Goal: Communication & Community: Answer question/provide support

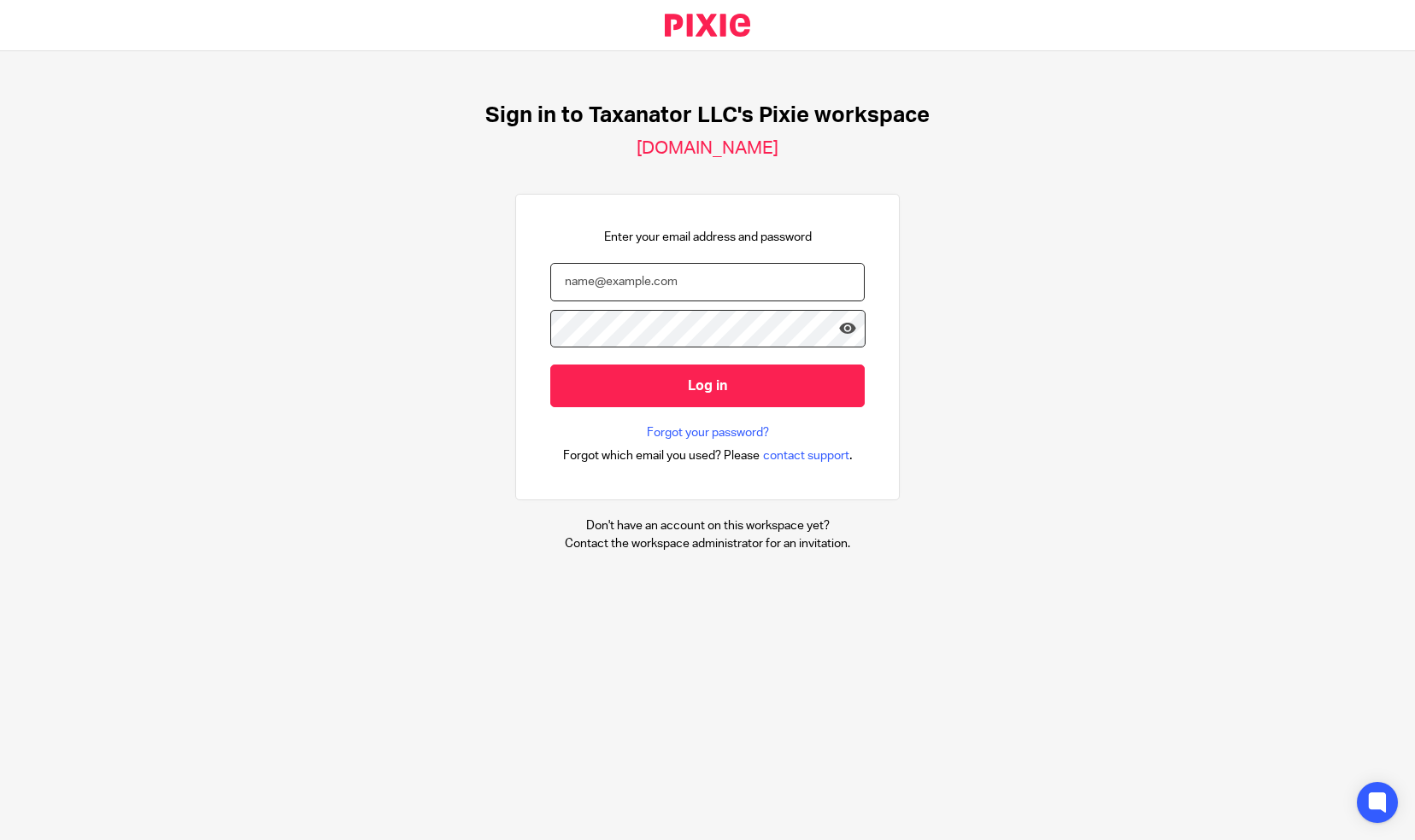
click at [554, 280] on input "email" at bounding box center [708, 282] width 315 height 39
paste input "[EMAIL_ADDRESS][DOMAIN_NAME]"
type input "[EMAIL_ADDRESS][DOMAIN_NAME]"
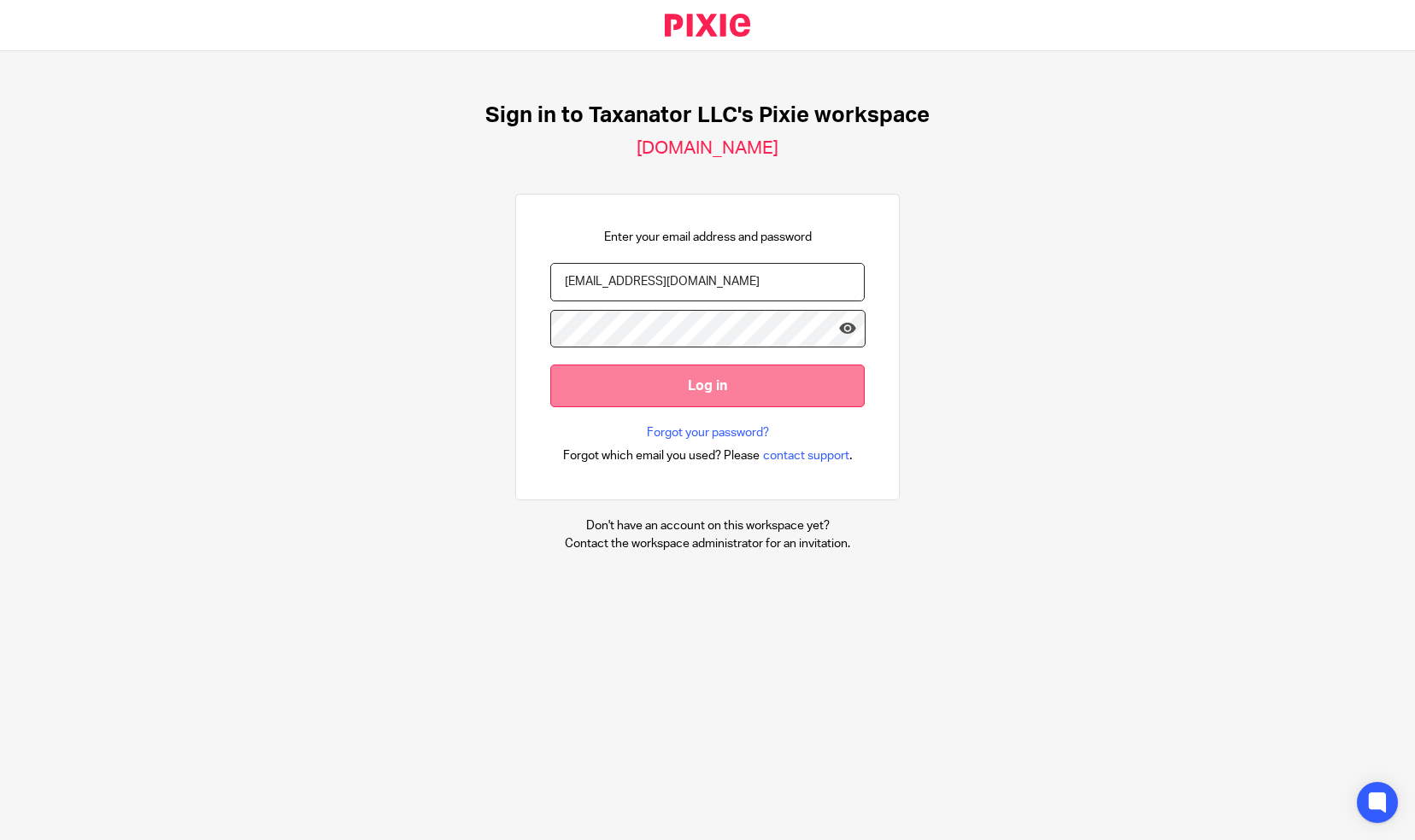
click at [692, 386] on input "Log in" at bounding box center [708, 385] width 315 height 42
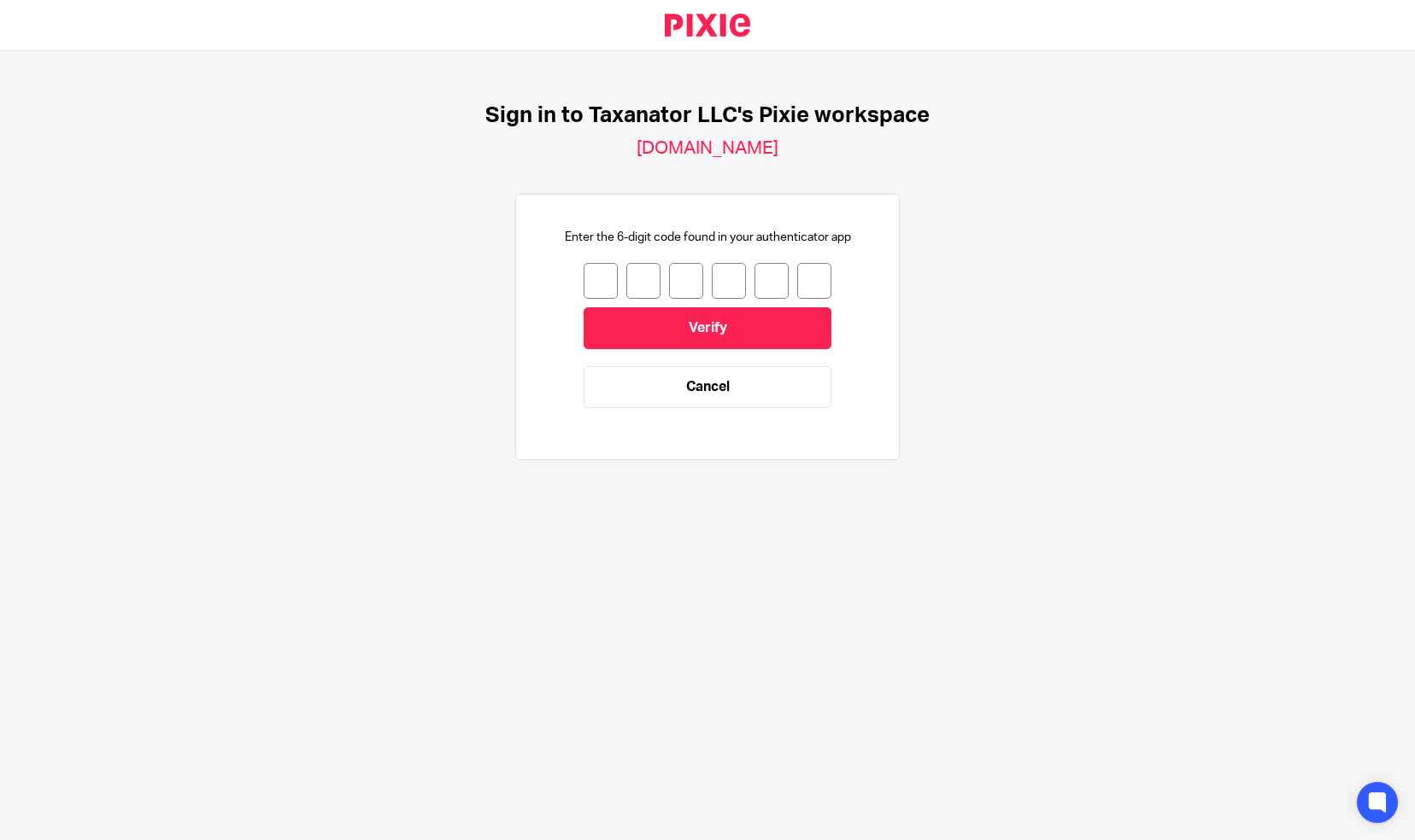
click at [584, 277] on input "number" at bounding box center [600, 281] width 34 height 36
type input "7"
type input "6"
type input "1"
type input "6"
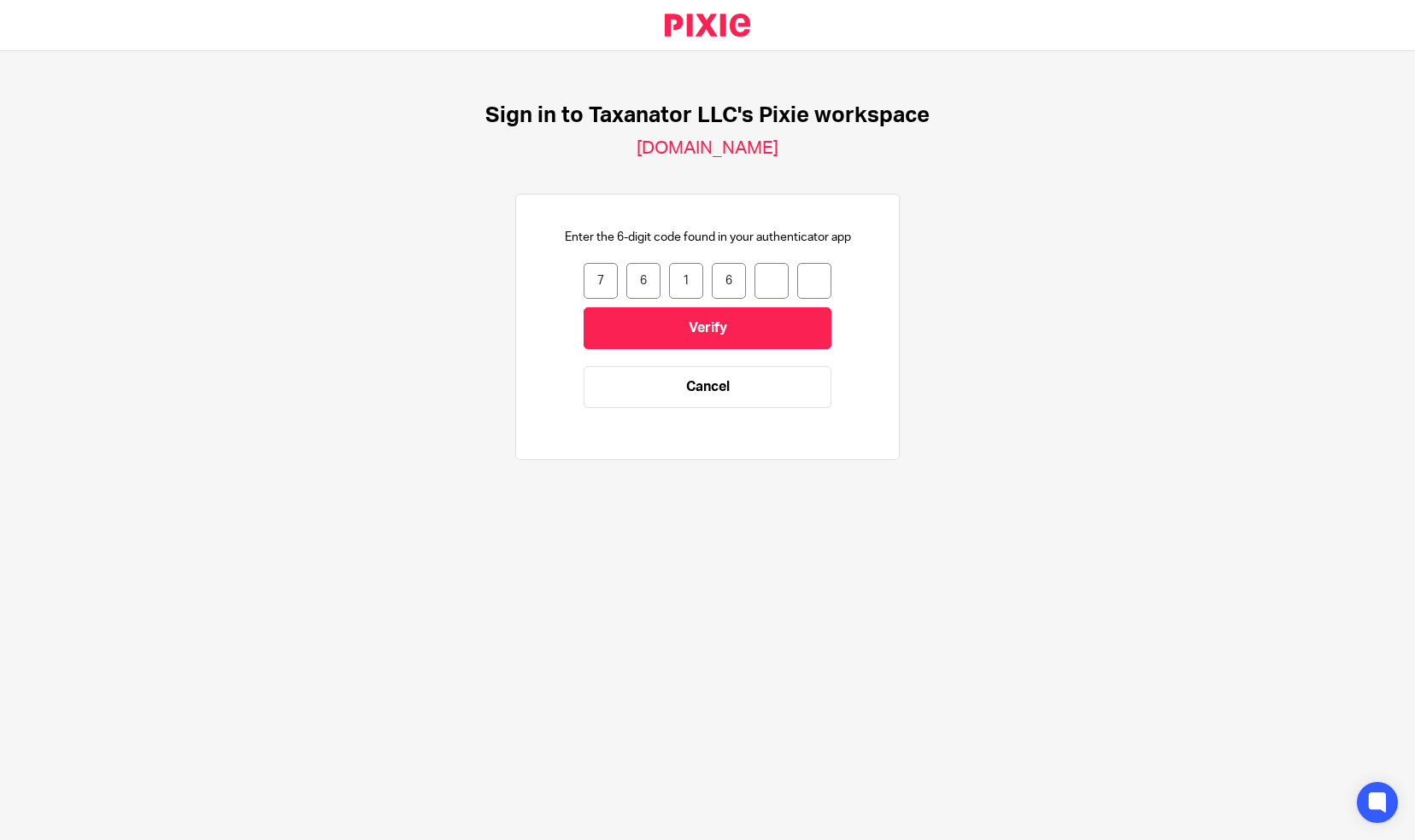
type input "1"
type input "3"
click at [650, 322] on input "Verify" at bounding box center [707, 328] width 248 height 42
click at [593, 287] on input "number" at bounding box center [600, 281] width 34 height 36
type input "3"
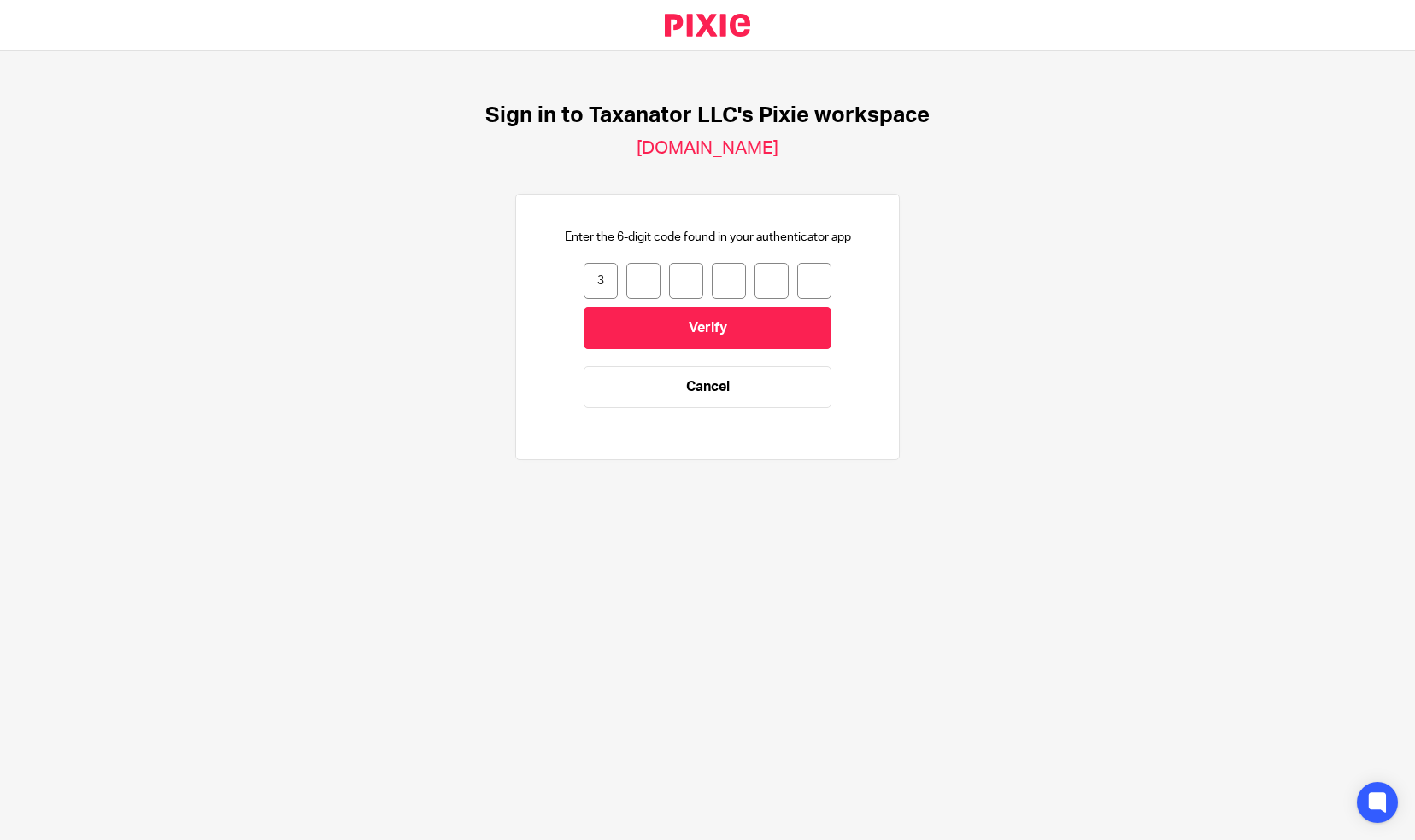
type input "0"
type input "2"
type input "0"
type input "5"
type input "9"
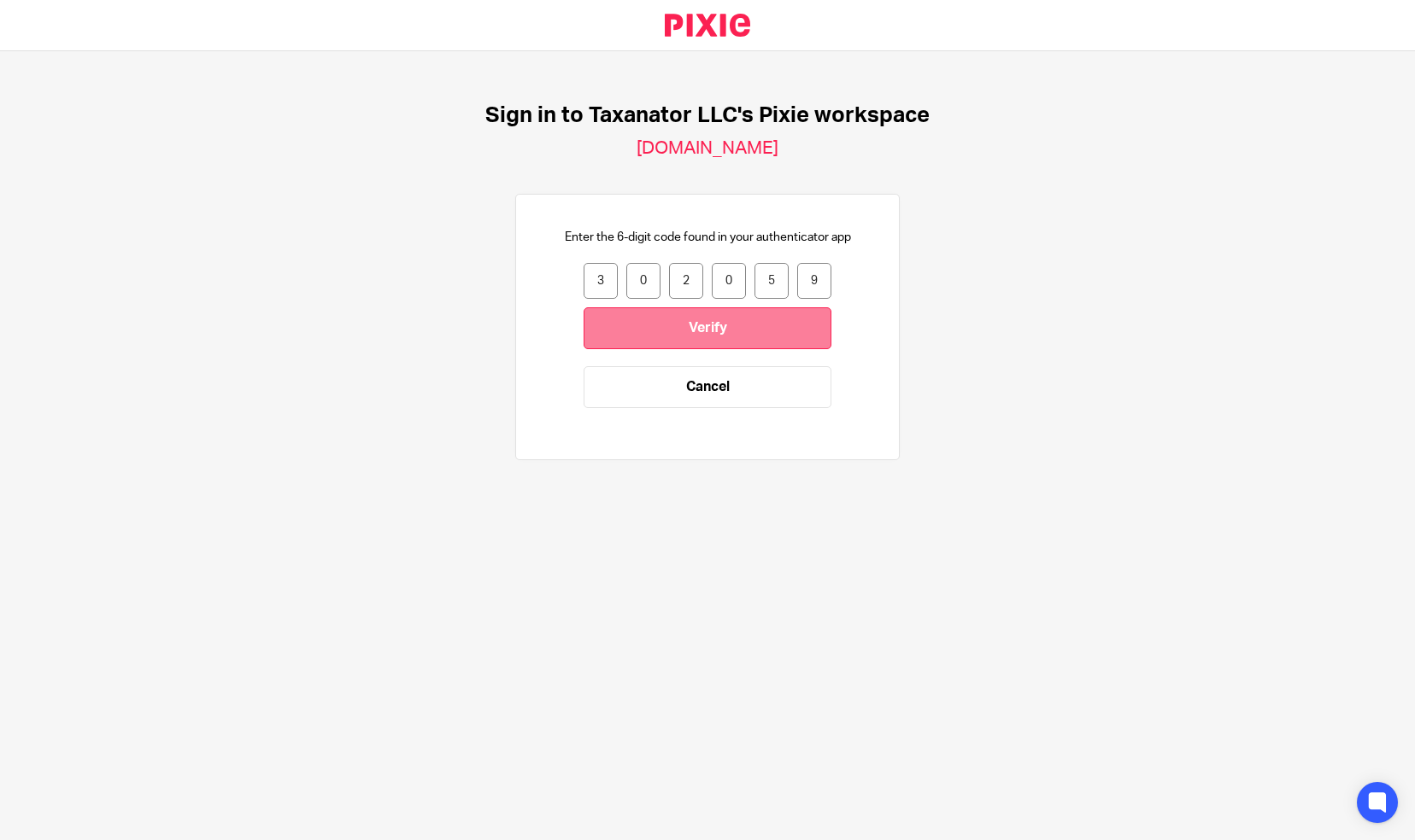
click at [632, 321] on input "Verify" at bounding box center [707, 328] width 248 height 42
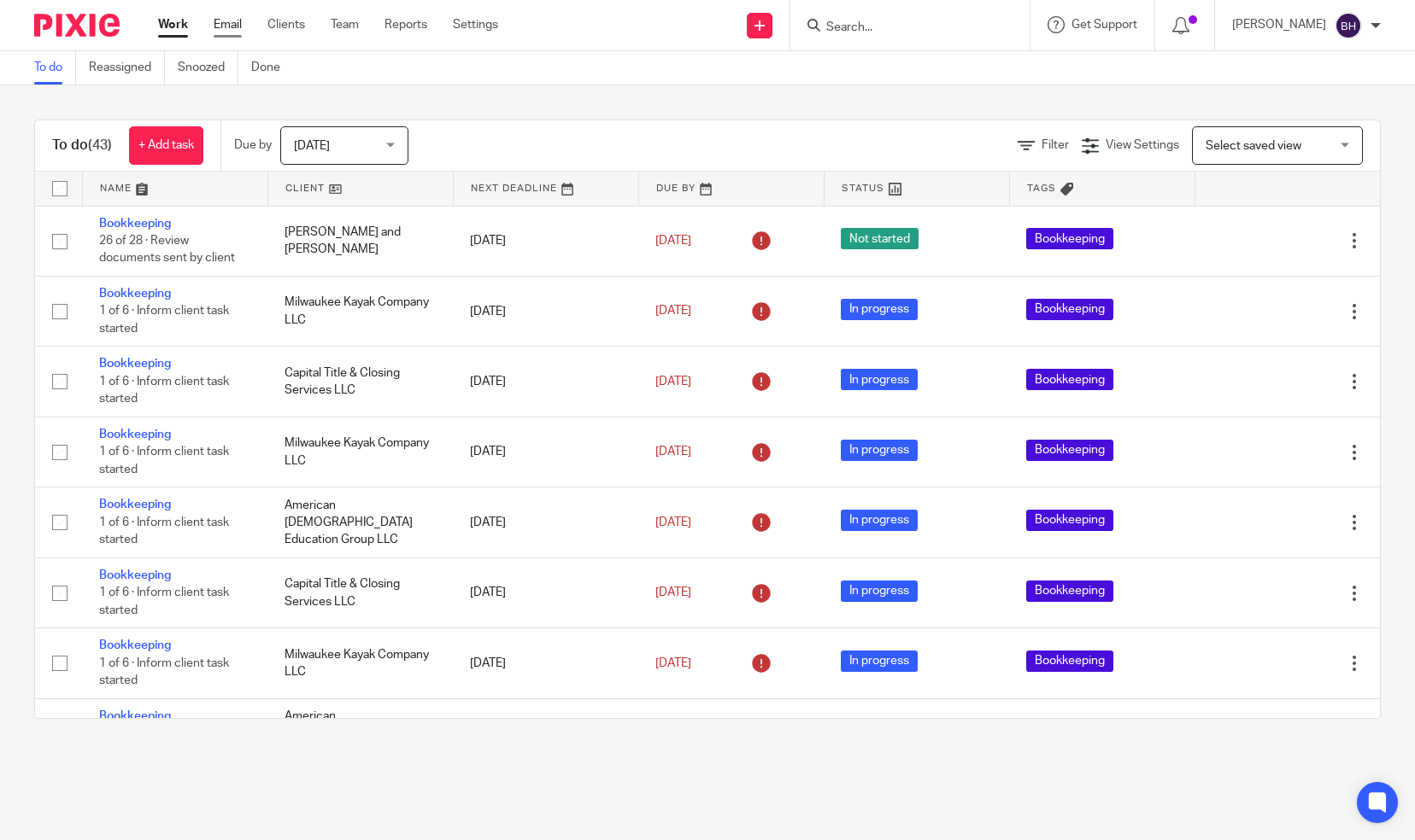
click at [235, 26] on link "Email" at bounding box center [228, 24] width 28 height 17
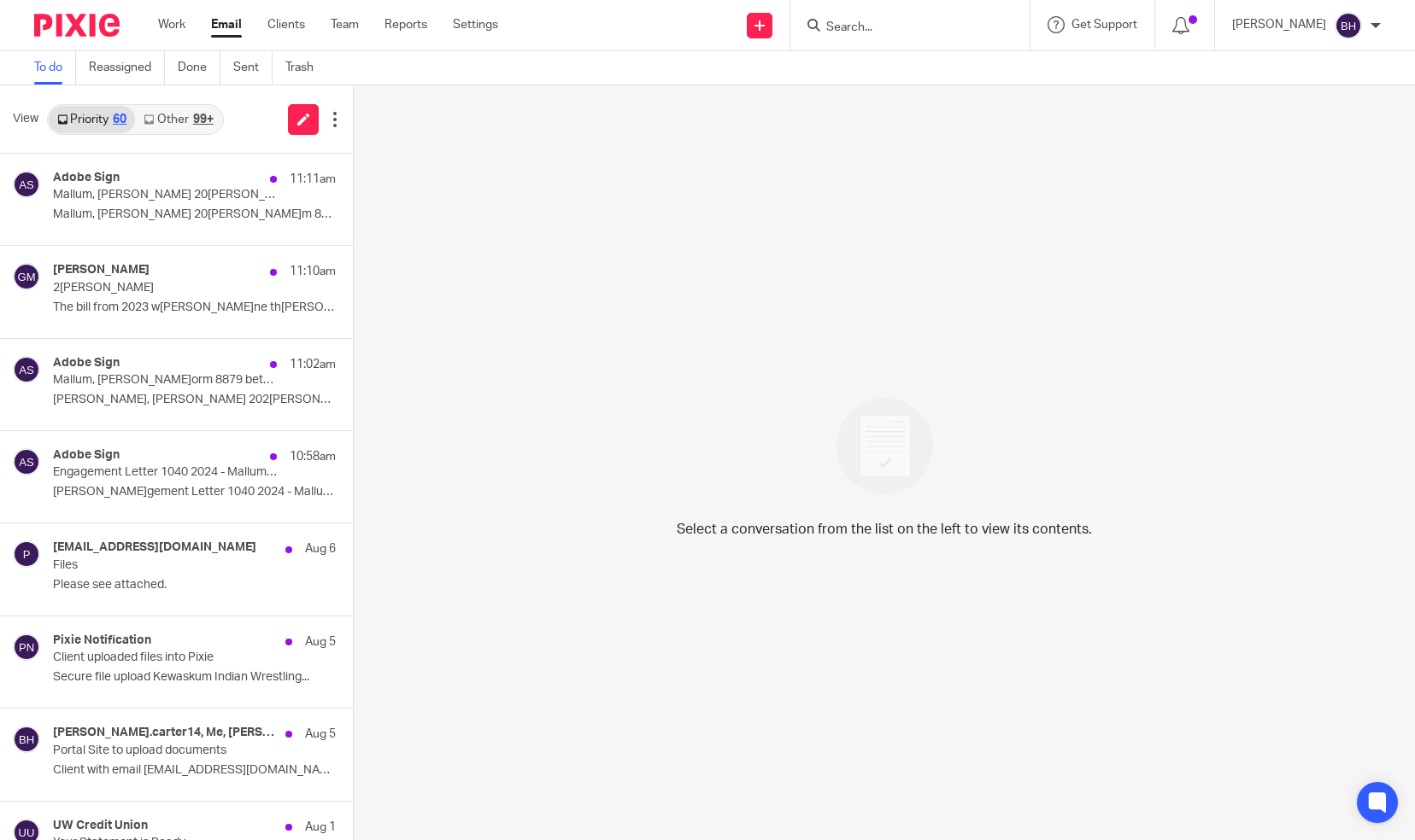
click at [193, 115] on div "99+" at bounding box center [203, 119] width 21 height 12
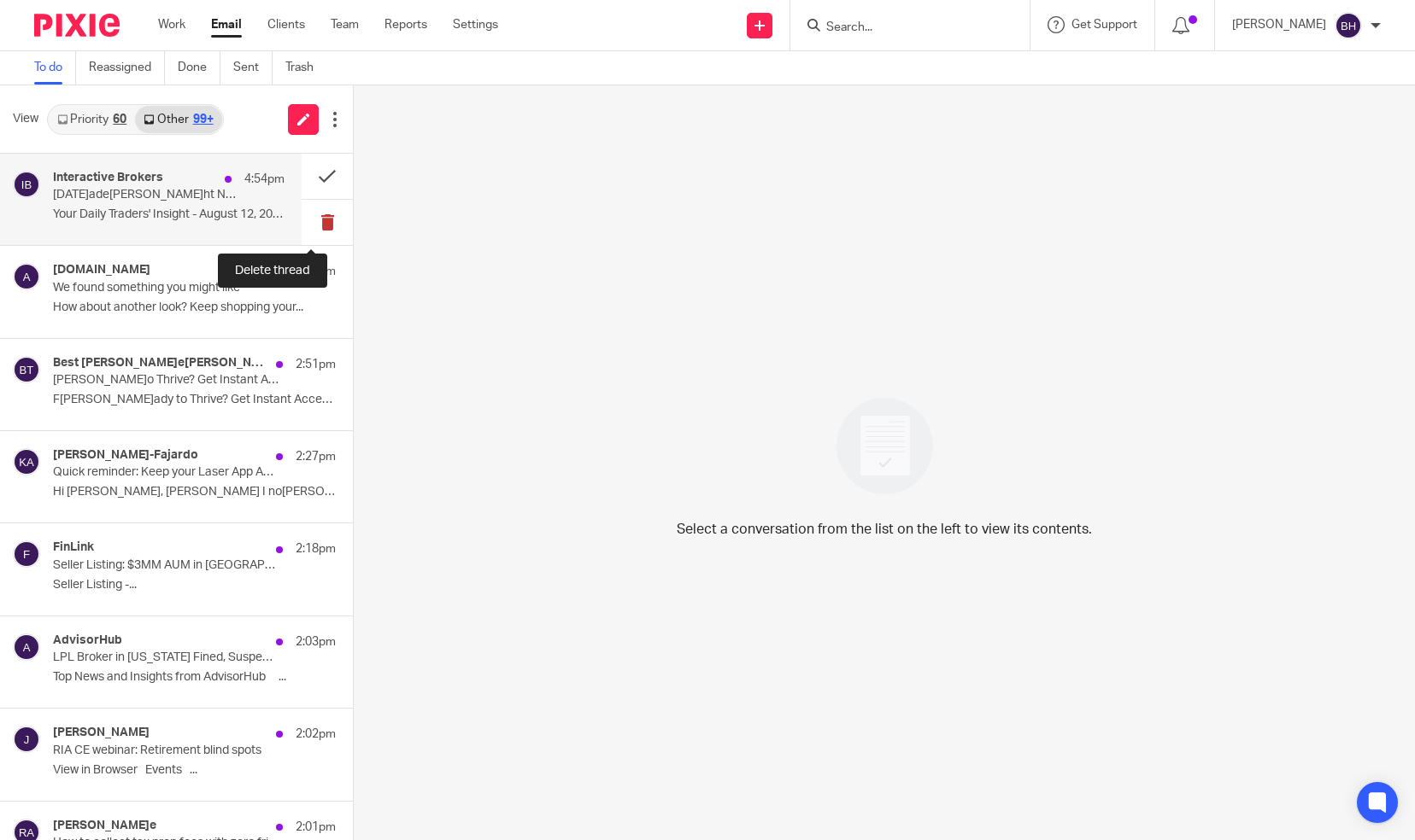
click at [305, 217] on button at bounding box center [327, 222] width 51 height 45
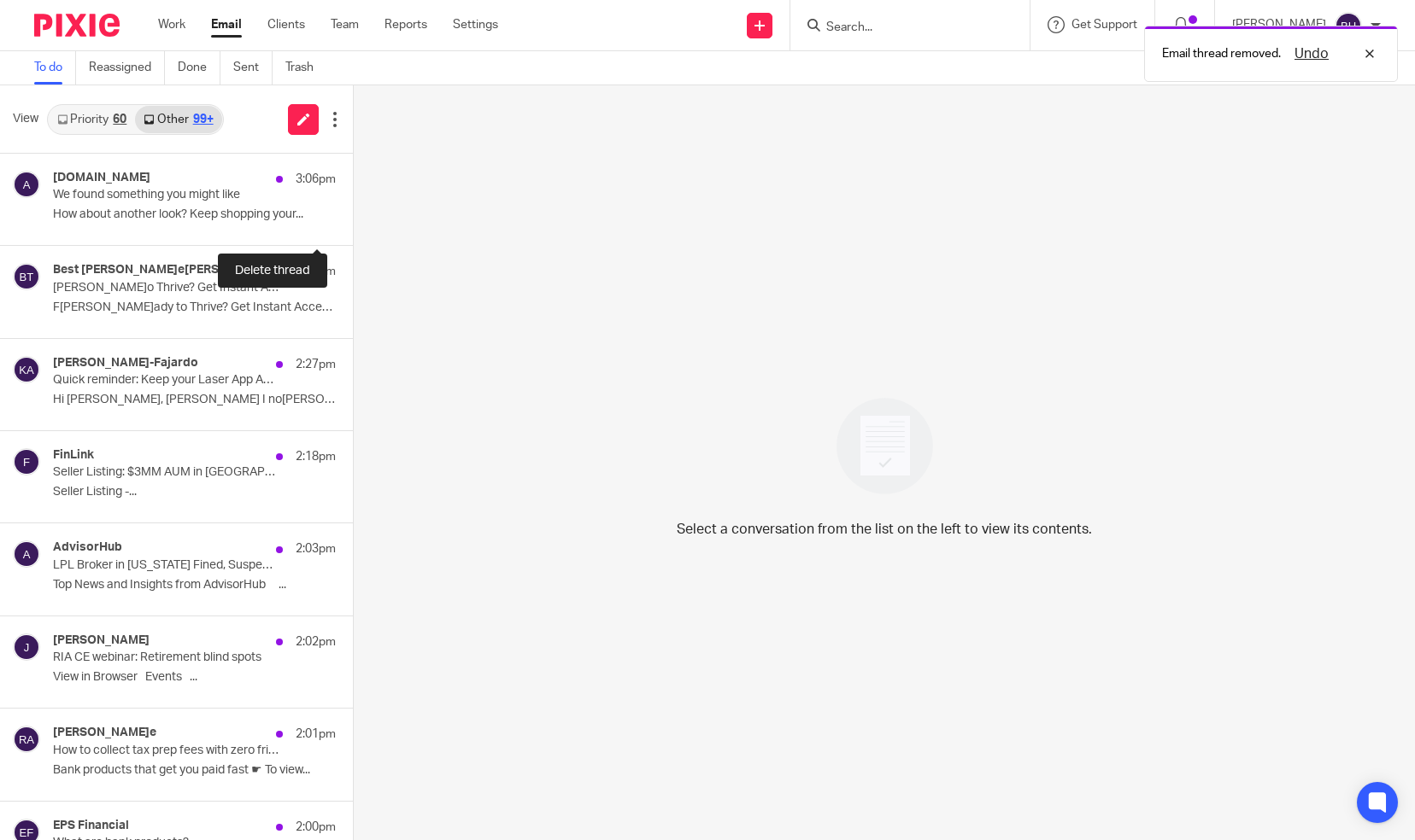
click at [353, 217] on button at bounding box center [359, 222] width 14 height 45
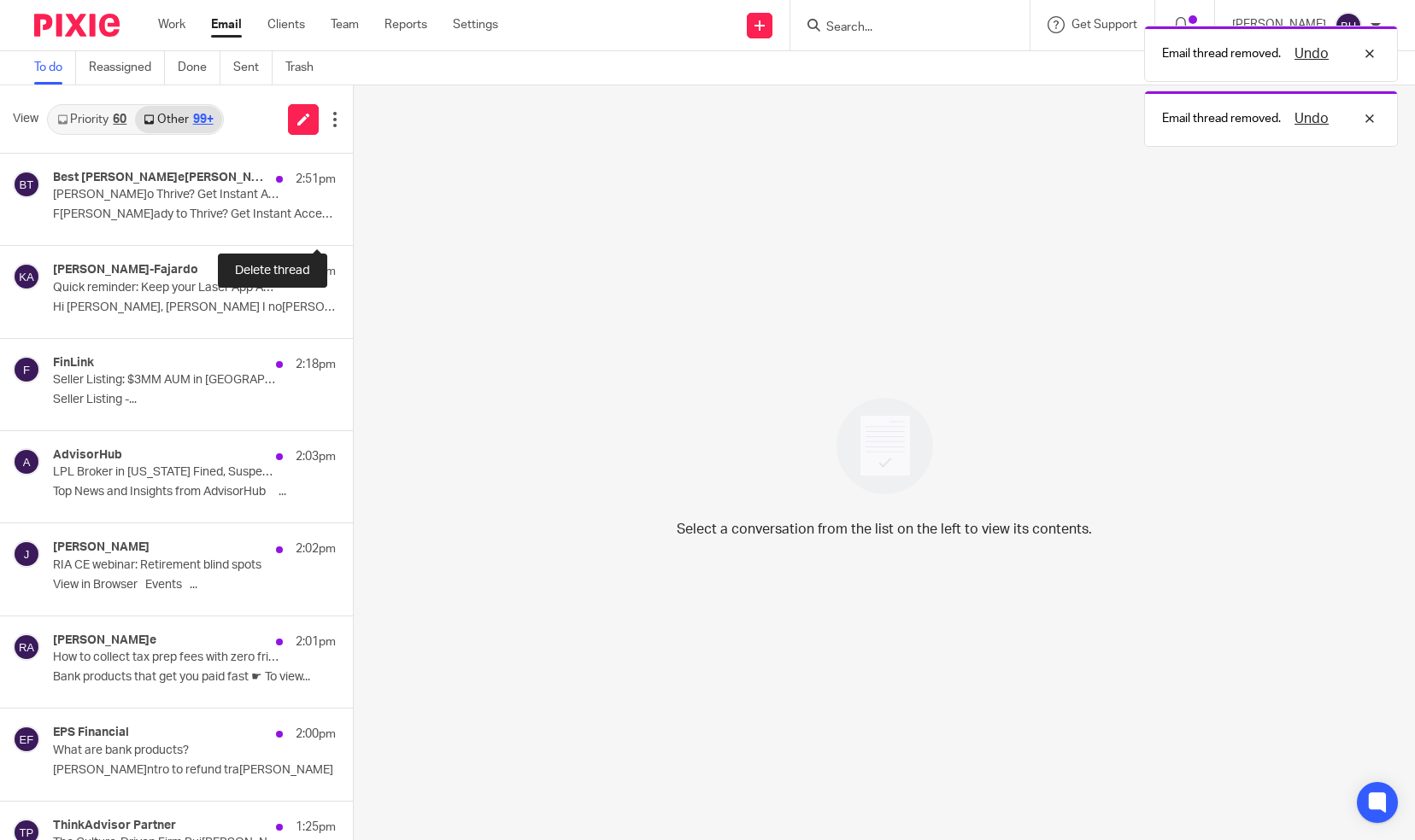
click at [353, 217] on button at bounding box center [359, 222] width 14 height 45
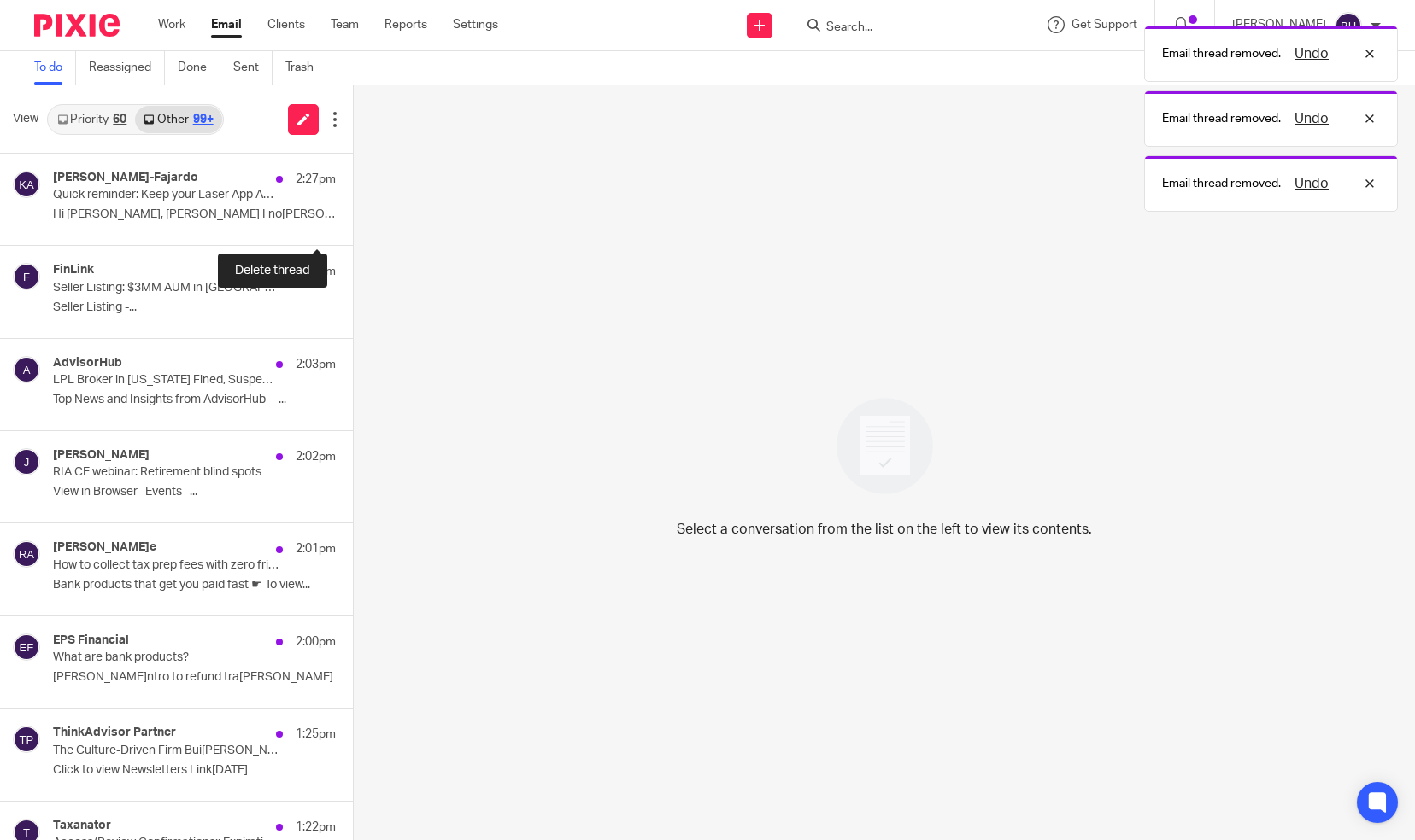
click at [353, 217] on button at bounding box center [359, 222] width 14 height 45
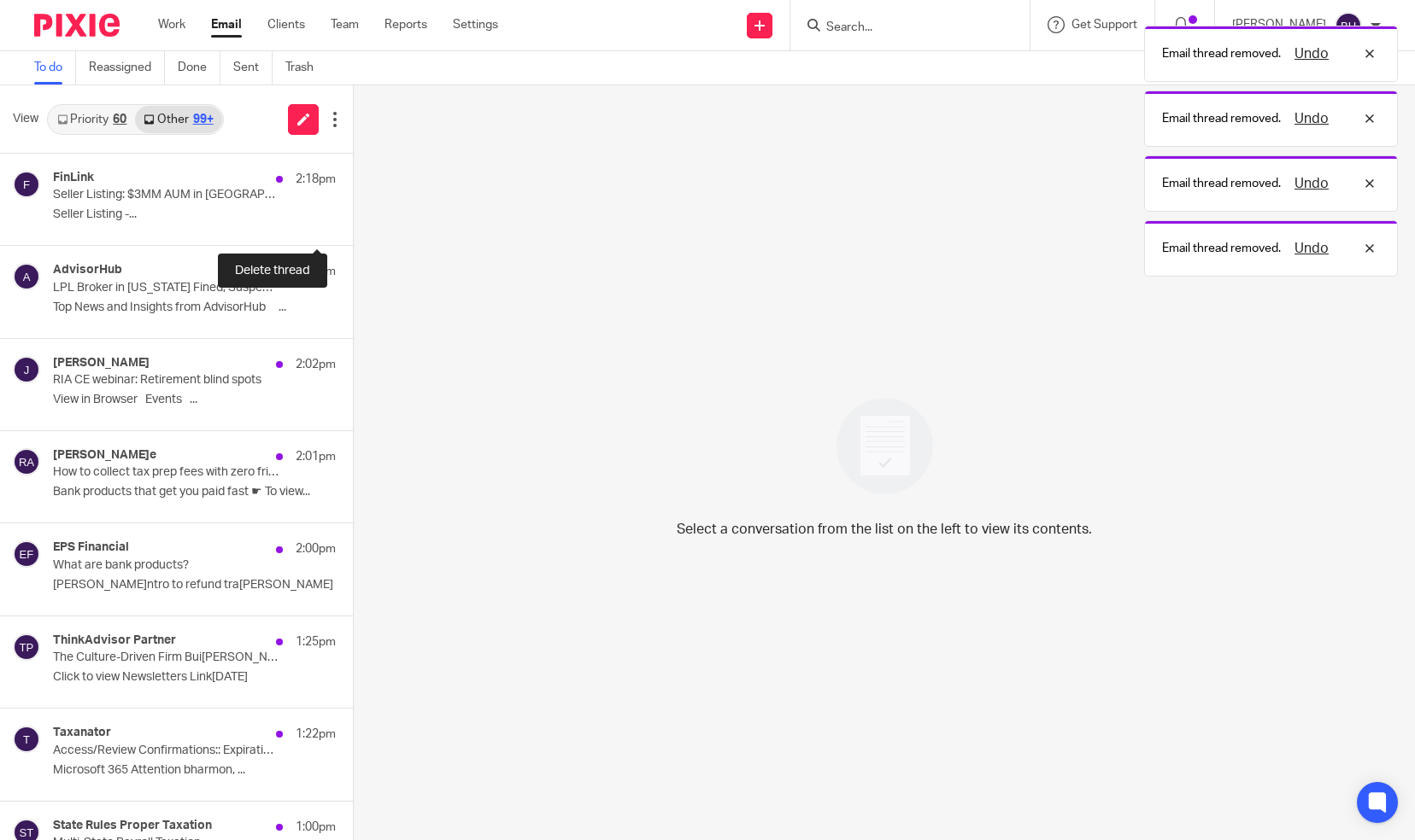
click at [353, 217] on button at bounding box center [359, 222] width 14 height 45
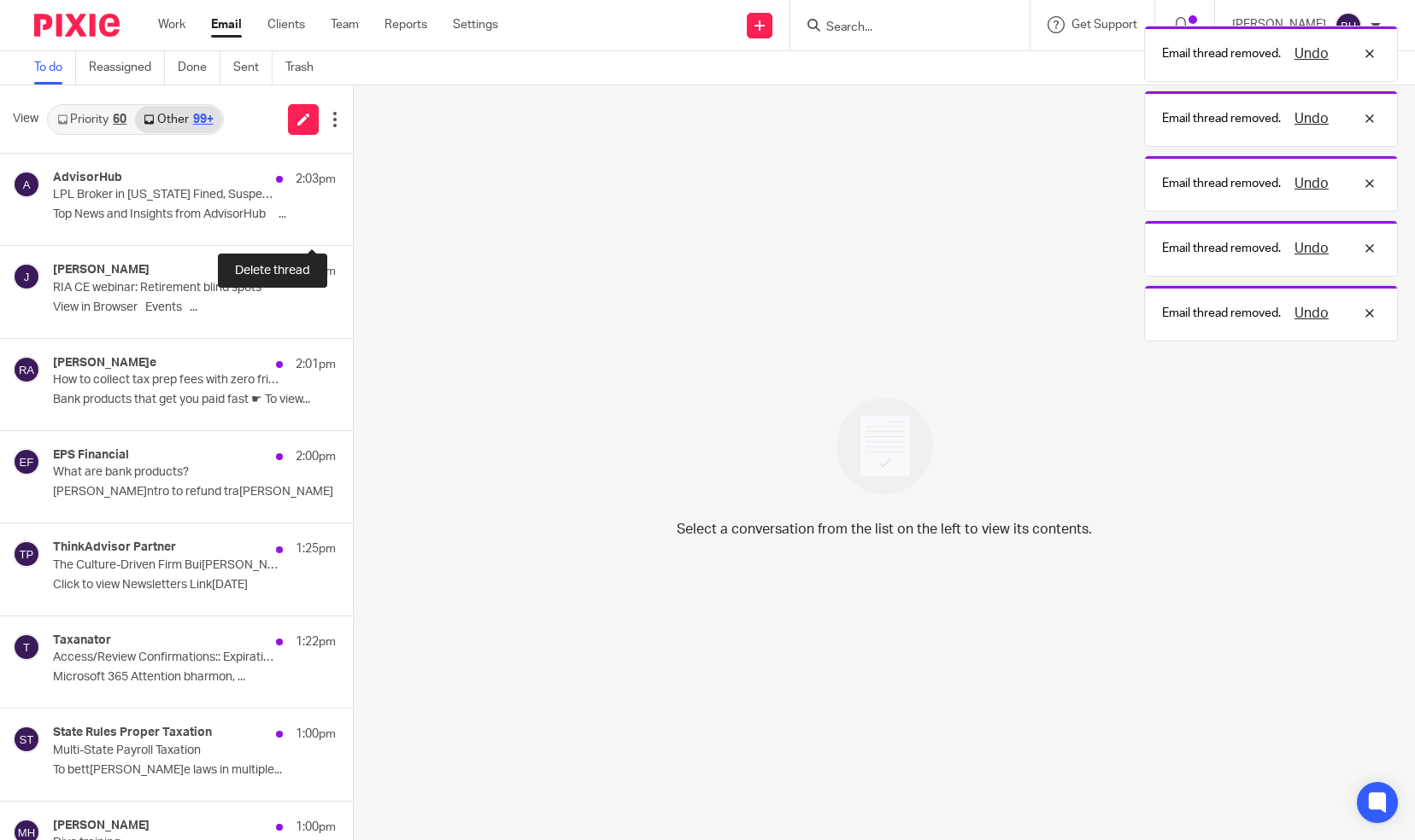
click at [353, 217] on button at bounding box center [359, 222] width 14 height 45
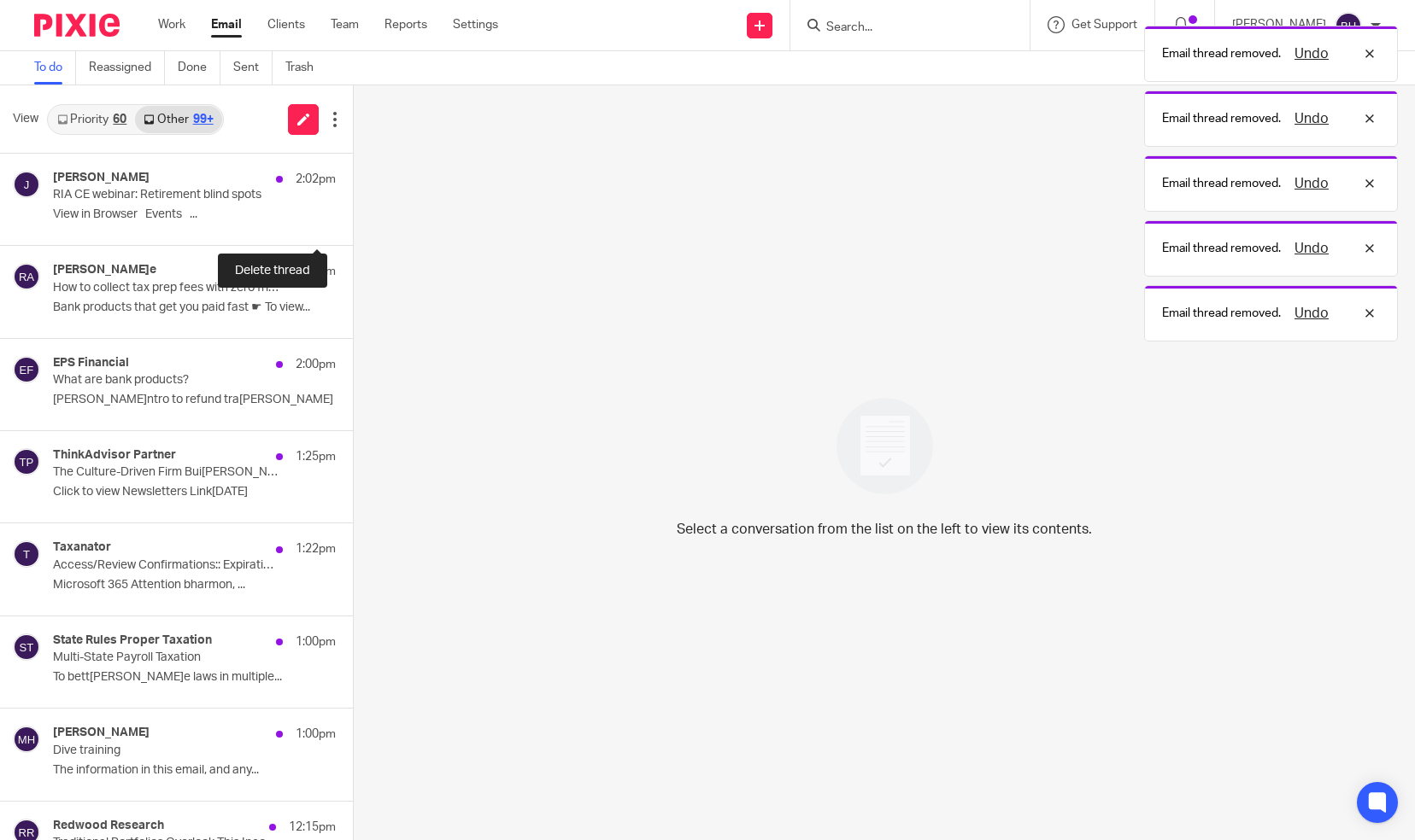
click at [353, 217] on button at bounding box center [359, 222] width 14 height 45
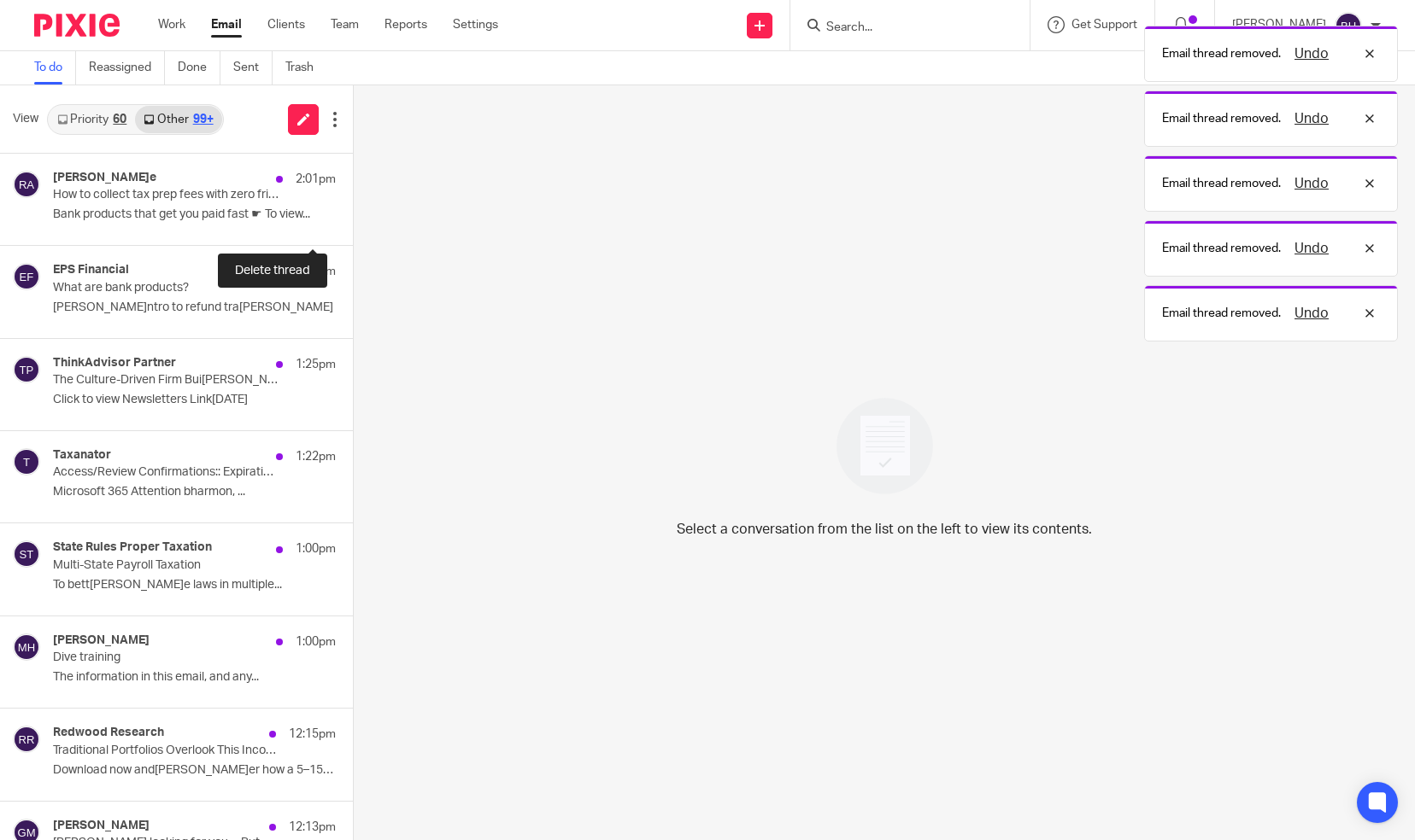
click at [353, 217] on button at bounding box center [359, 222] width 14 height 45
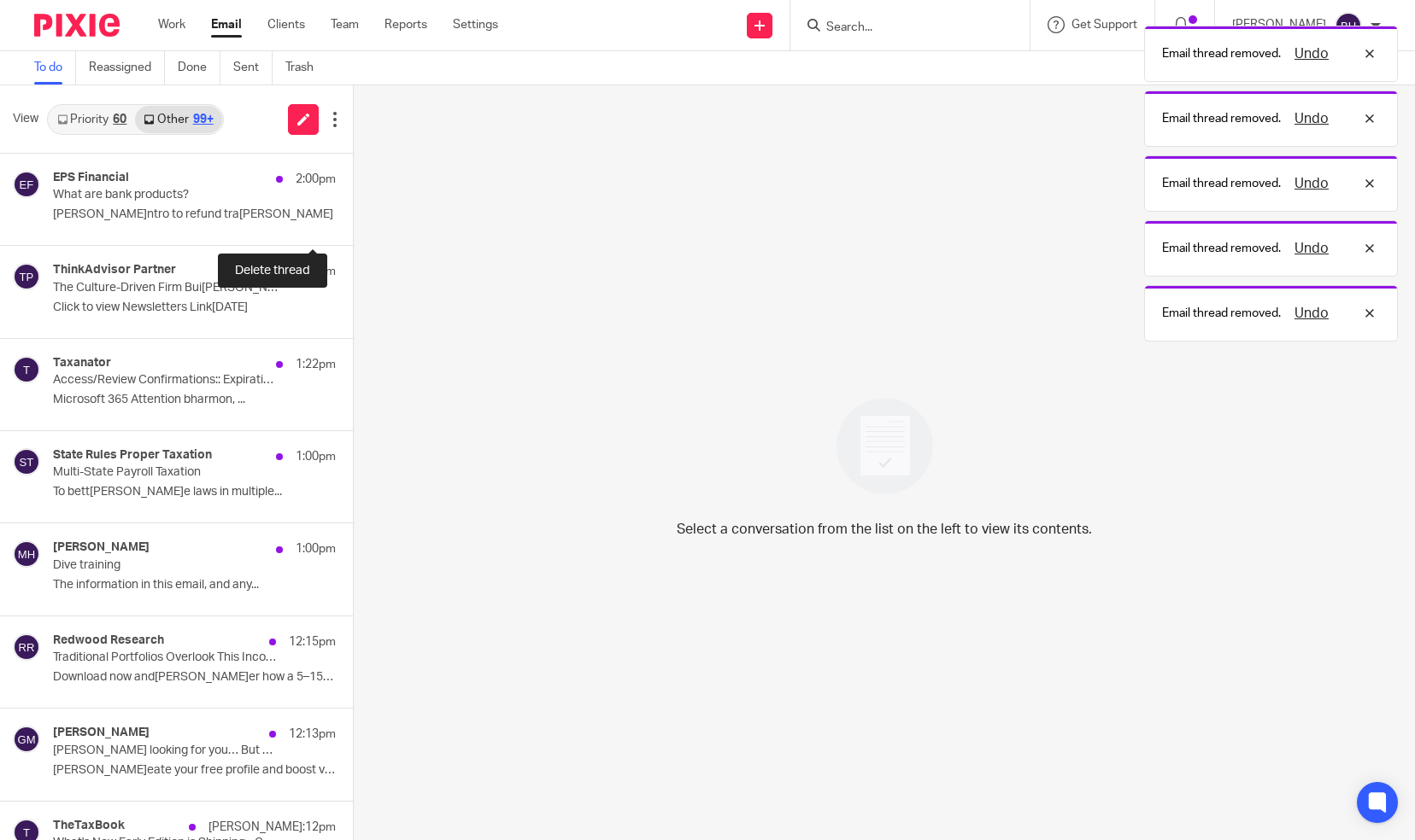
click at [353, 217] on button at bounding box center [359, 222] width 14 height 45
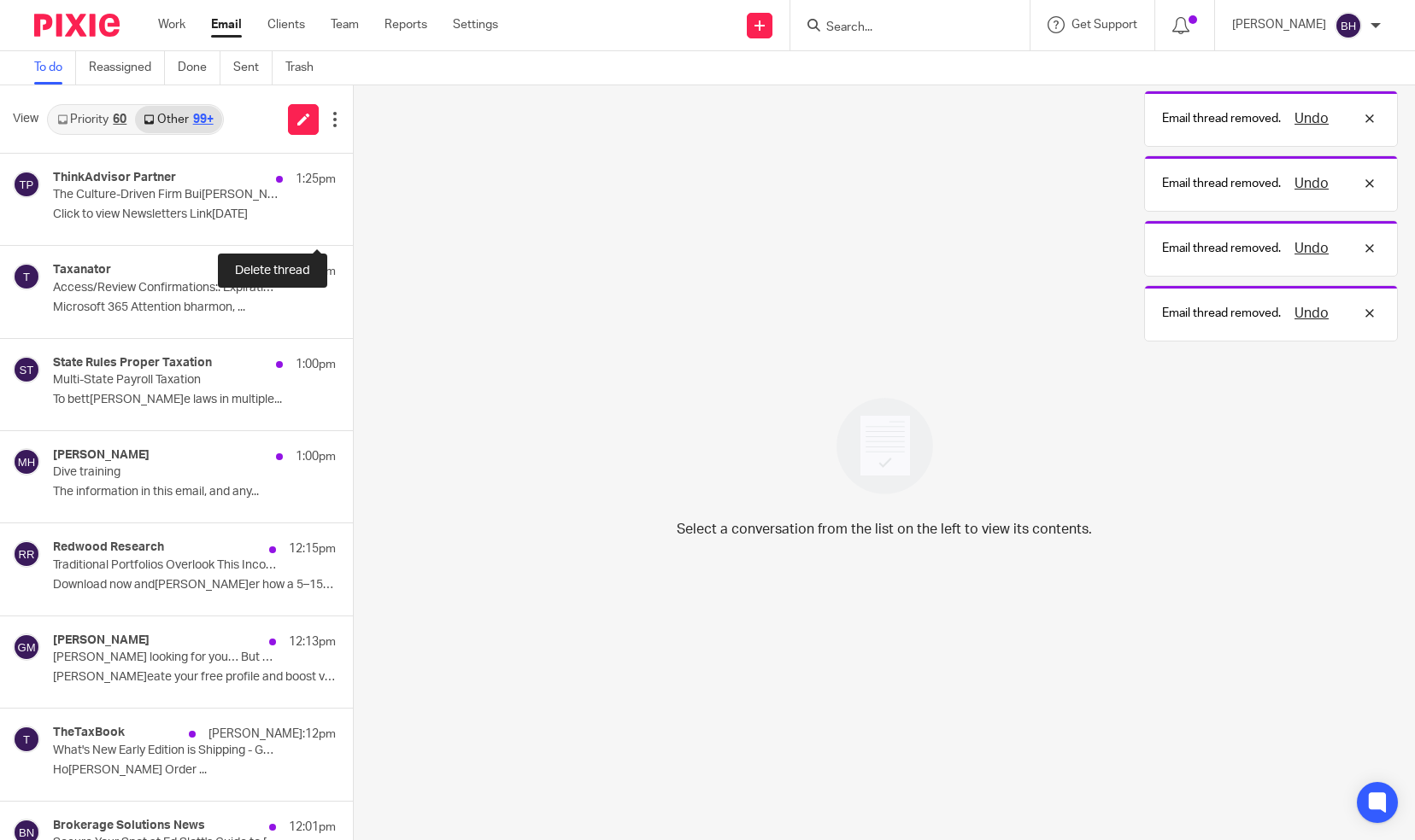
click at [353, 217] on button at bounding box center [359, 222] width 14 height 45
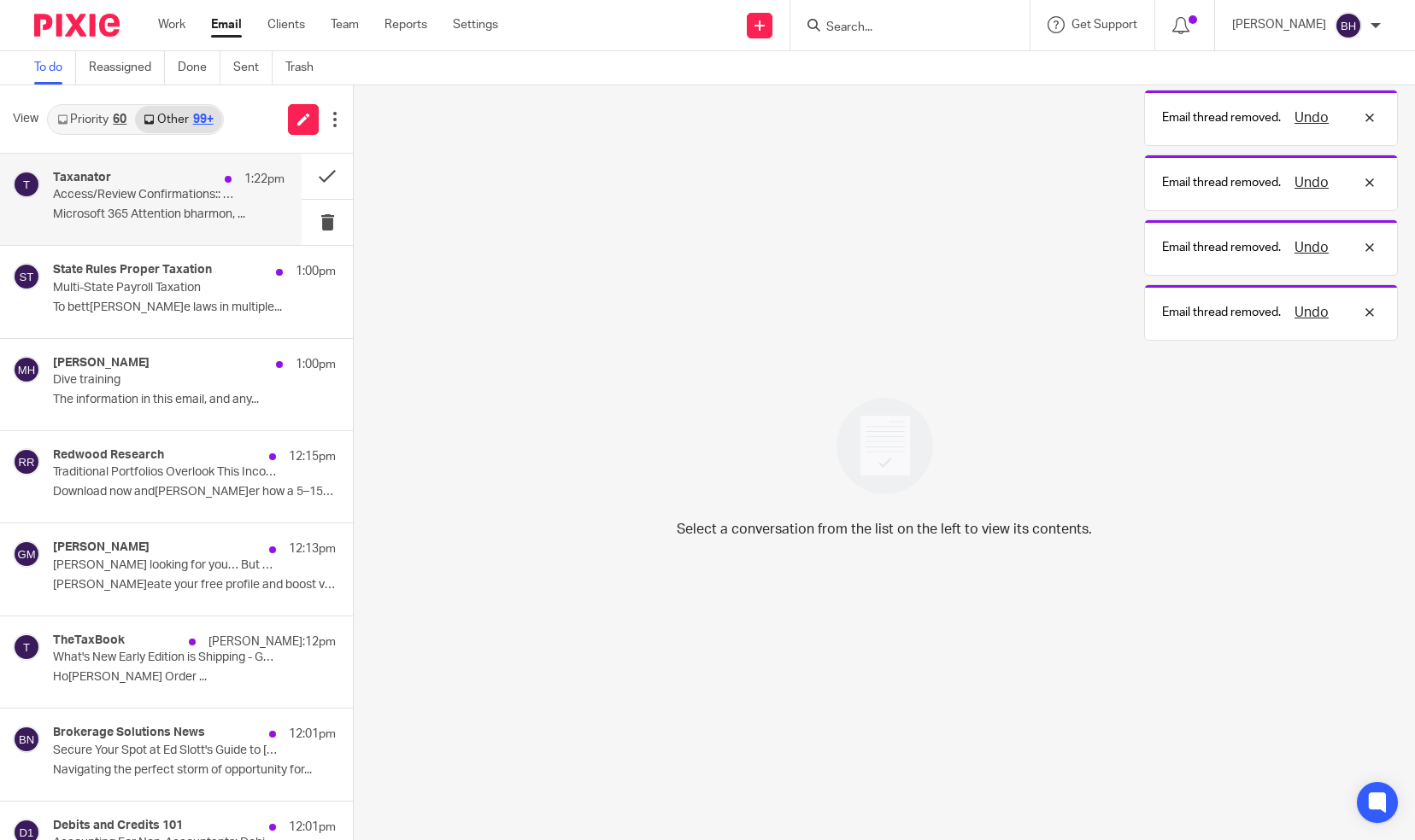
click at [206, 214] on p "Microsoft 365 Attention bharmon, ..." at bounding box center [168, 215] width 232 height 15
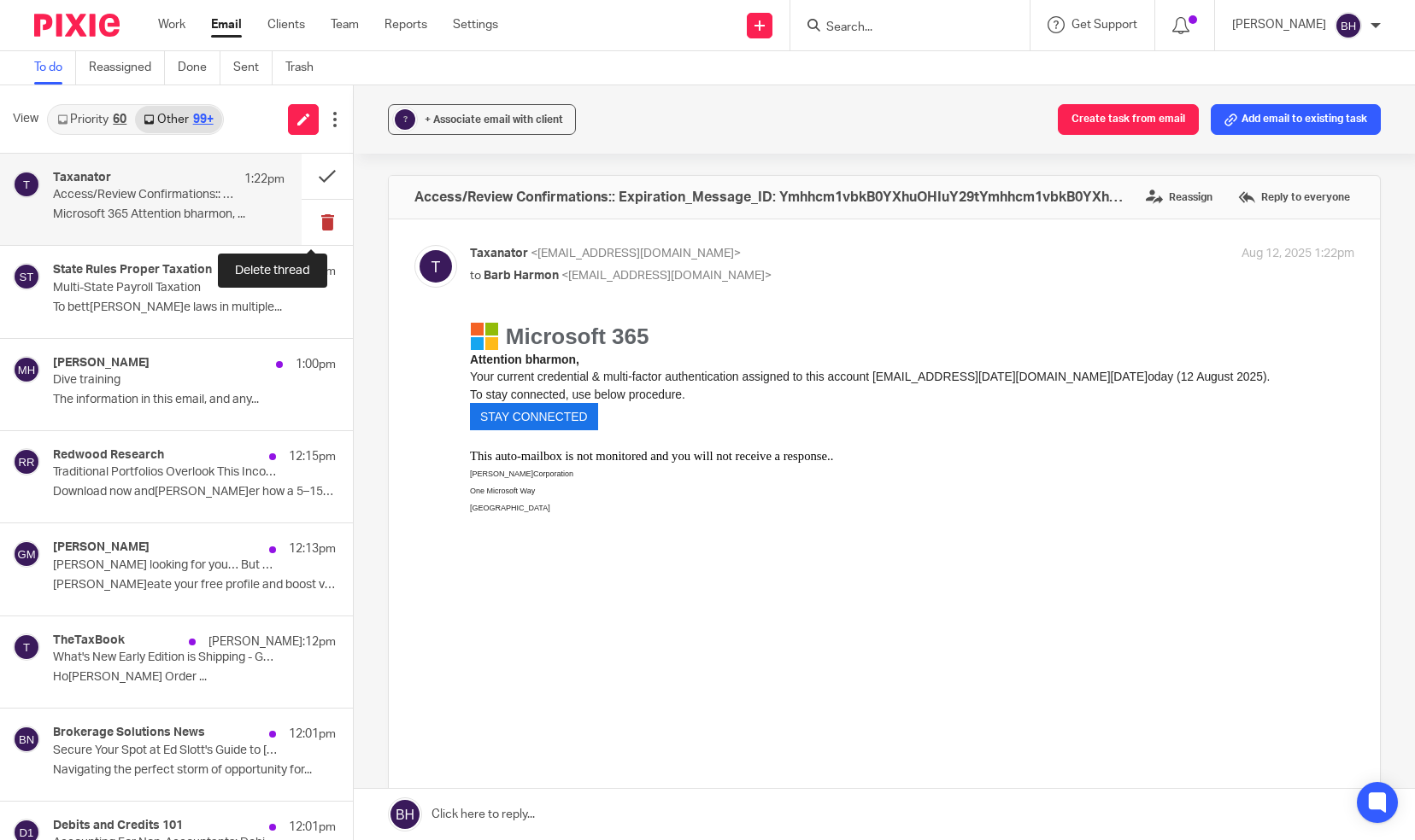
click at [305, 217] on button at bounding box center [327, 222] width 51 height 45
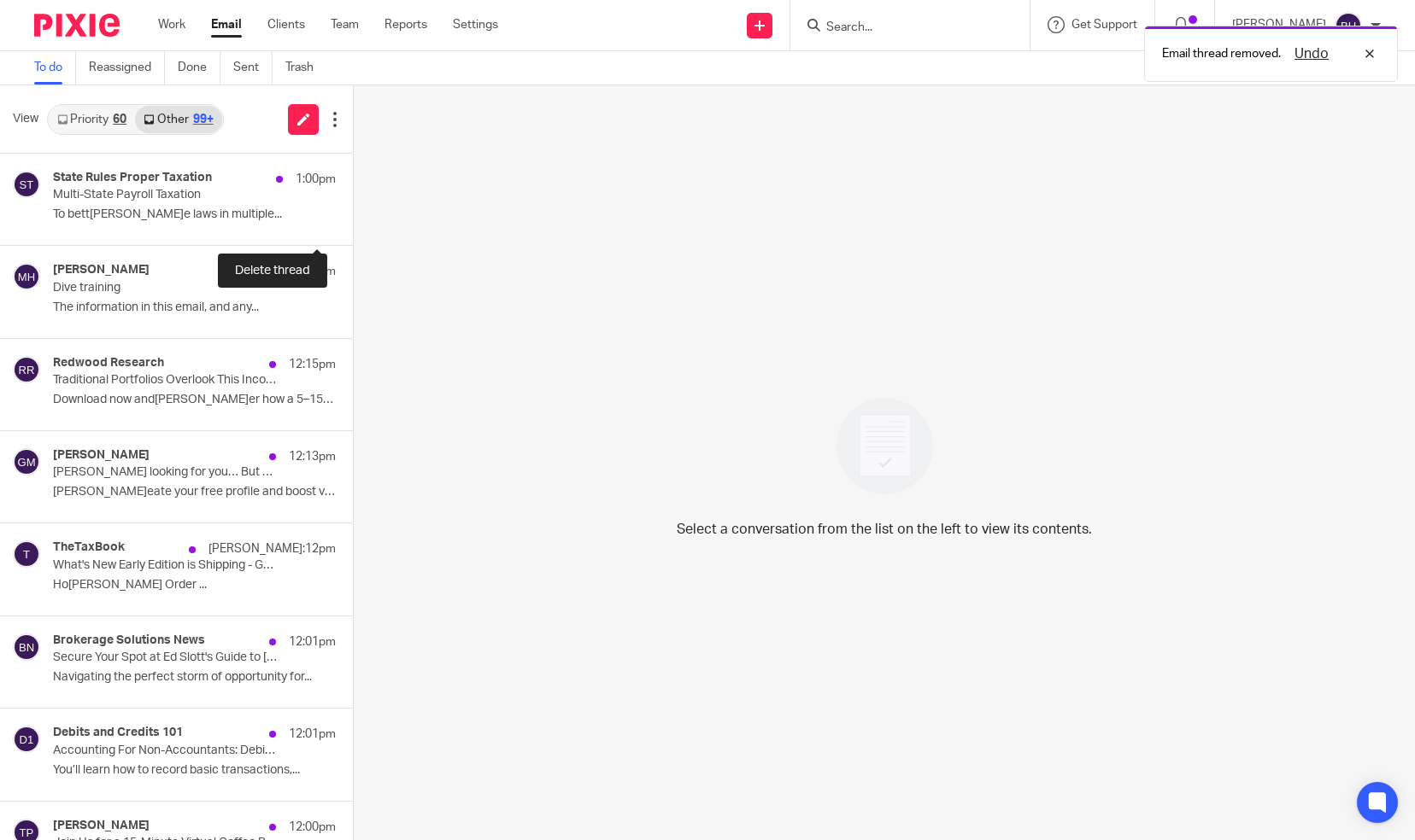
click at [353, 217] on button at bounding box center [359, 222] width 14 height 45
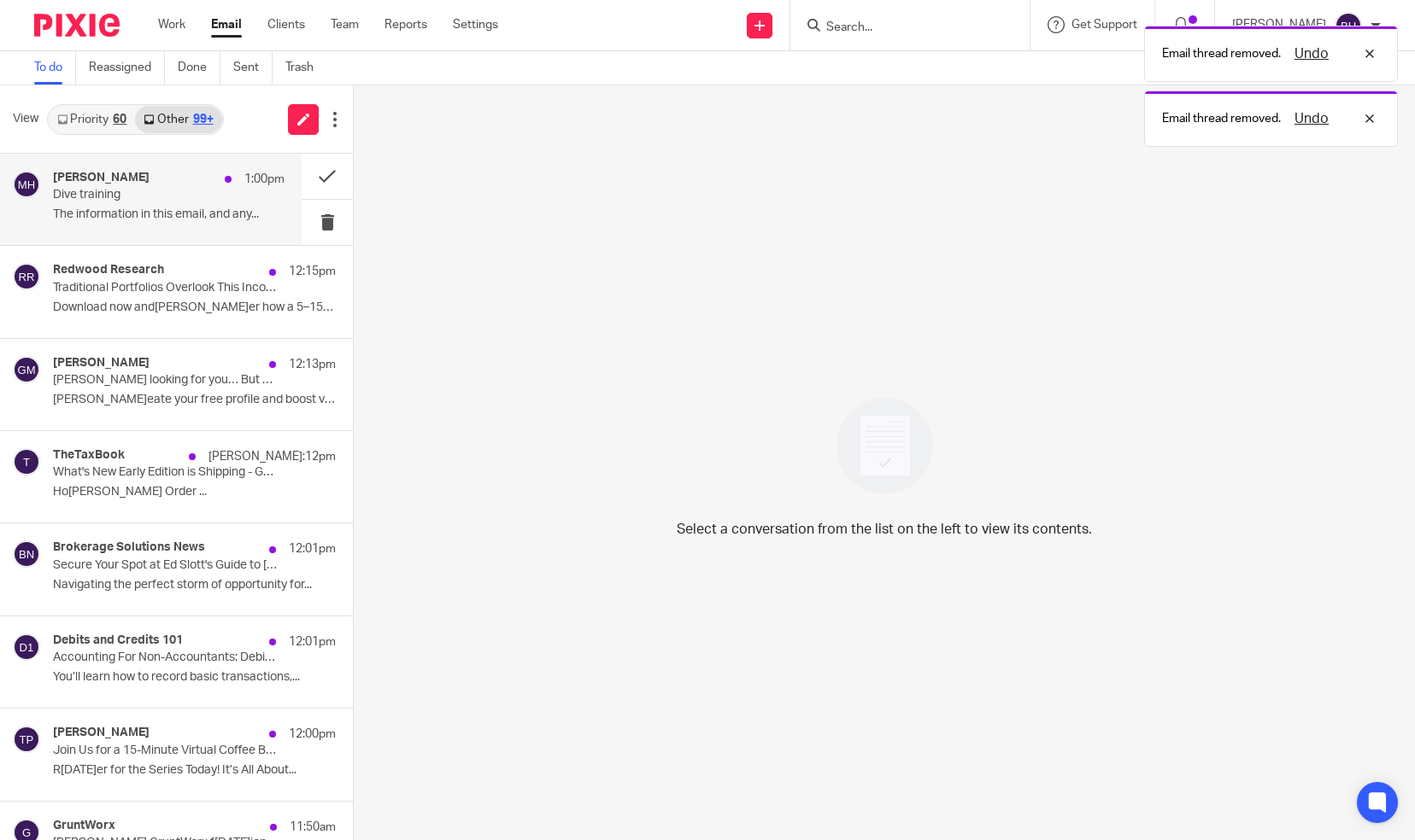
click at [231, 208] on p "The information in this email, and any..." at bounding box center [168, 215] width 232 height 15
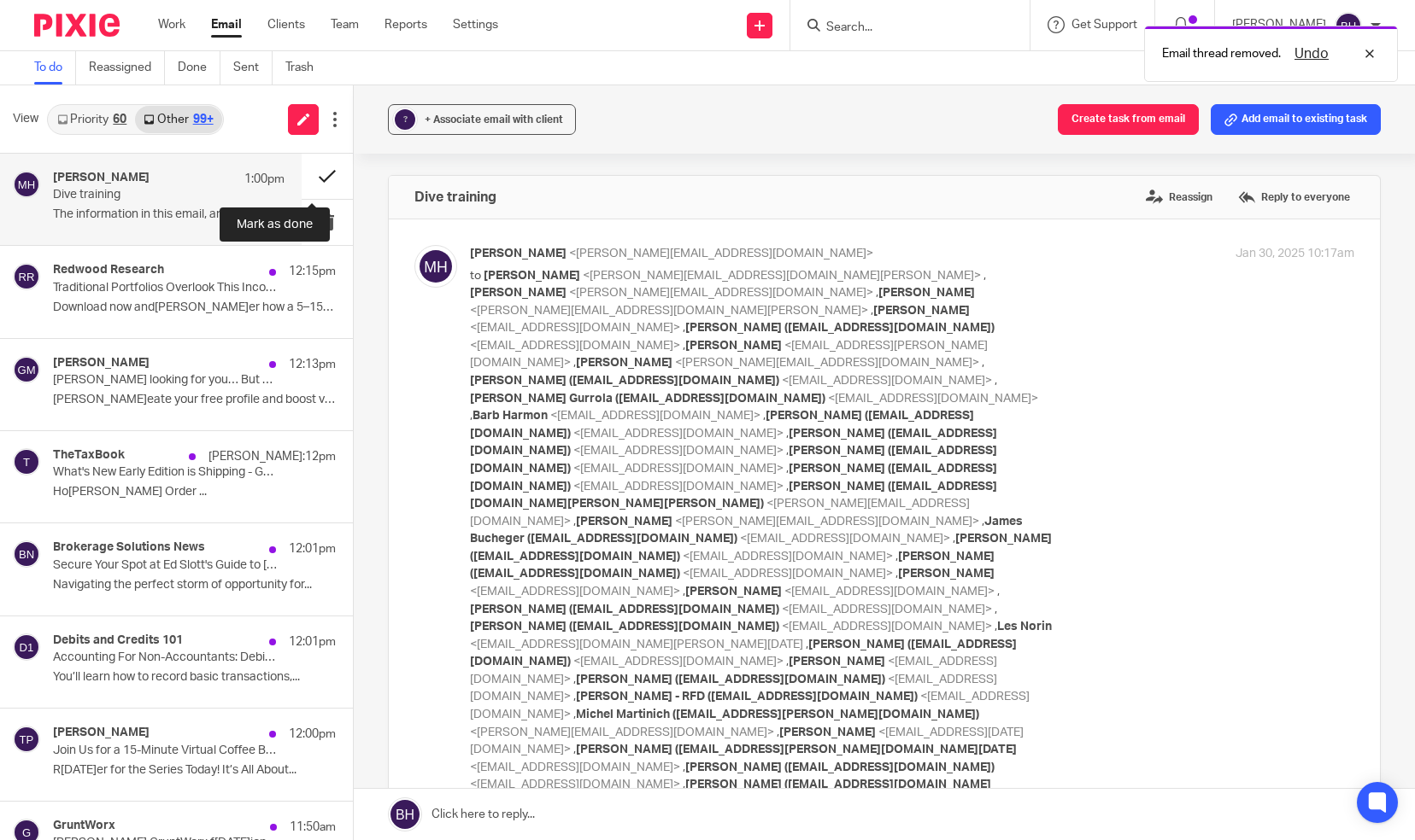
click at [302, 184] on button at bounding box center [327, 175] width 51 height 45
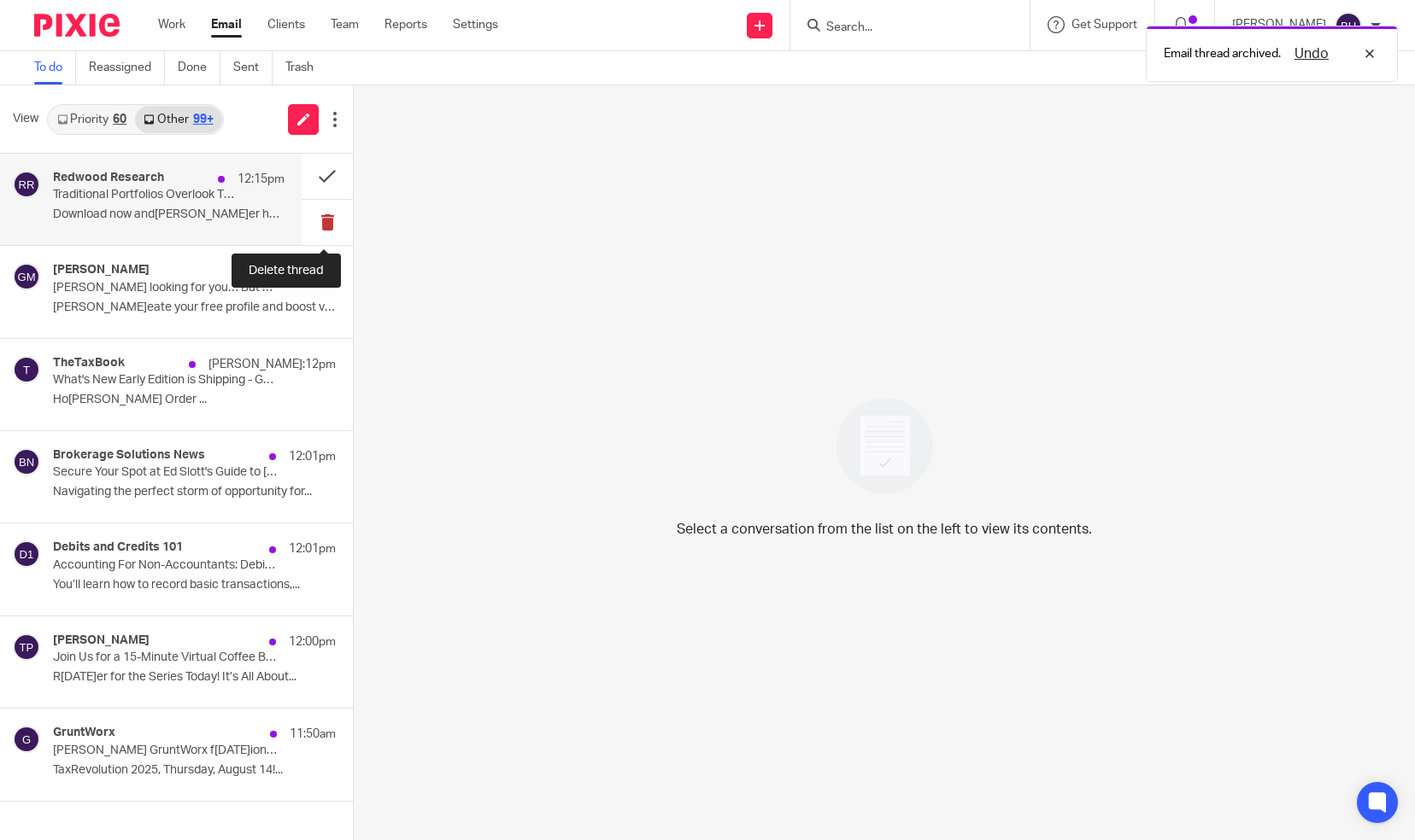
click at [319, 220] on button at bounding box center [327, 222] width 51 height 45
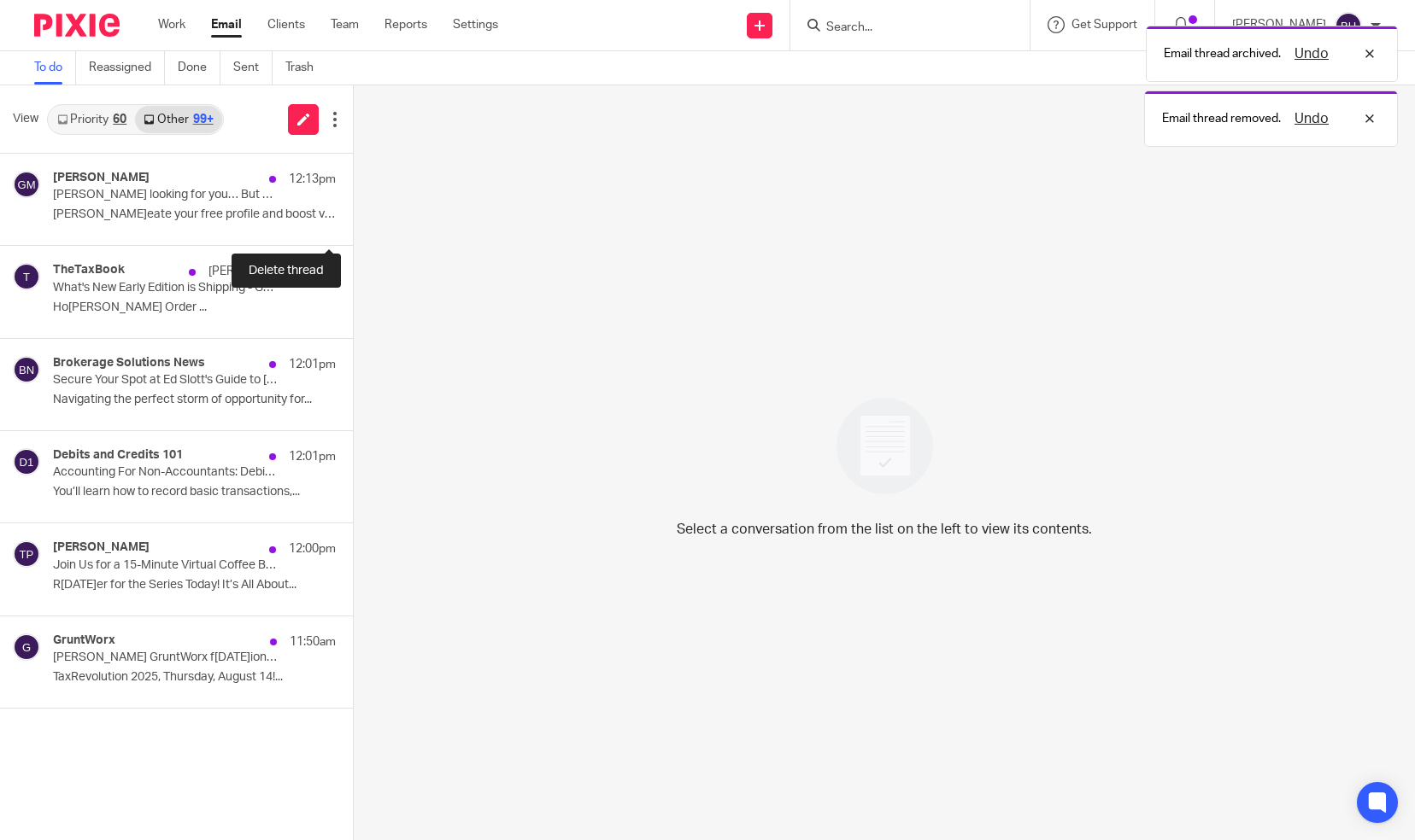
click at [353, 220] on button at bounding box center [359, 222] width 14 height 45
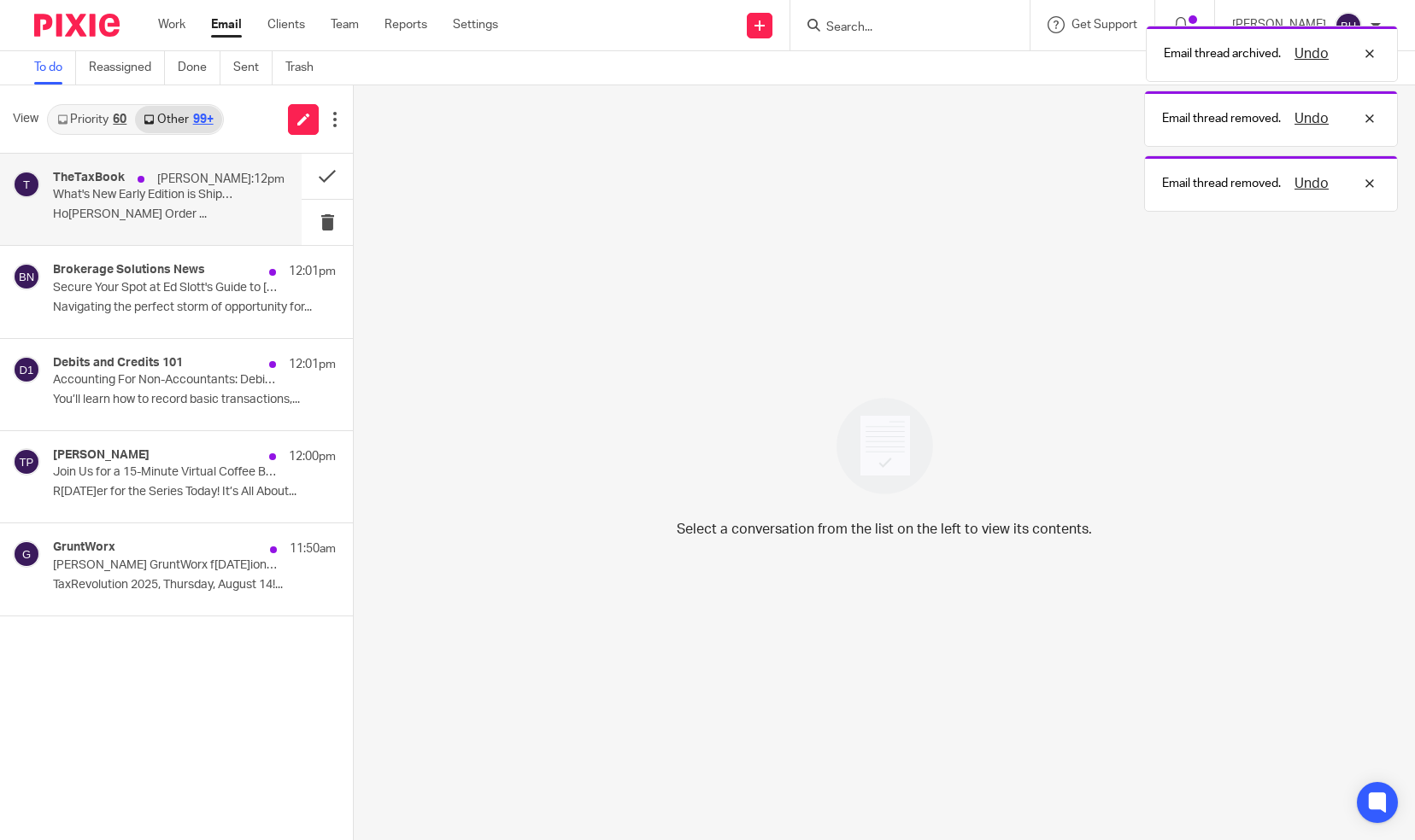
click at [280, 212] on p "Home Order ..." at bounding box center [168, 215] width 232 height 15
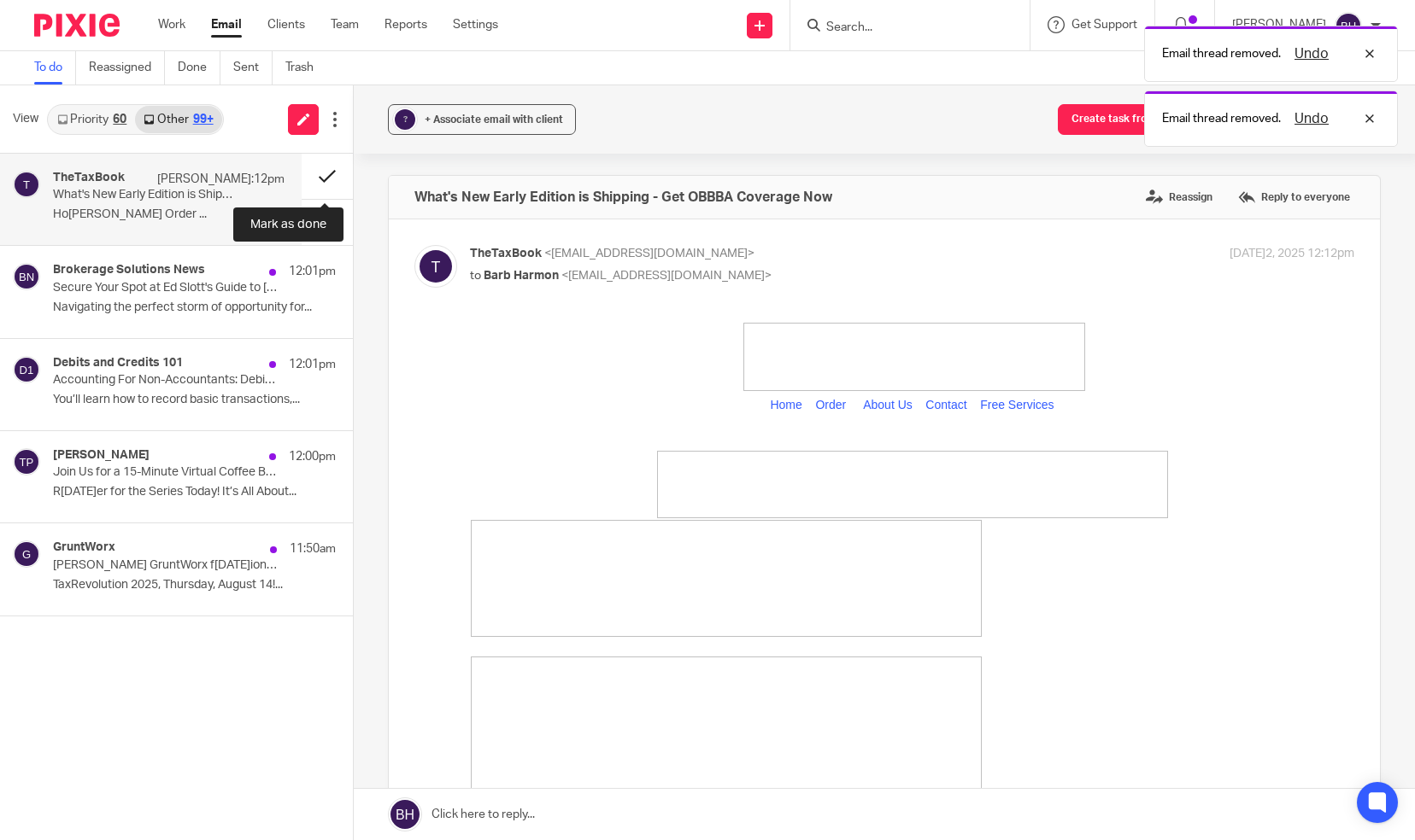
click at [326, 182] on button at bounding box center [327, 175] width 51 height 45
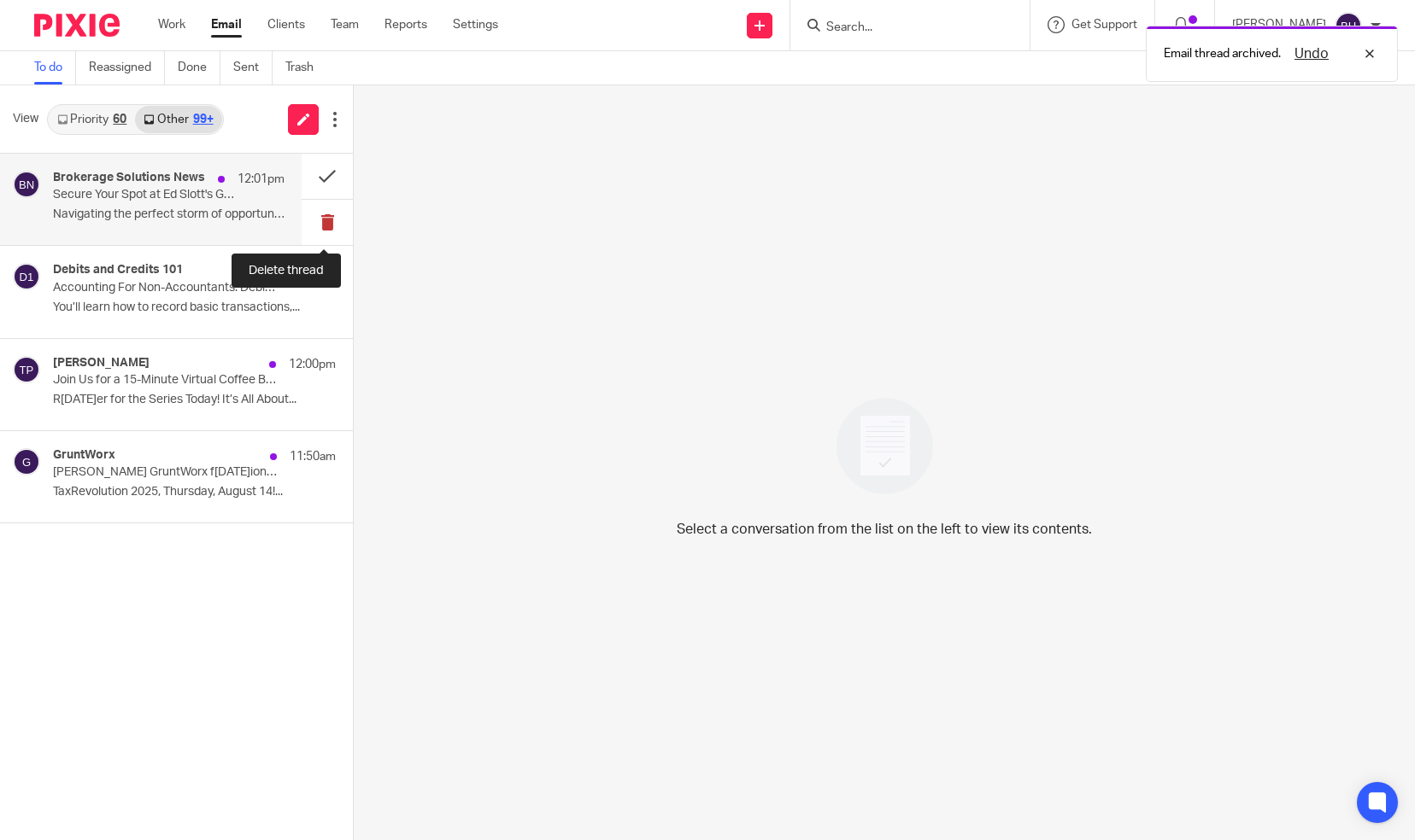
click at [323, 224] on button at bounding box center [327, 222] width 51 height 45
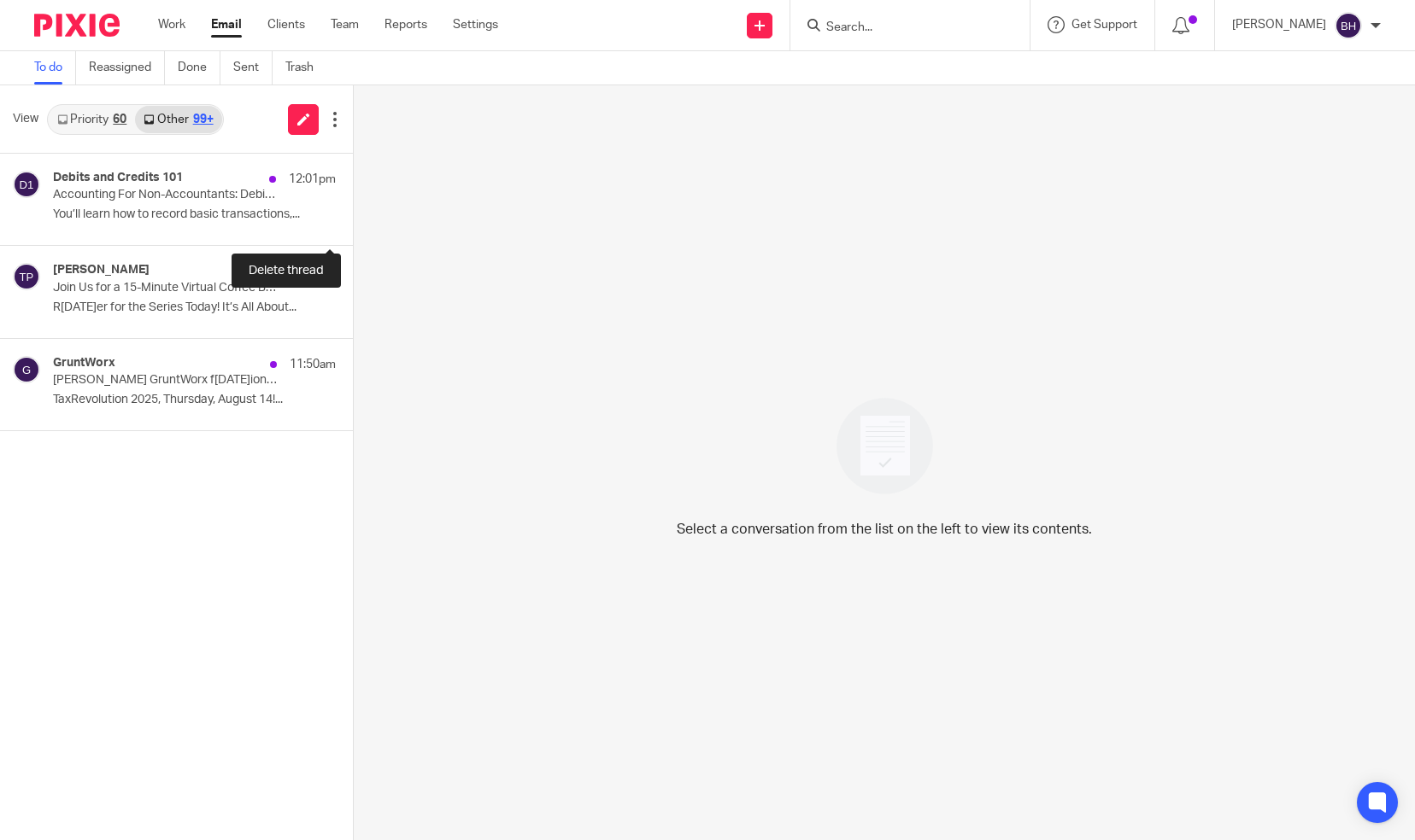
click at [353, 224] on button at bounding box center [359, 222] width 14 height 45
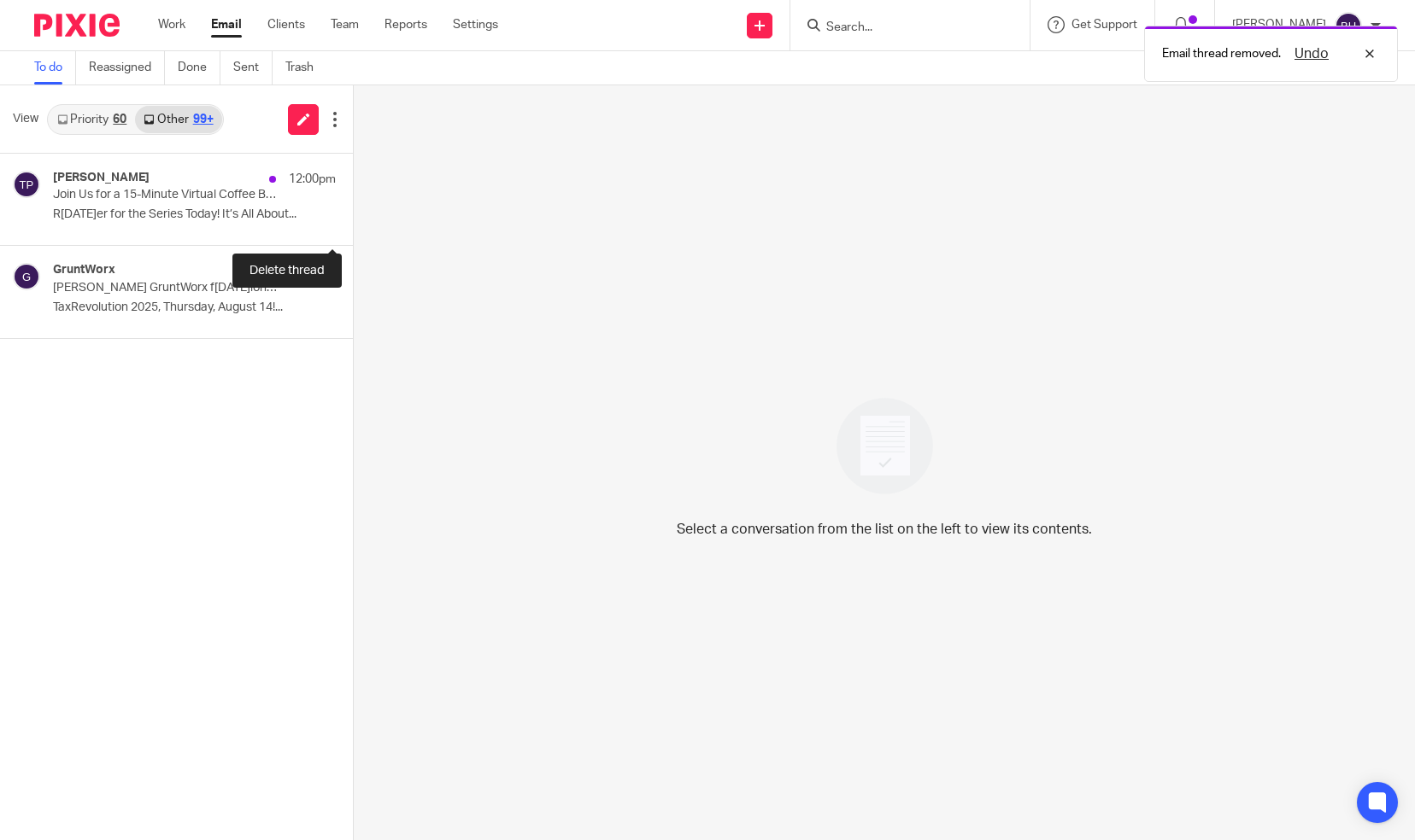
click at [353, 224] on button at bounding box center [359, 222] width 14 height 45
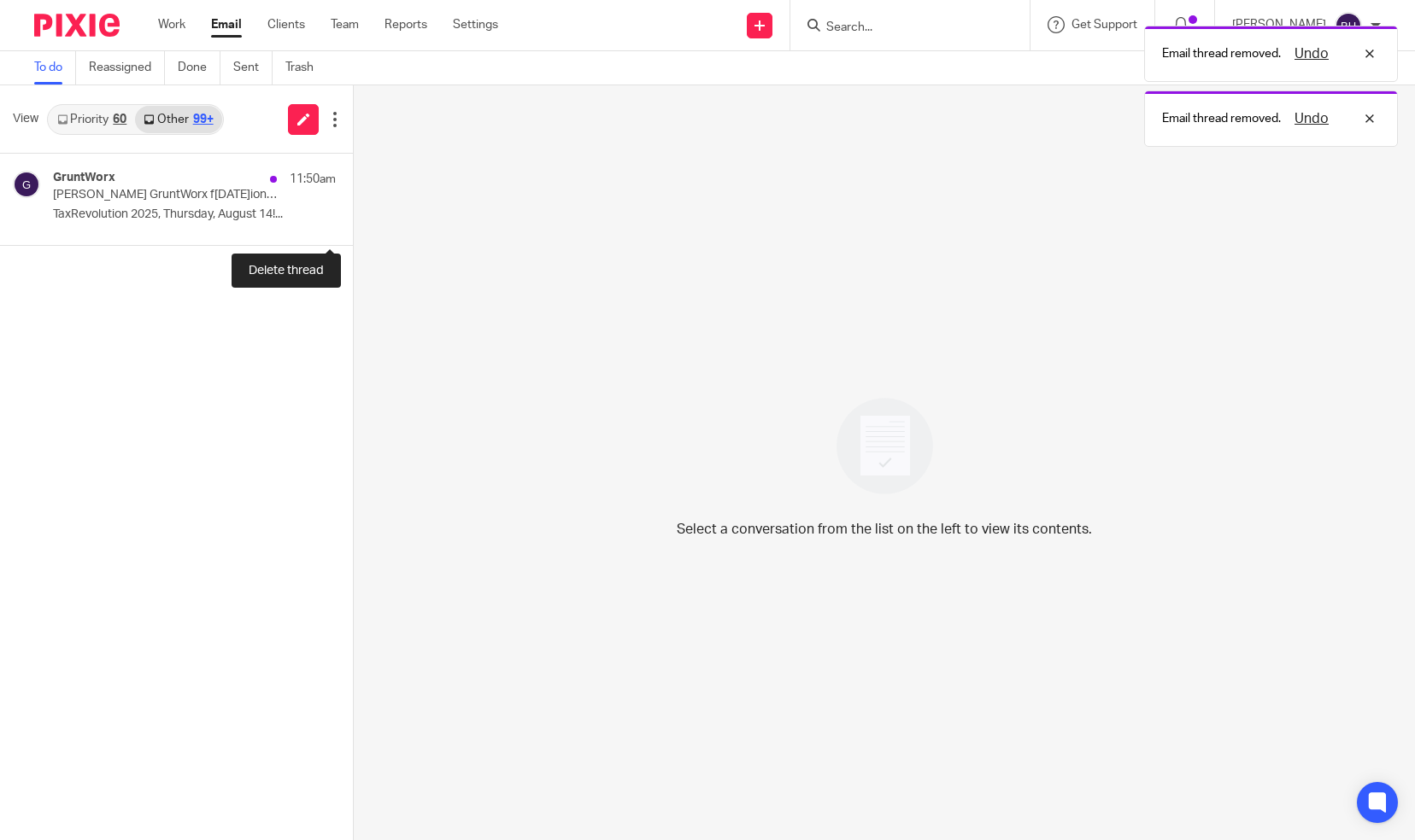
click at [353, 224] on button at bounding box center [359, 222] width 14 height 45
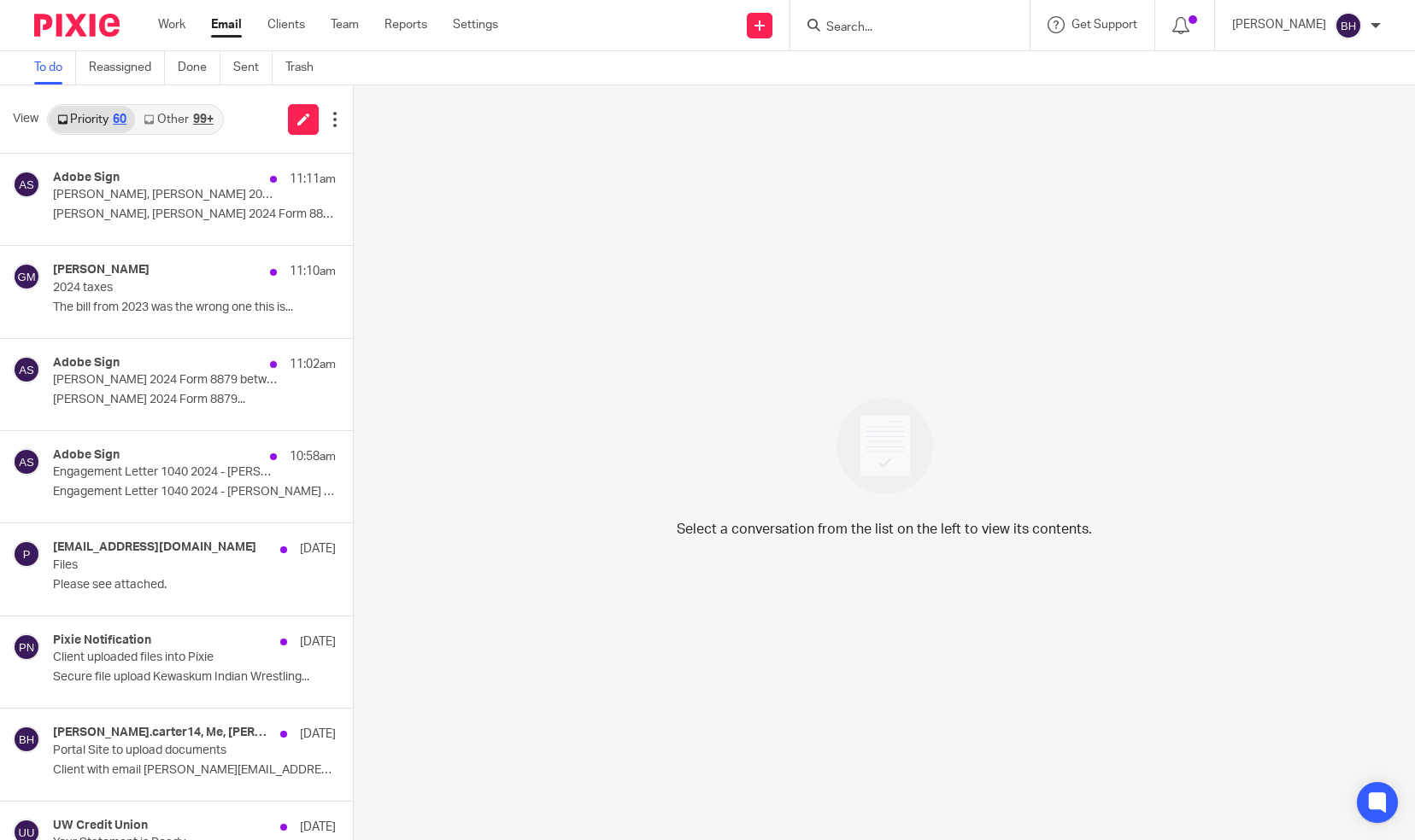
click at [185, 116] on link "Other 99+" at bounding box center [178, 118] width 87 height 27
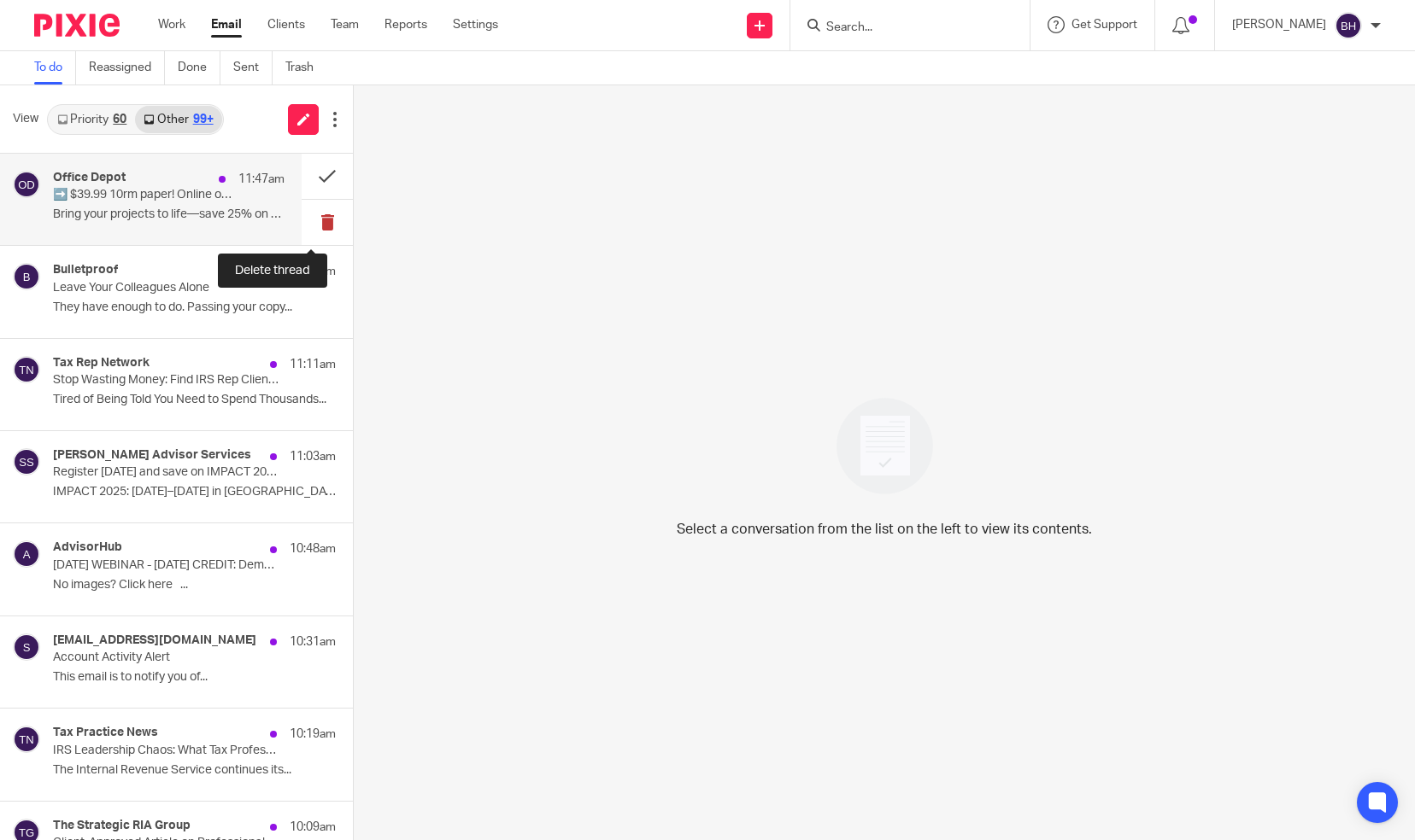
click at [313, 217] on button at bounding box center [327, 222] width 51 height 45
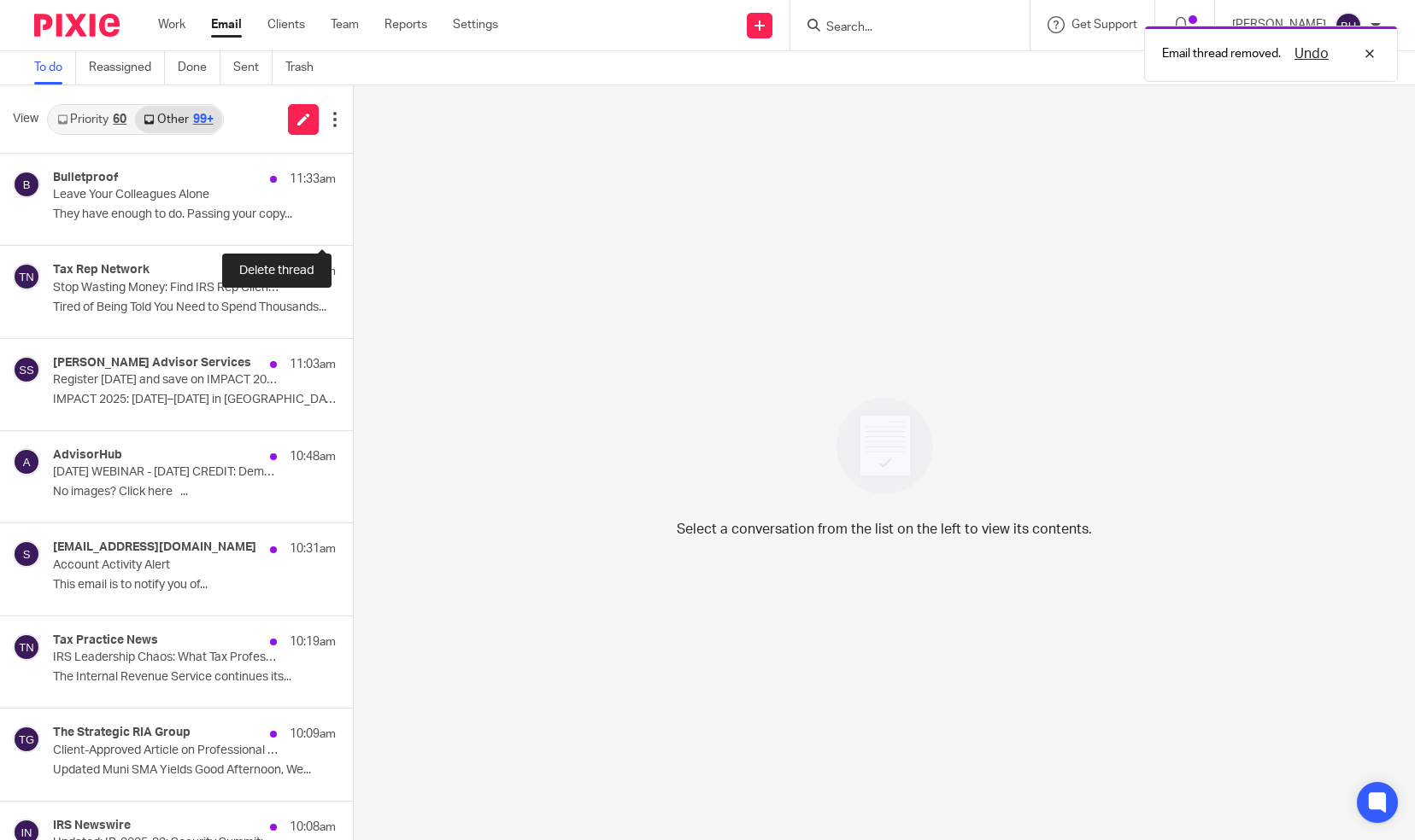
click at [353, 217] on button at bounding box center [359, 222] width 14 height 45
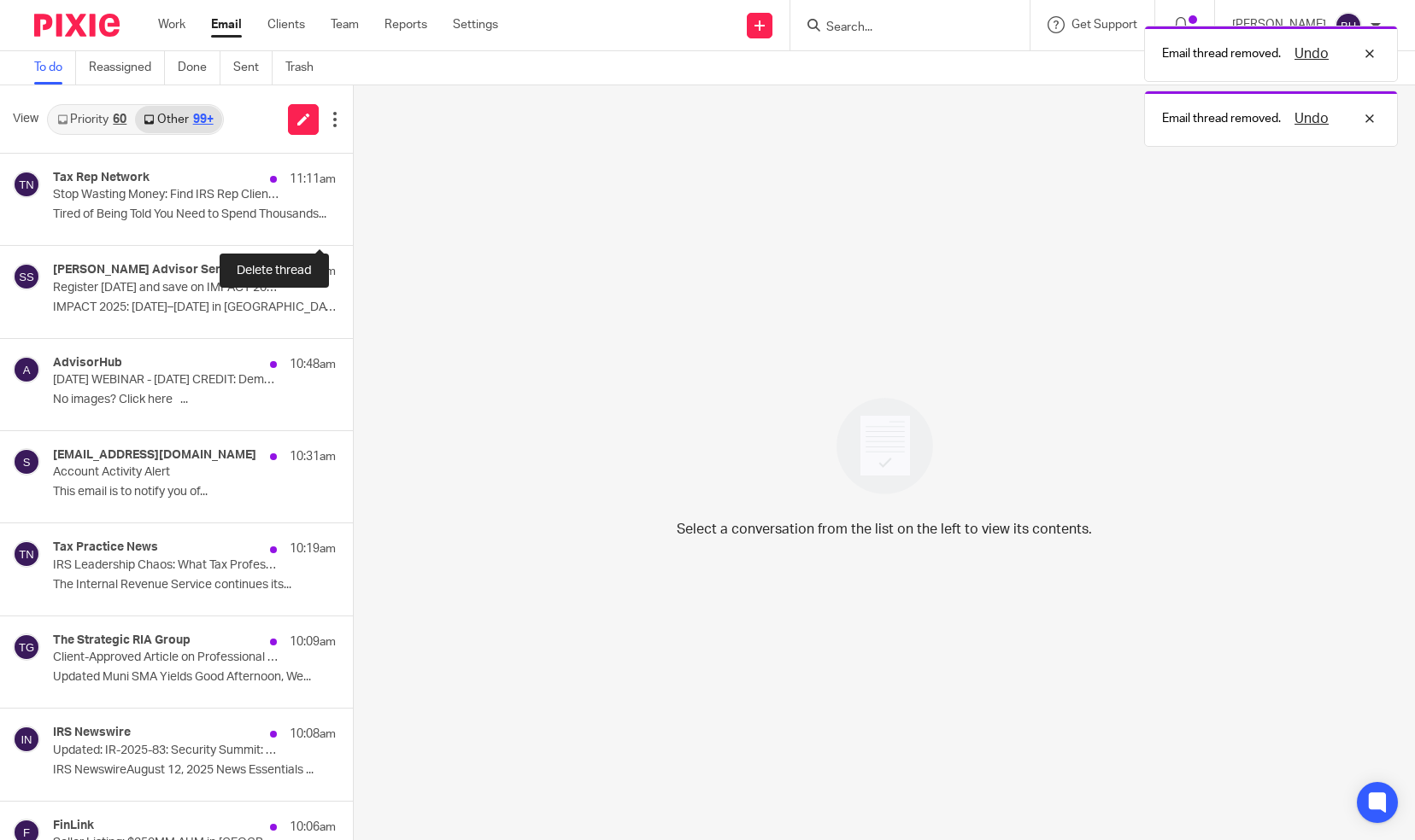
click at [353, 217] on button at bounding box center [359, 222] width 14 height 45
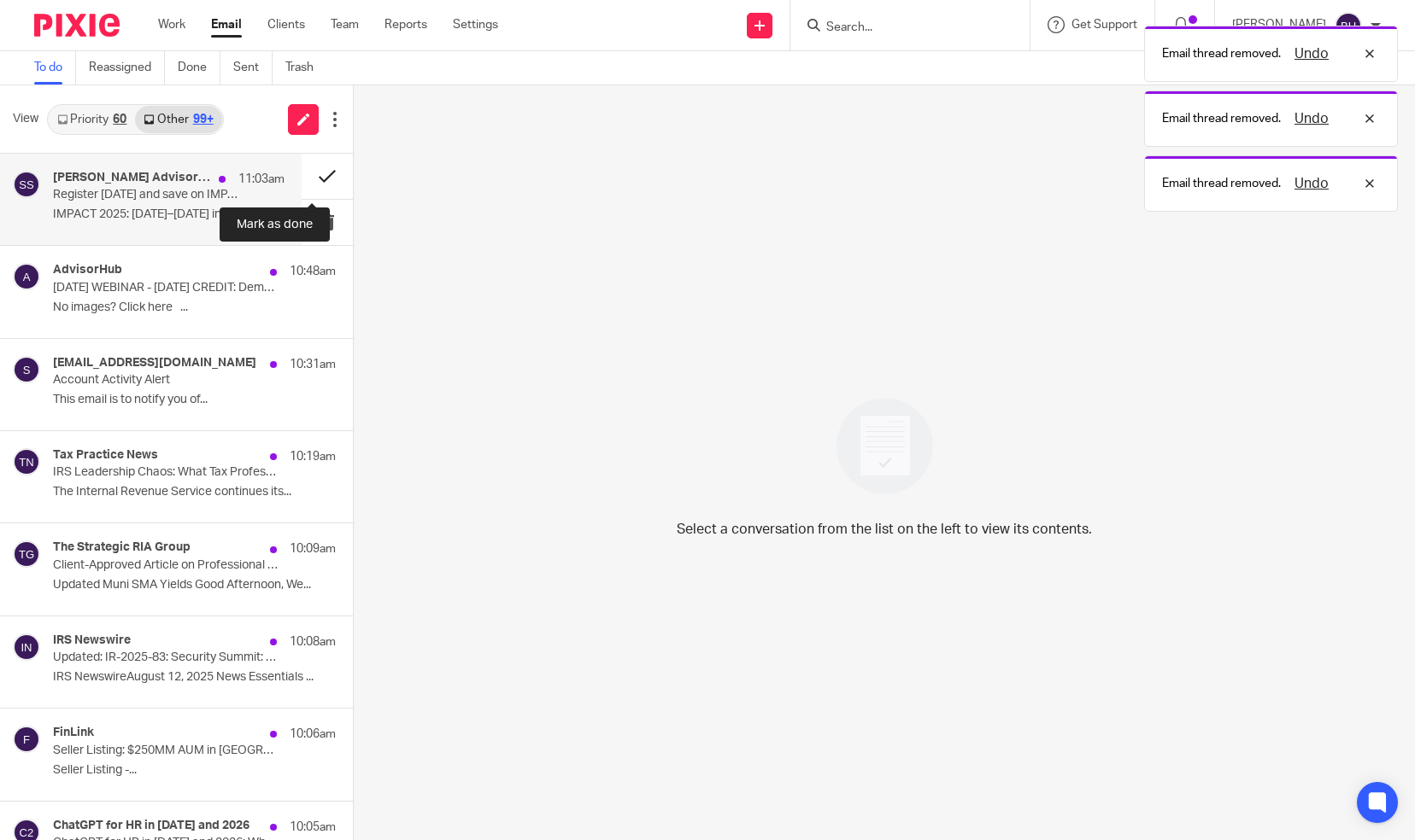
click at [311, 172] on button at bounding box center [327, 175] width 51 height 45
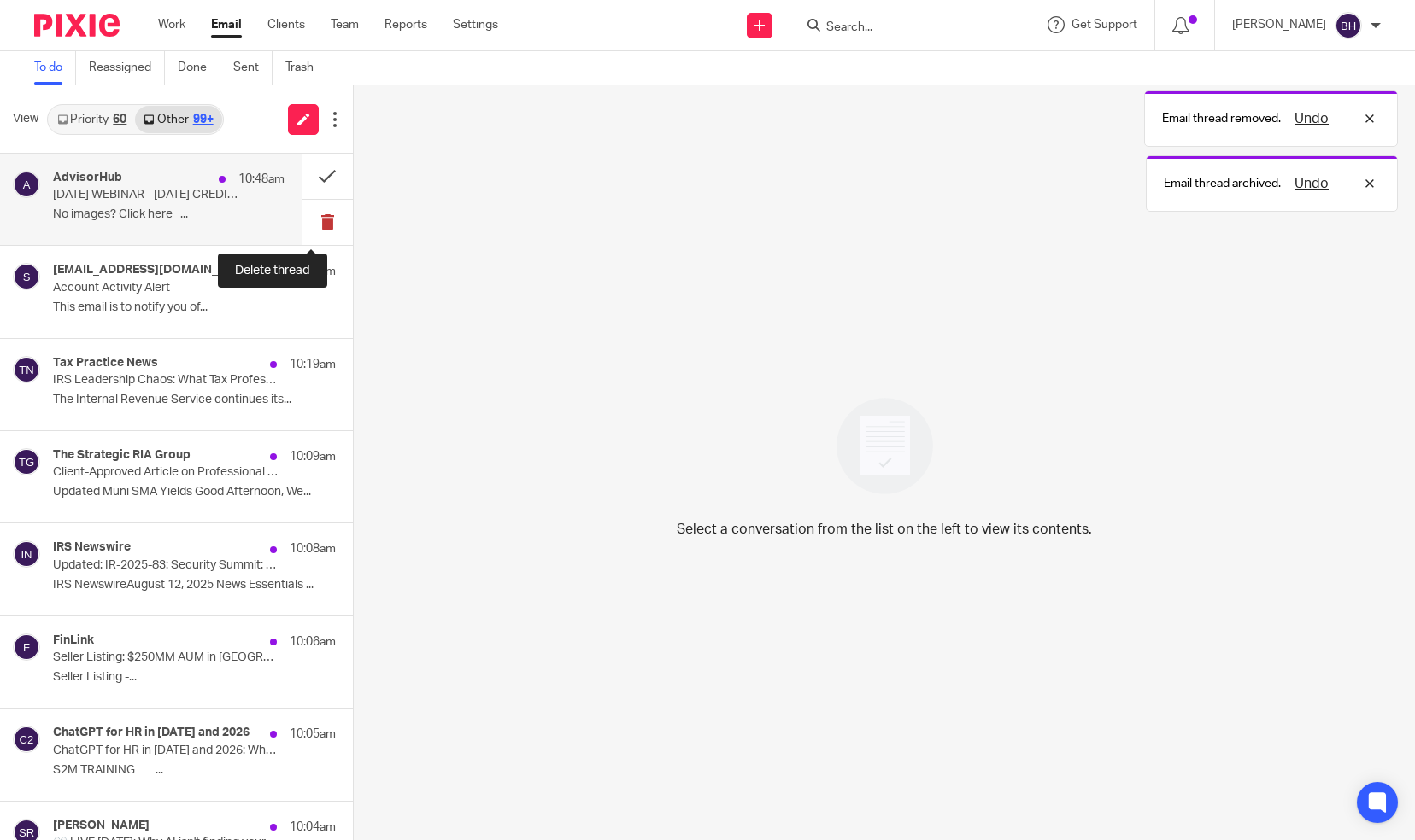
click at [309, 216] on button at bounding box center [327, 222] width 51 height 45
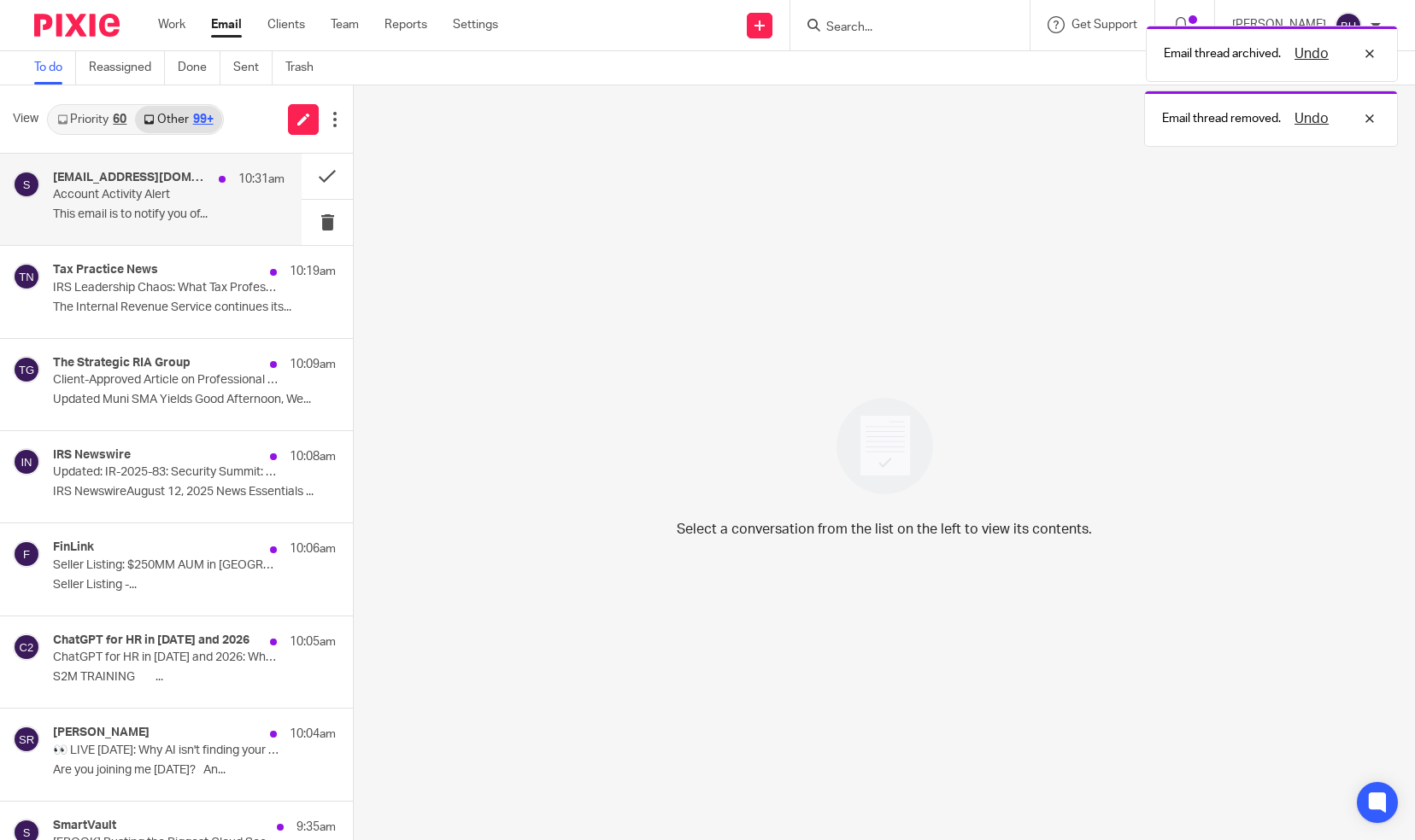
click at [235, 212] on p "This email is to notify you of..." at bounding box center [168, 215] width 232 height 15
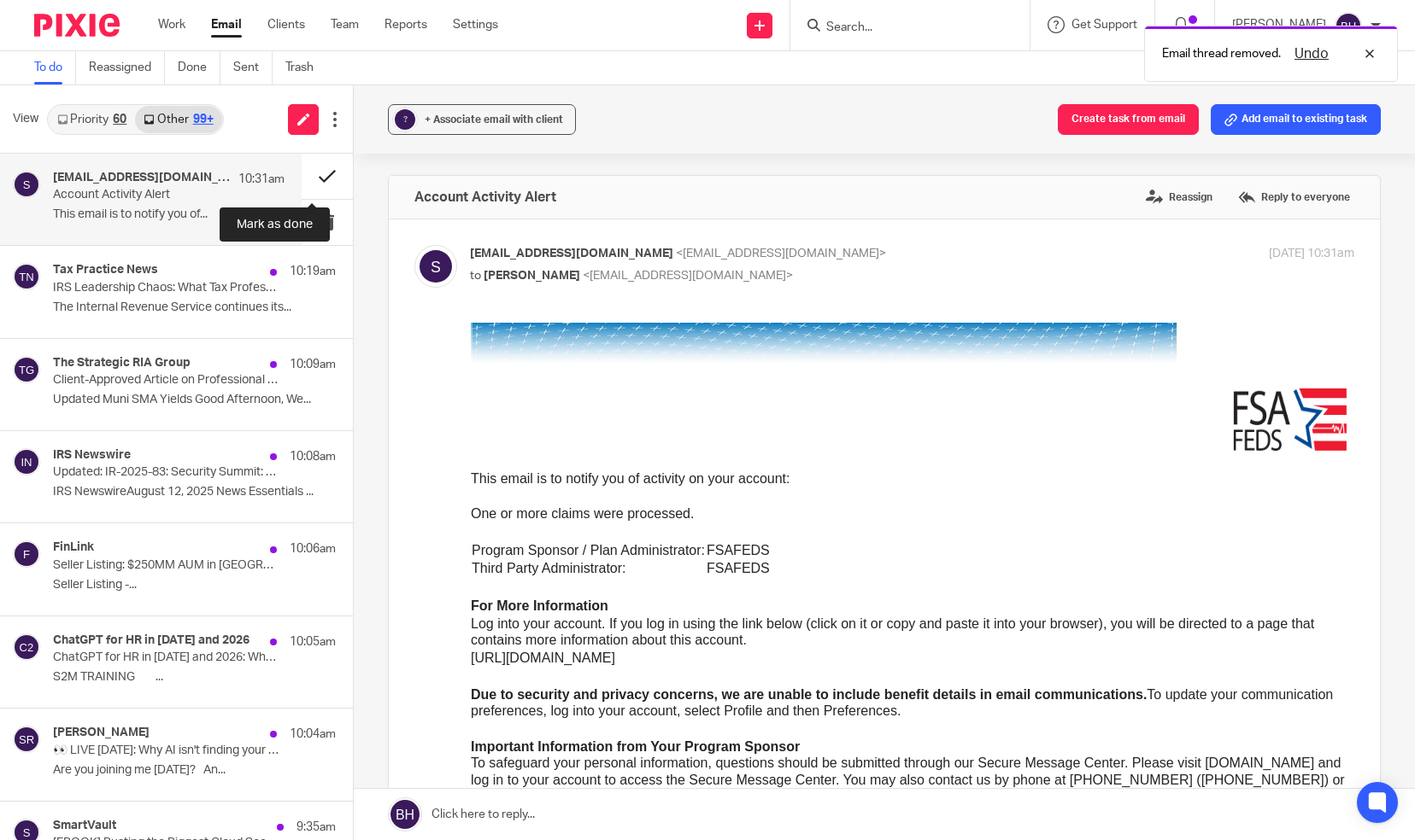
click at [310, 177] on button at bounding box center [327, 175] width 51 height 45
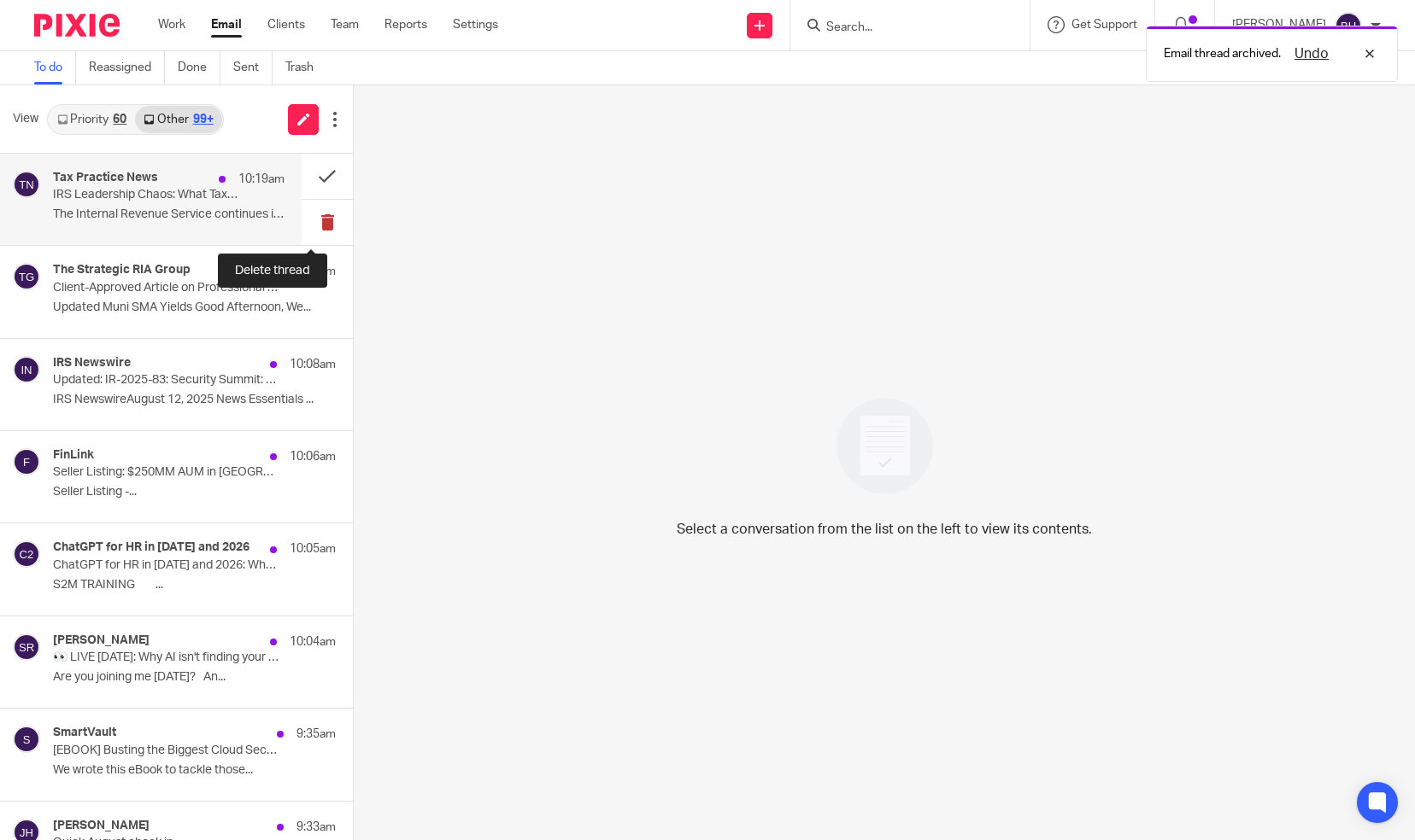
click at [317, 225] on button at bounding box center [327, 222] width 51 height 45
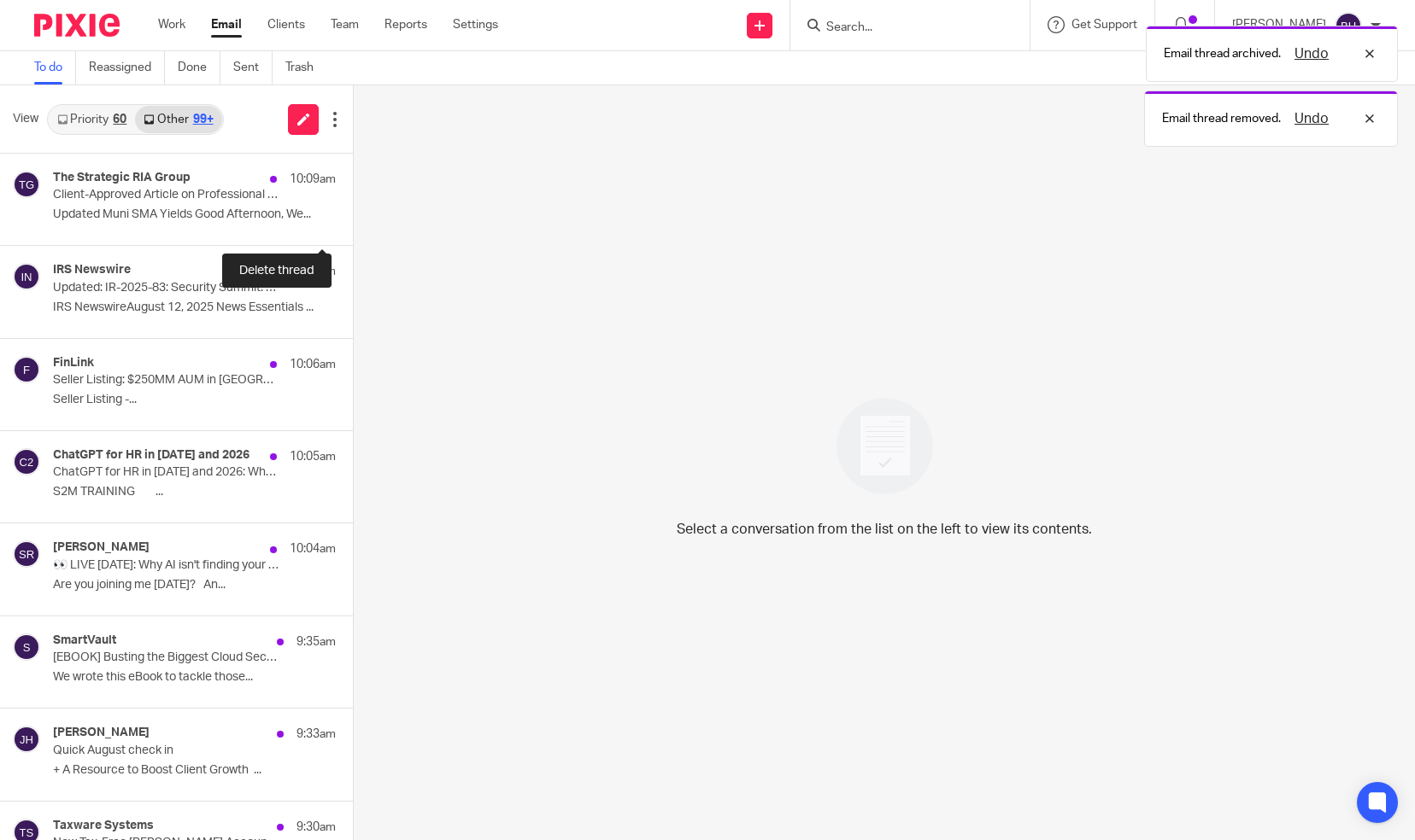
click at [353, 225] on button at bounding box center [359, 222] width 14 height 45
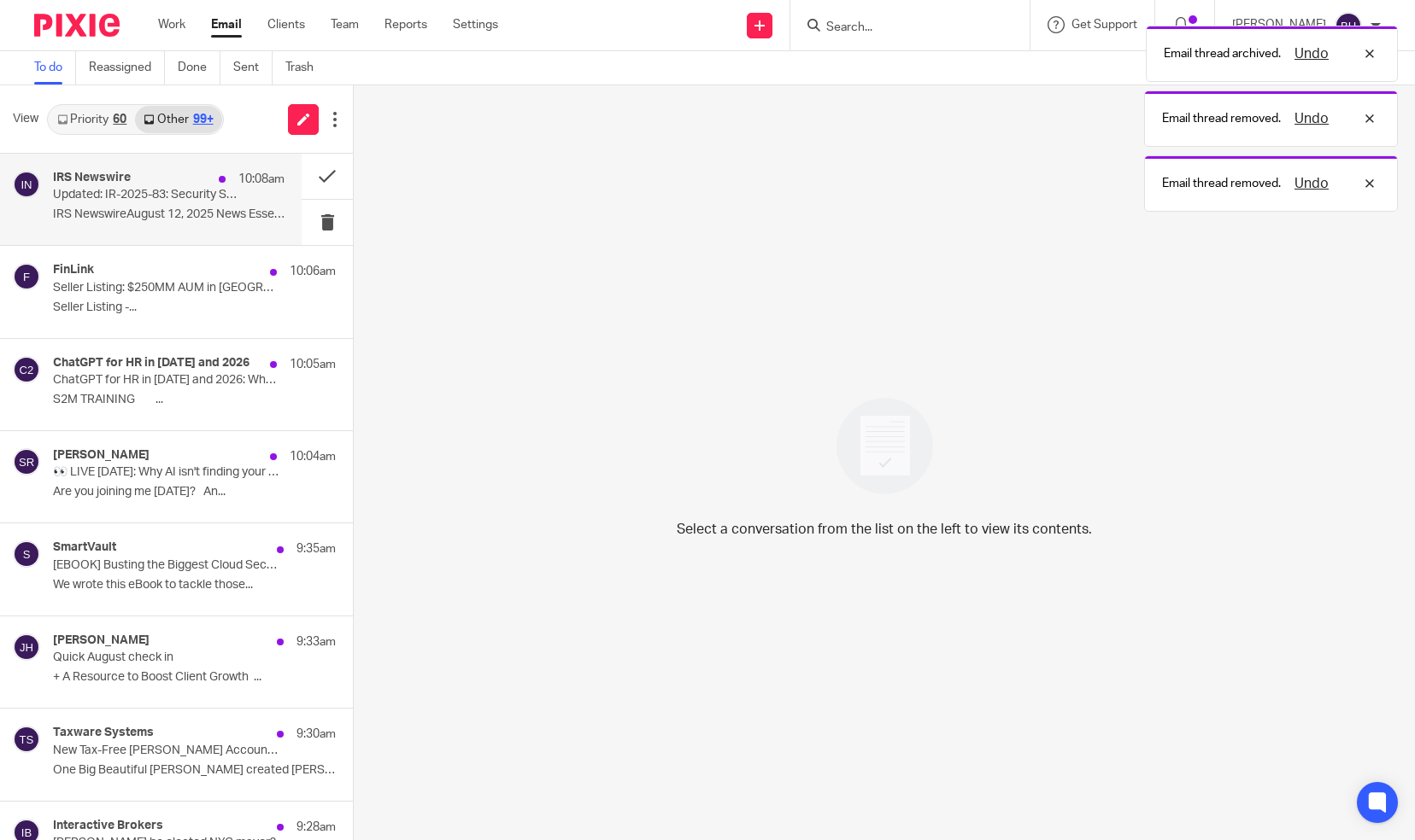
click at [214, 212] on p "IRS NewswireAugust 12, 2025 News Essentials ..." at bounding box center [168, 215] width 232 height 15
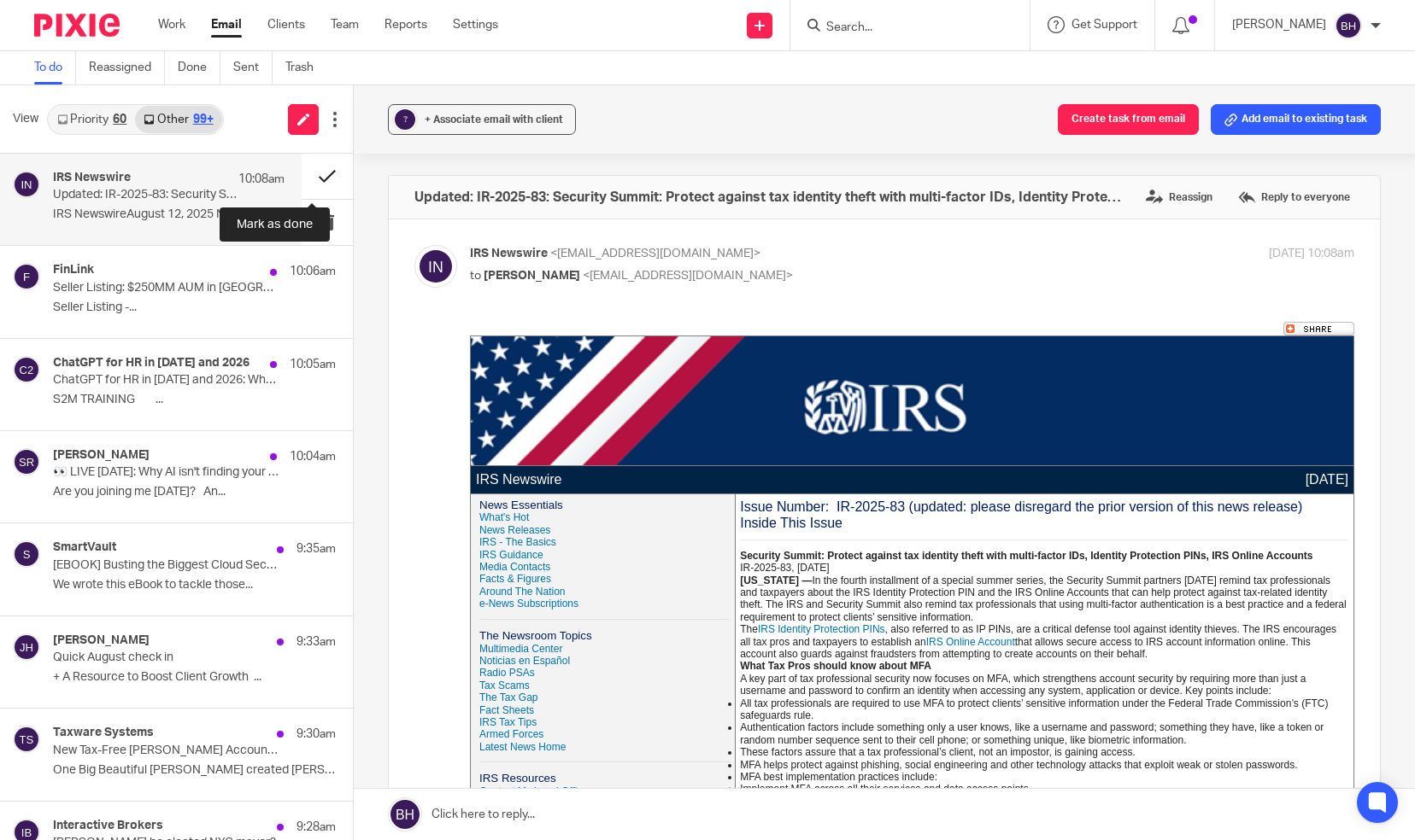
click at [308, 176] on button at bounding box center [327, 175] width 51 height 45
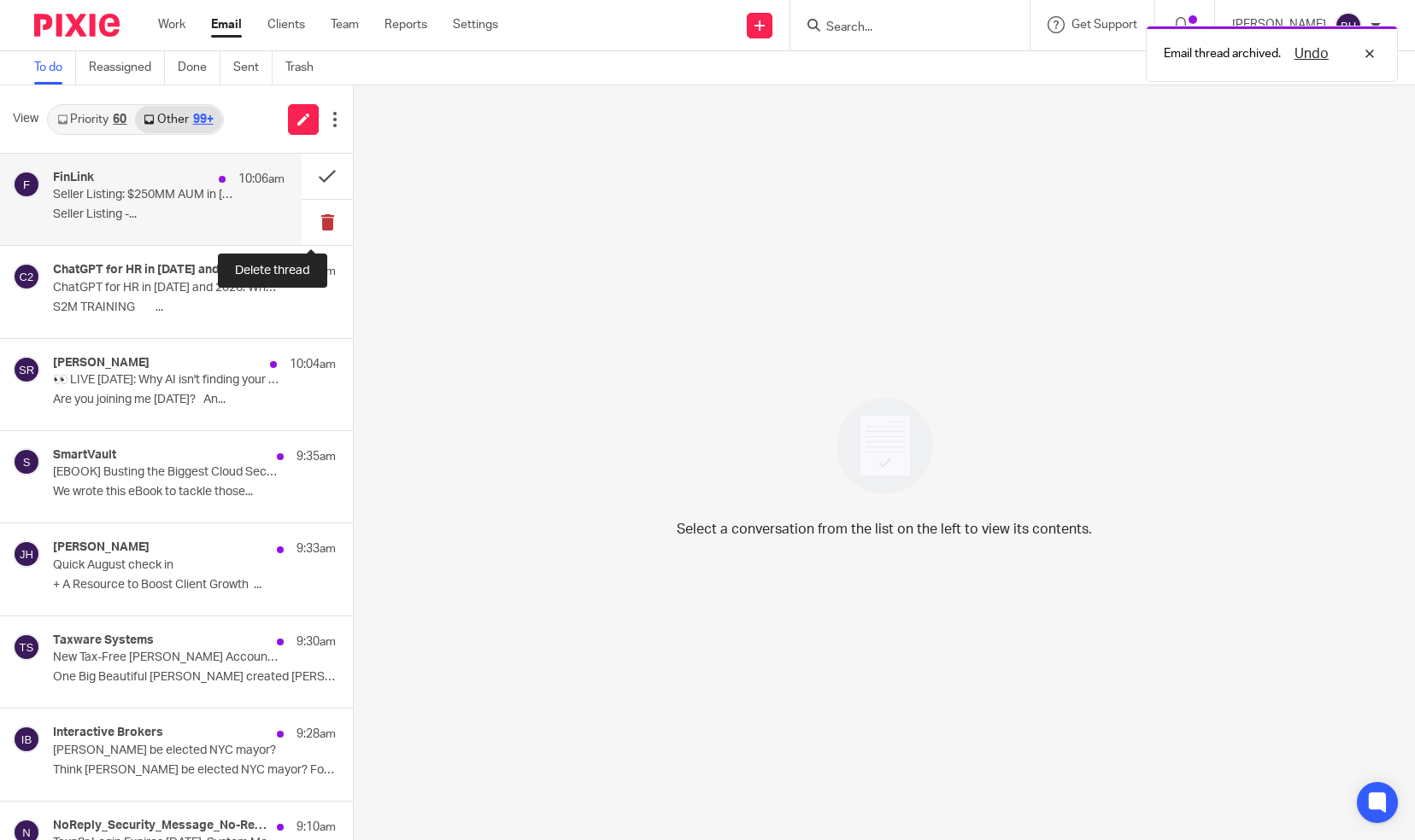
click at [306, 220] on button at bounding box center [327, 222] width 51 height 45
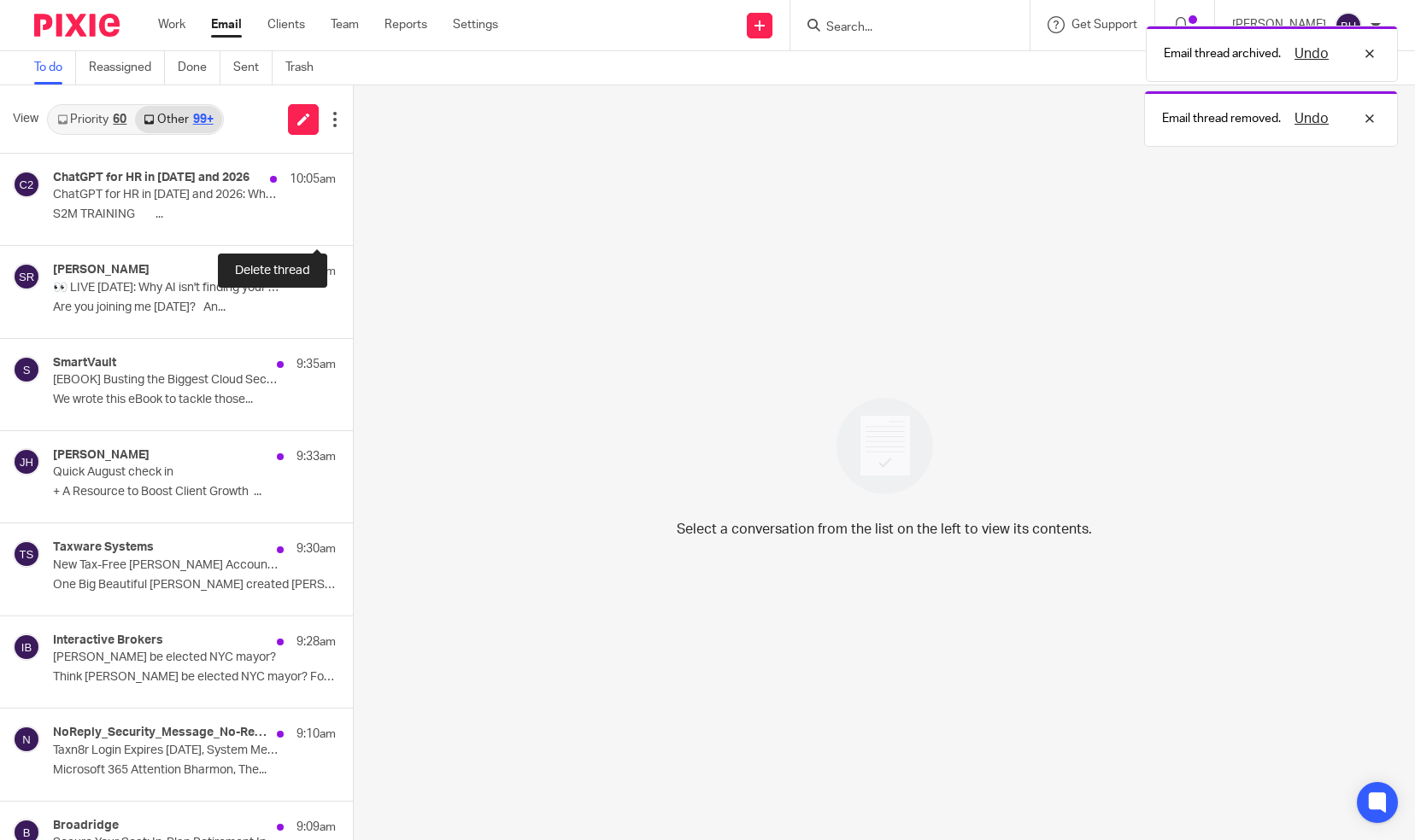
click at [353, 220] on button at bounding box center [359, 222] width 14 height 45
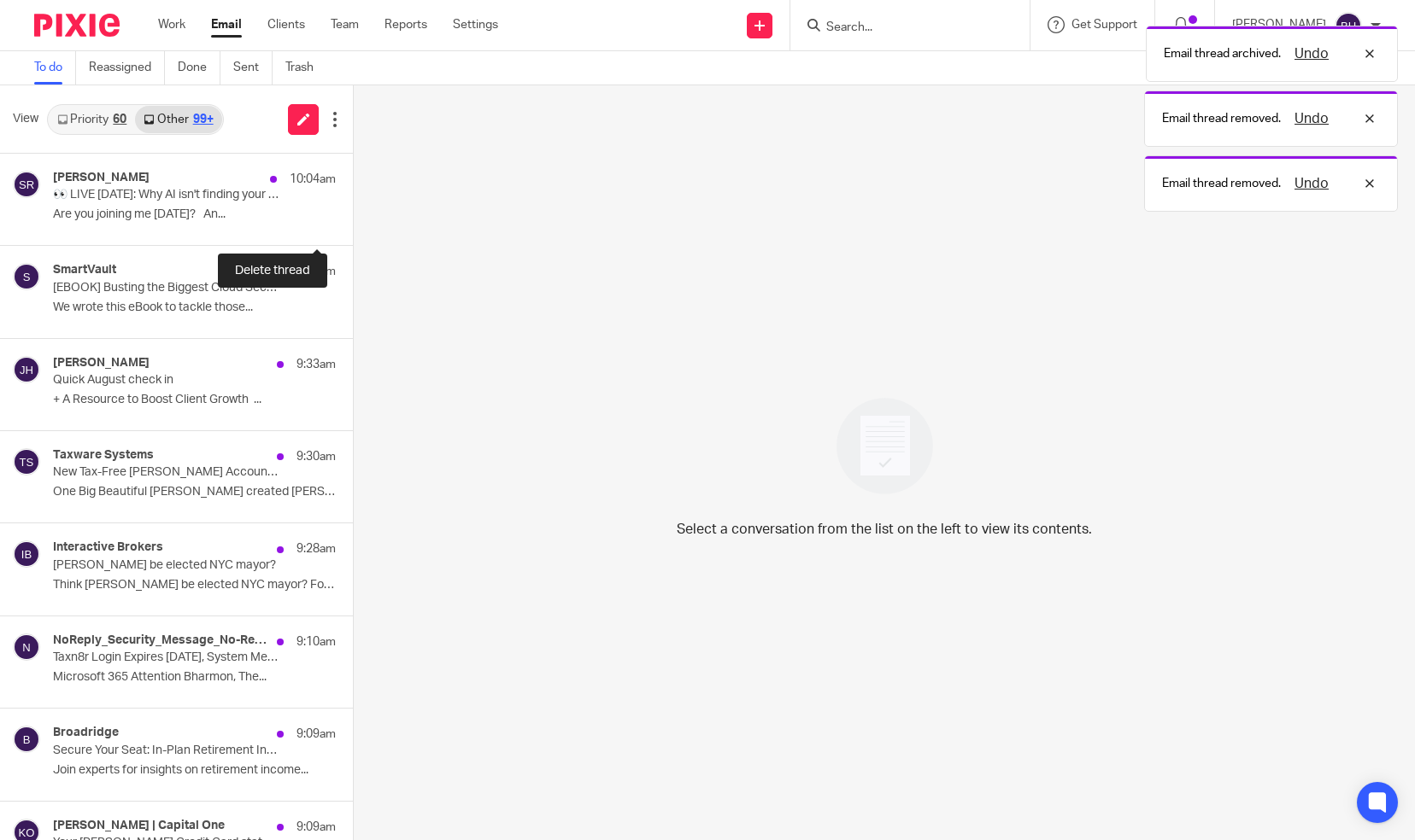
click at [353, 220] on button at bounding box center [359, 222] width 14 height 45
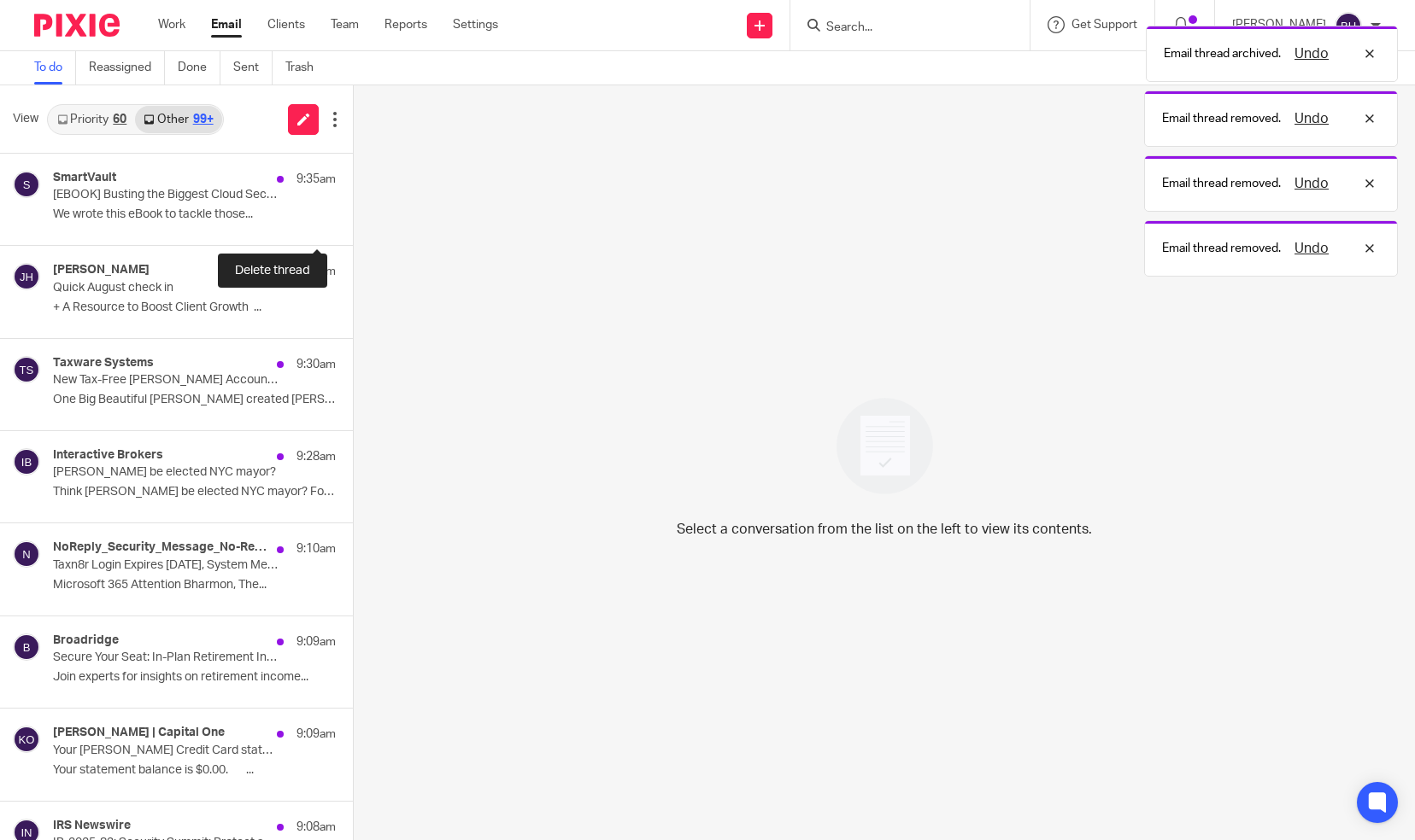
click at [353, 220] on button at bounding box center [359, 222] width 14 height 45
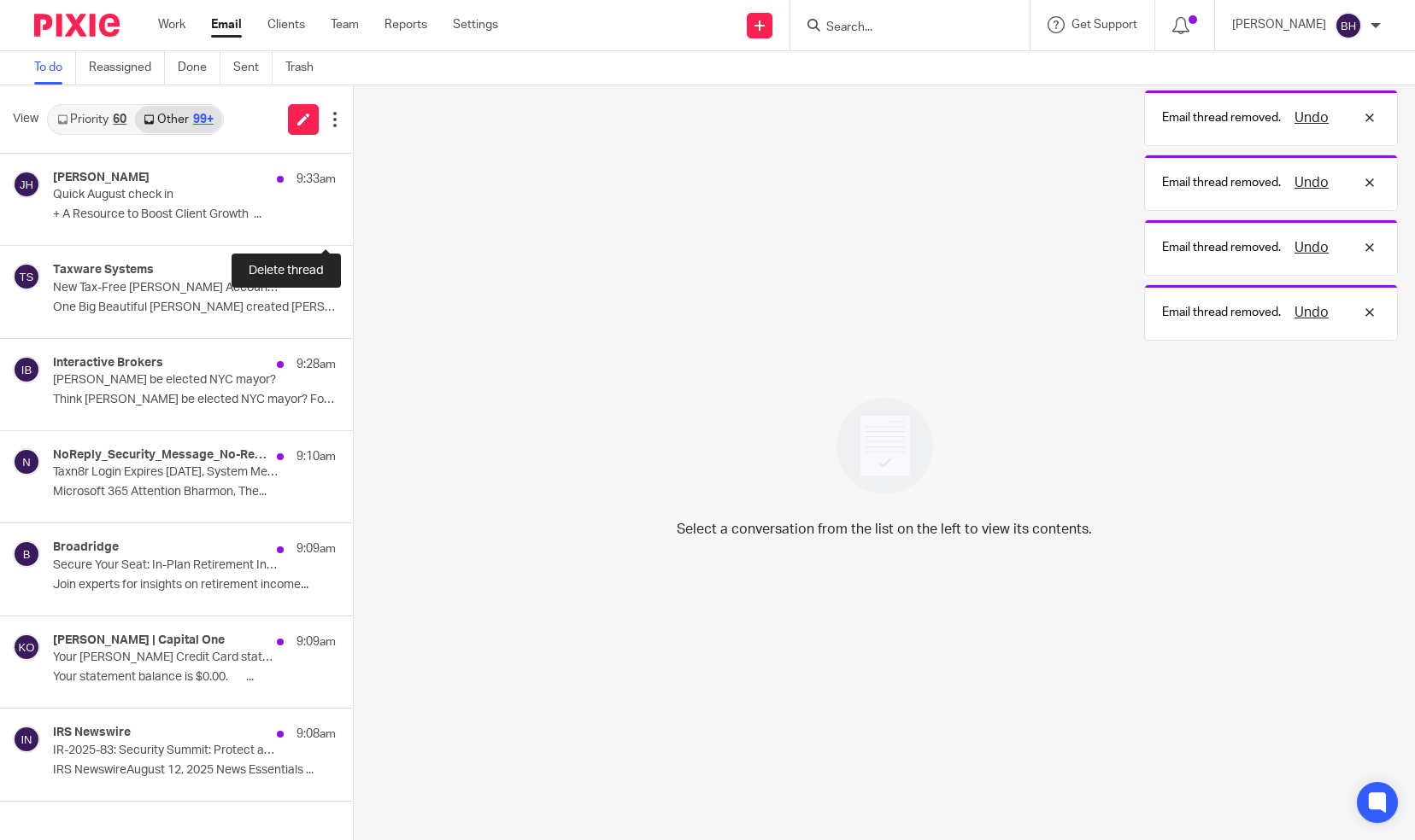
click at [353, 220] on button at bounding box center [359, 222] width 14 height 45
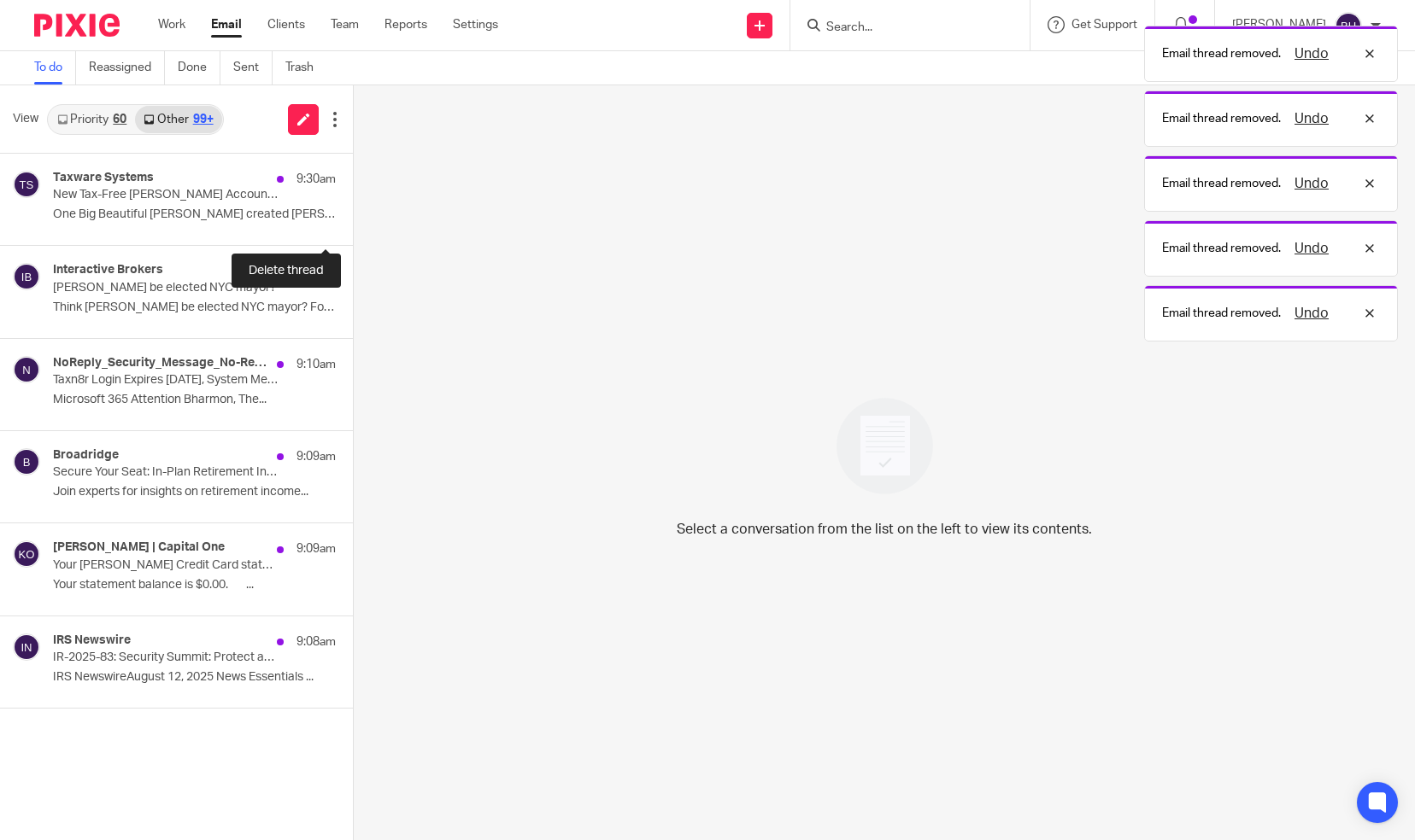
click at [353, 220] on button at bounding box center [359, 222] width 14 height 45
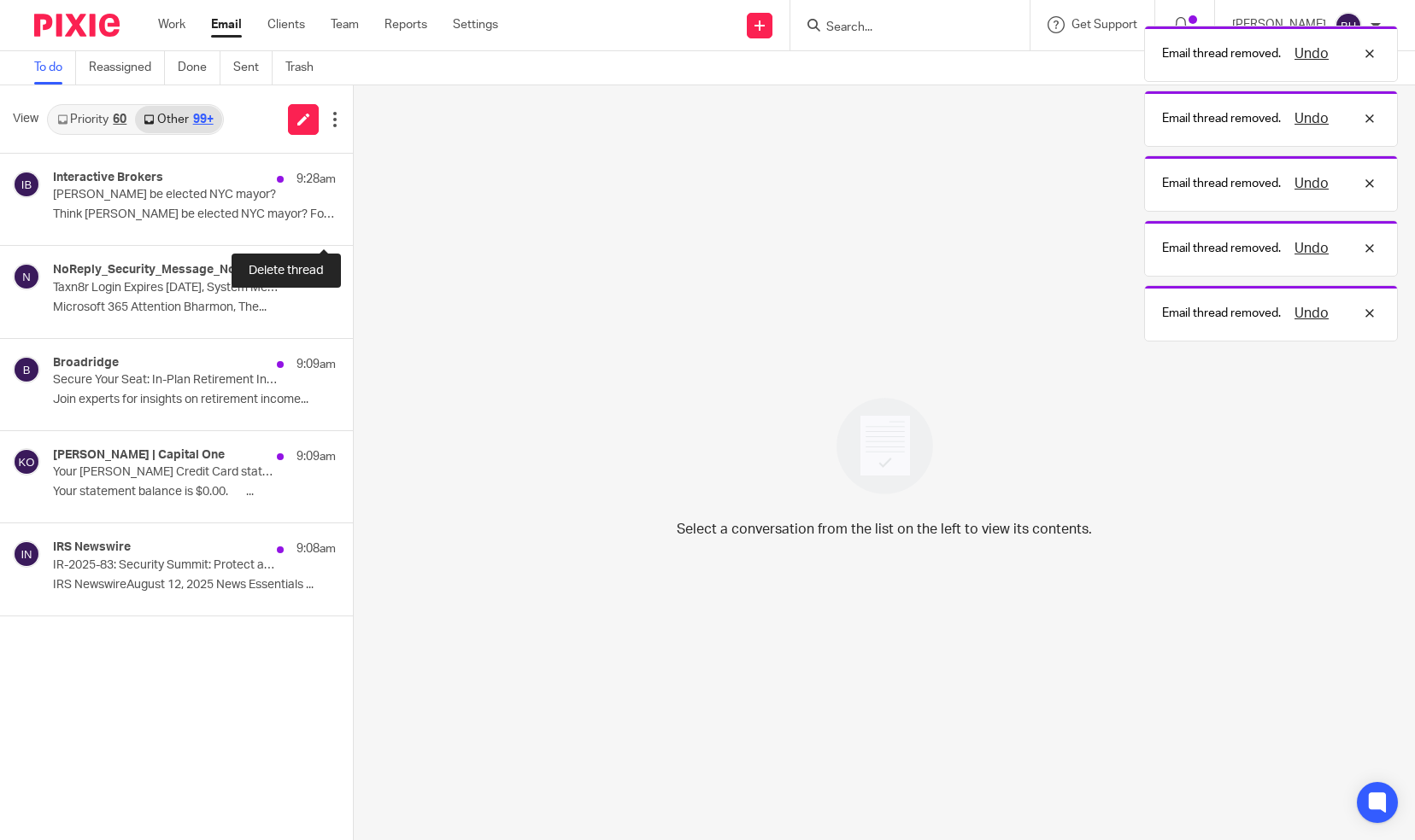
click at [353, 220] on button at bounding box center [359, 222] width 14 height 45
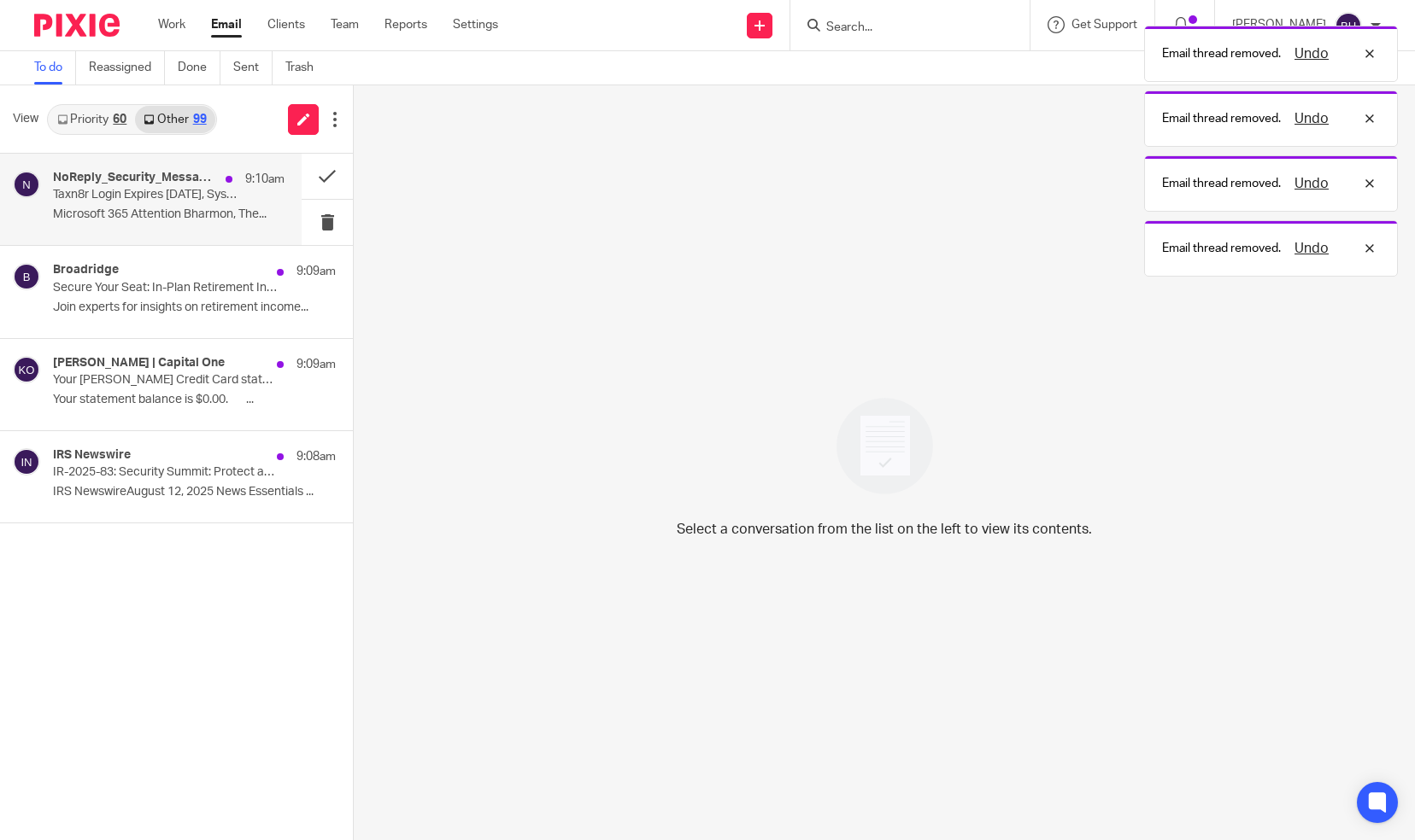
click at [189, 213] on p "Microsoft 365 Attention Bharmon, The..." at bounding box center [168, 215] width 232 height 15
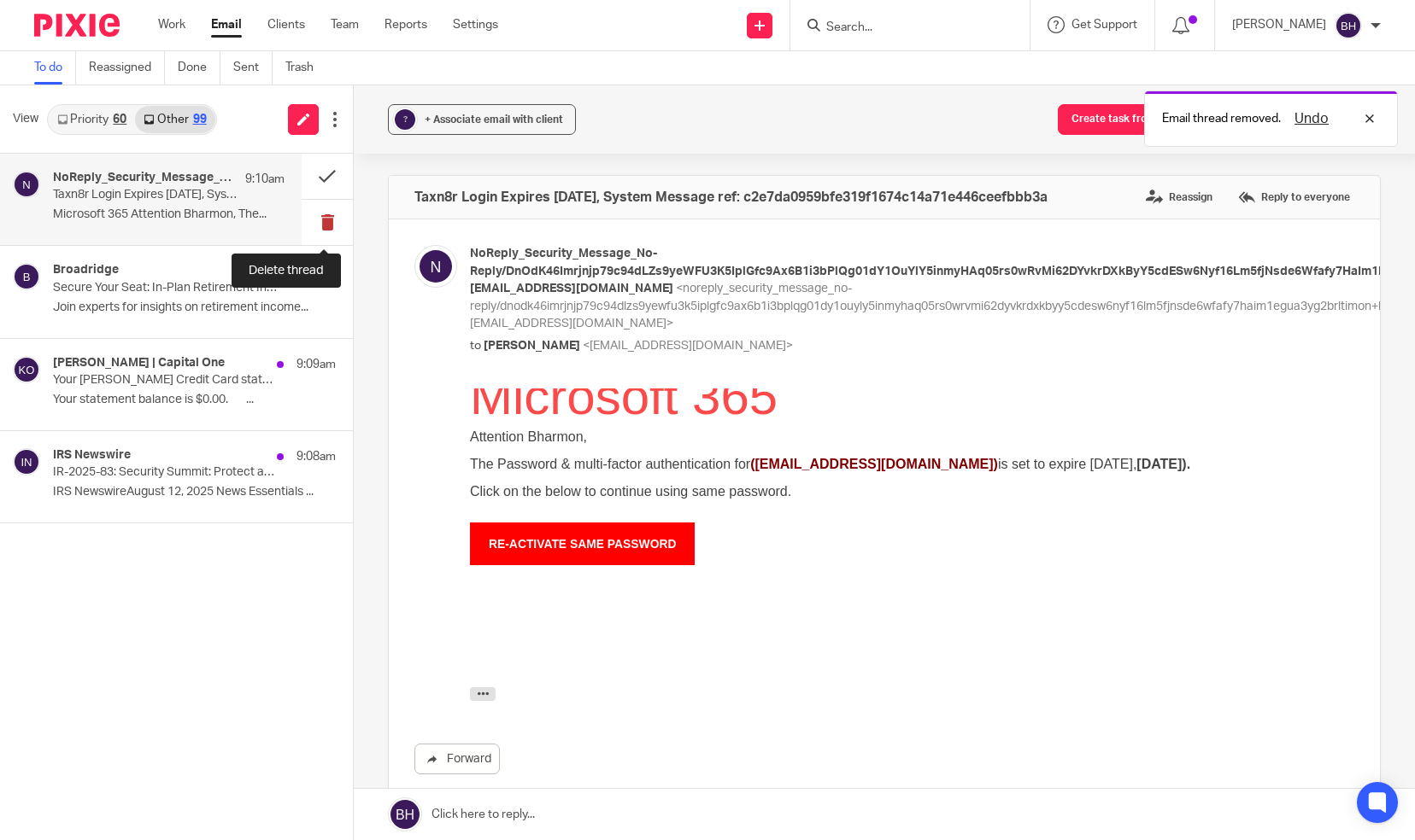
click at [322, 214] on button at bounding box center [327, 222] width 51 height 45
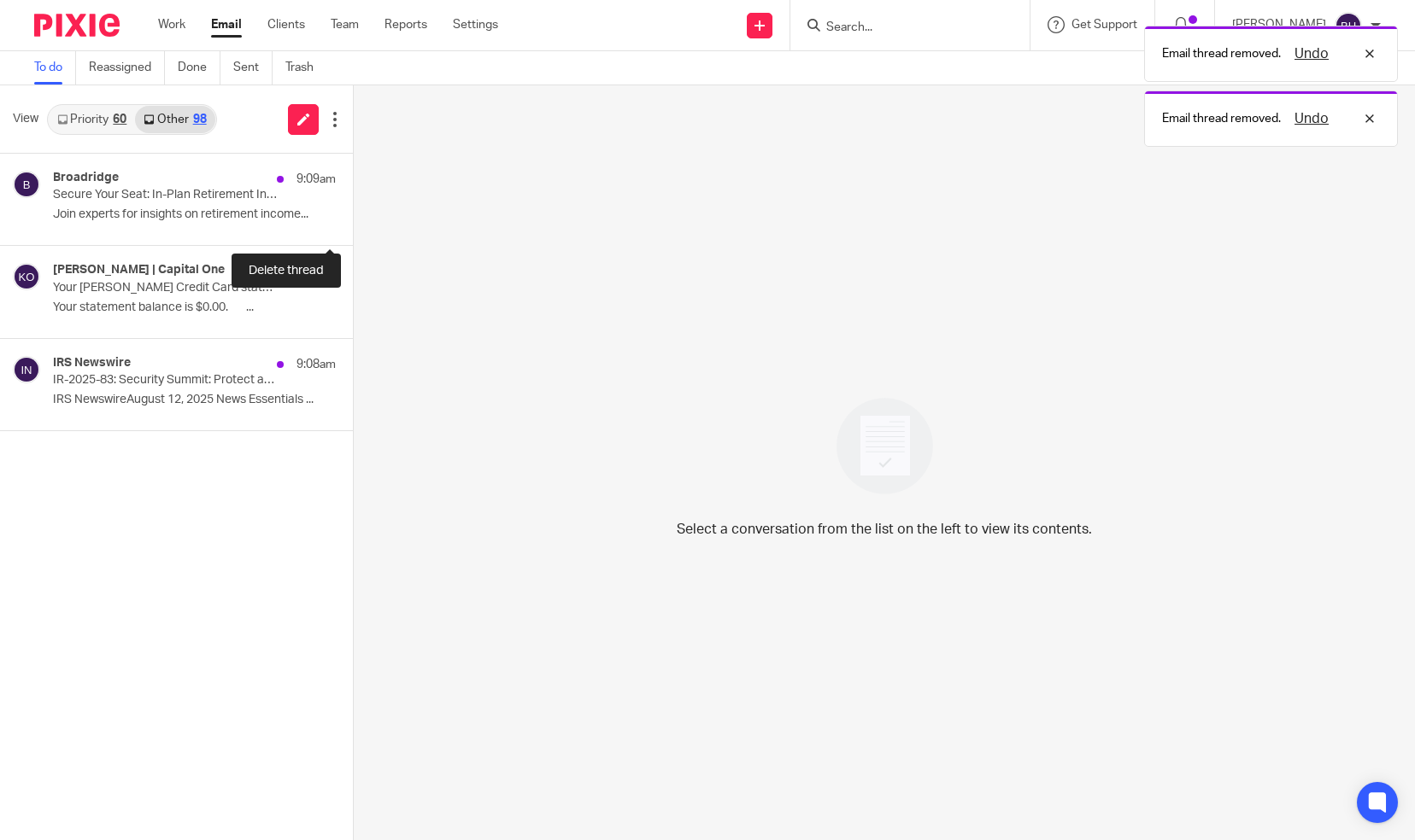
click at [353, 214] on button at bounding box center [359, 222] width 14 height 45
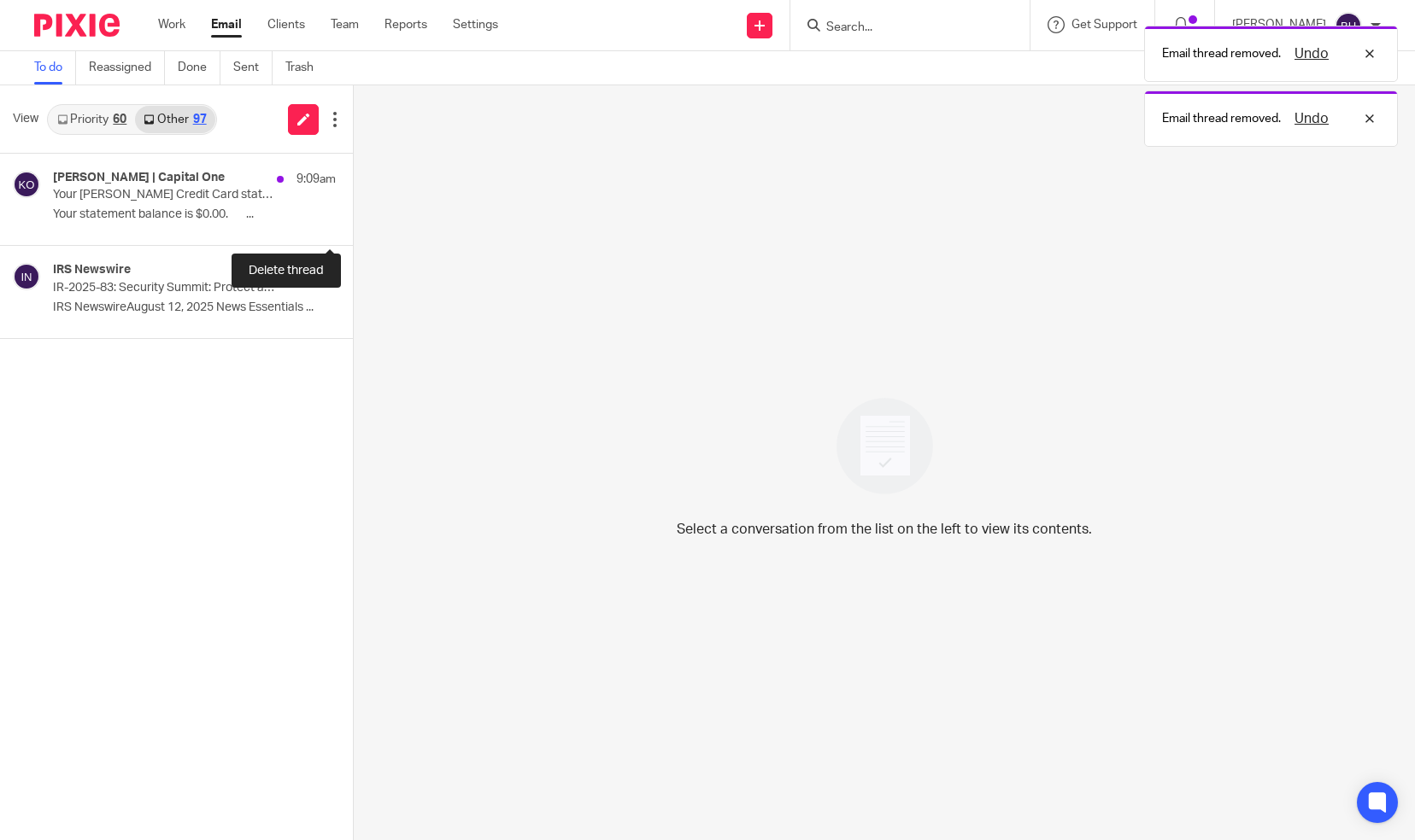
click at [353, 214] on button at bounding box center [359, 222] width 14 height 45
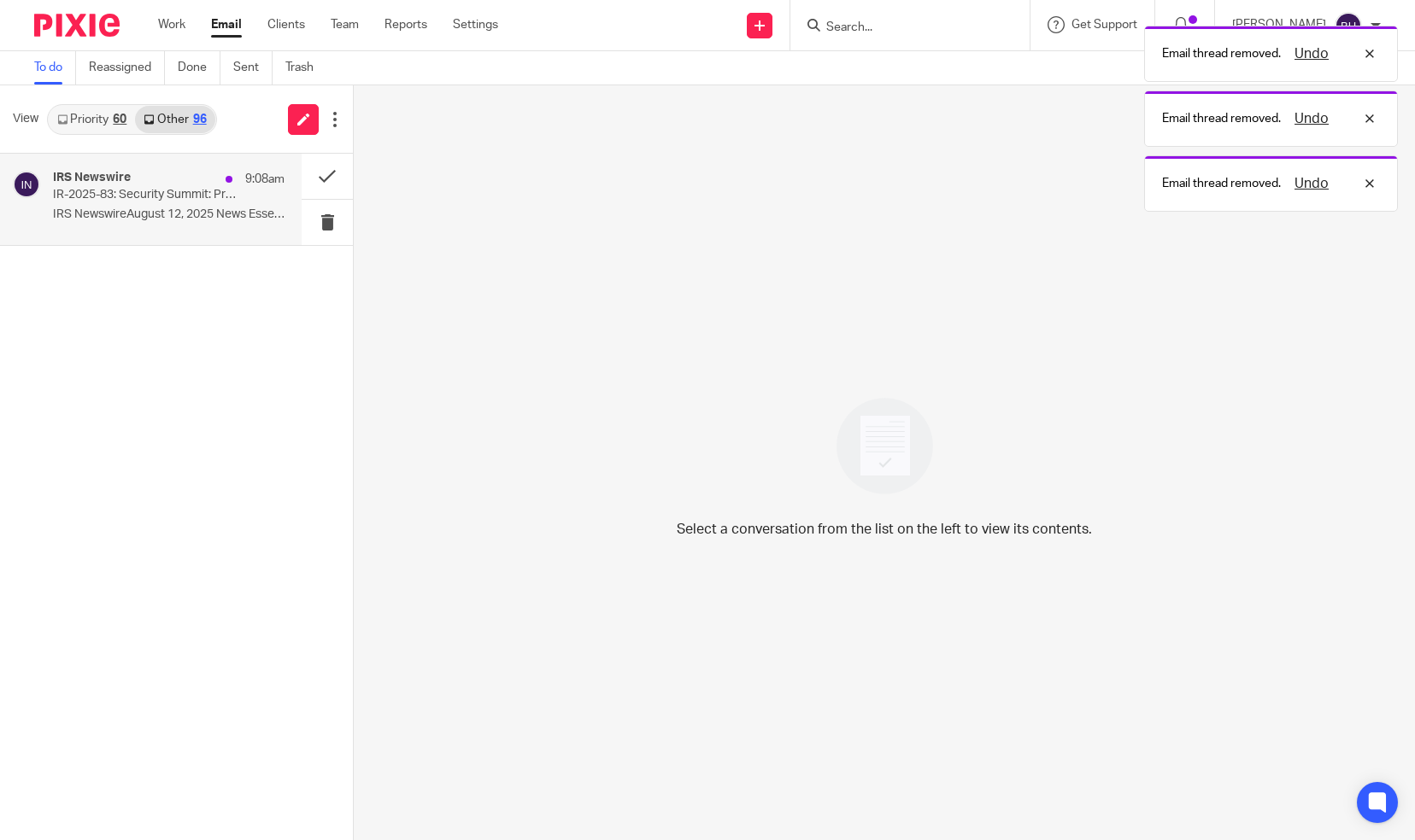
click at [234, 192] on p "IR-2025-83: Security Summit: Protect against tax identity theft with multi-fact…" at bounding box center [145, 195] width 185 height 15
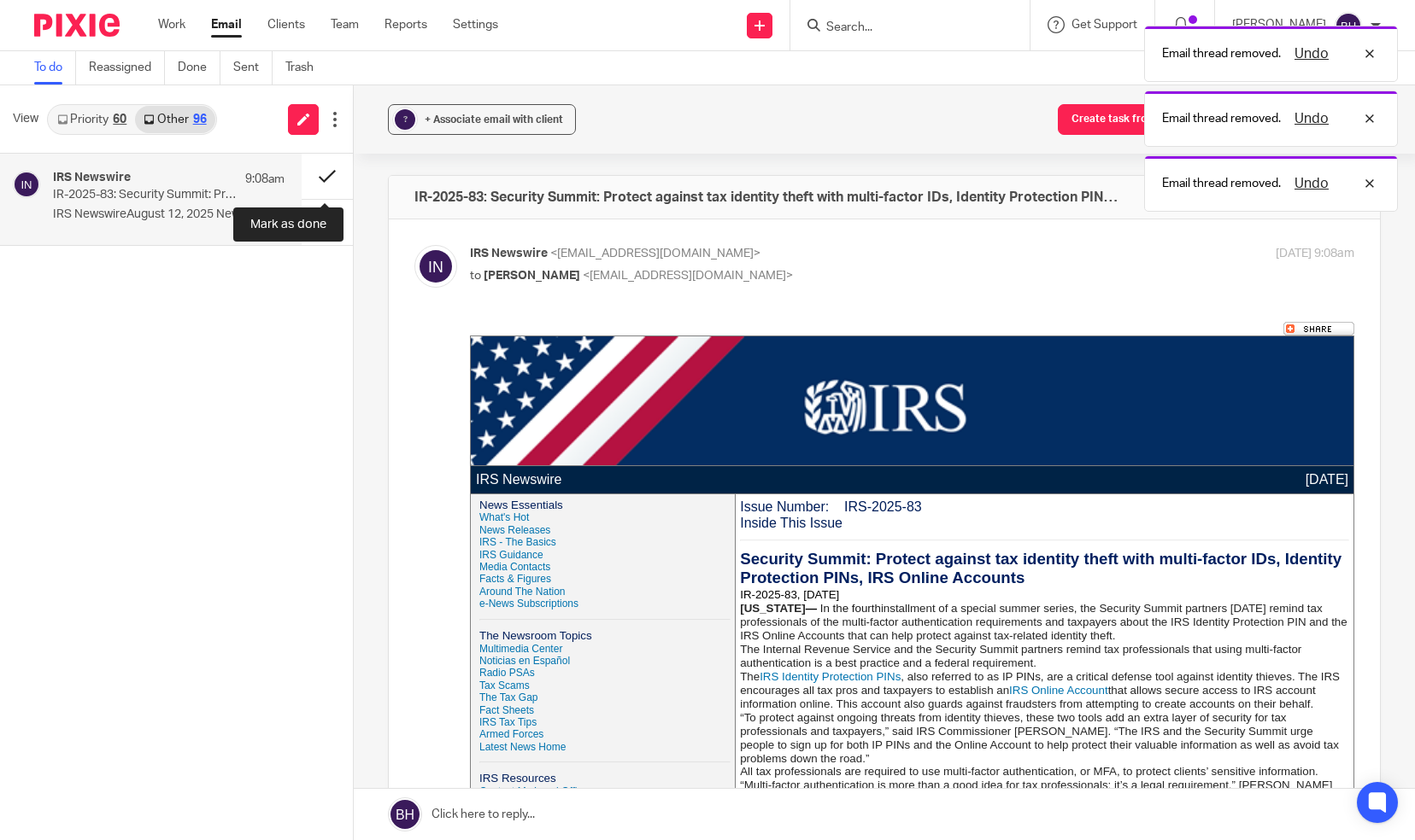
click at [317, 172] on button at bounding box center [327, 175] width 51 height 45
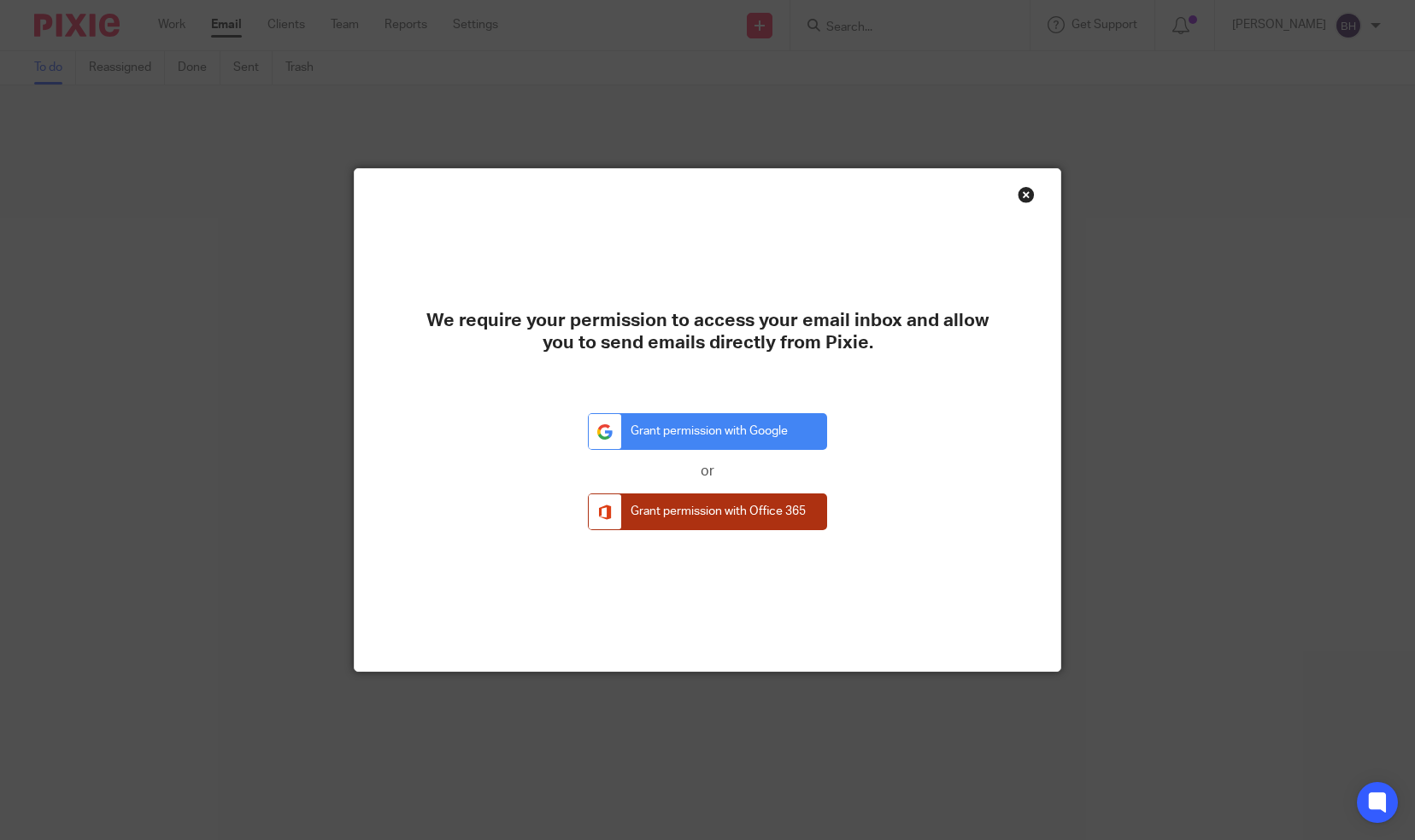
click at [679, 509] on link "Grant permission with Office 365" at bounding box center [707, 512] width 239 height 37
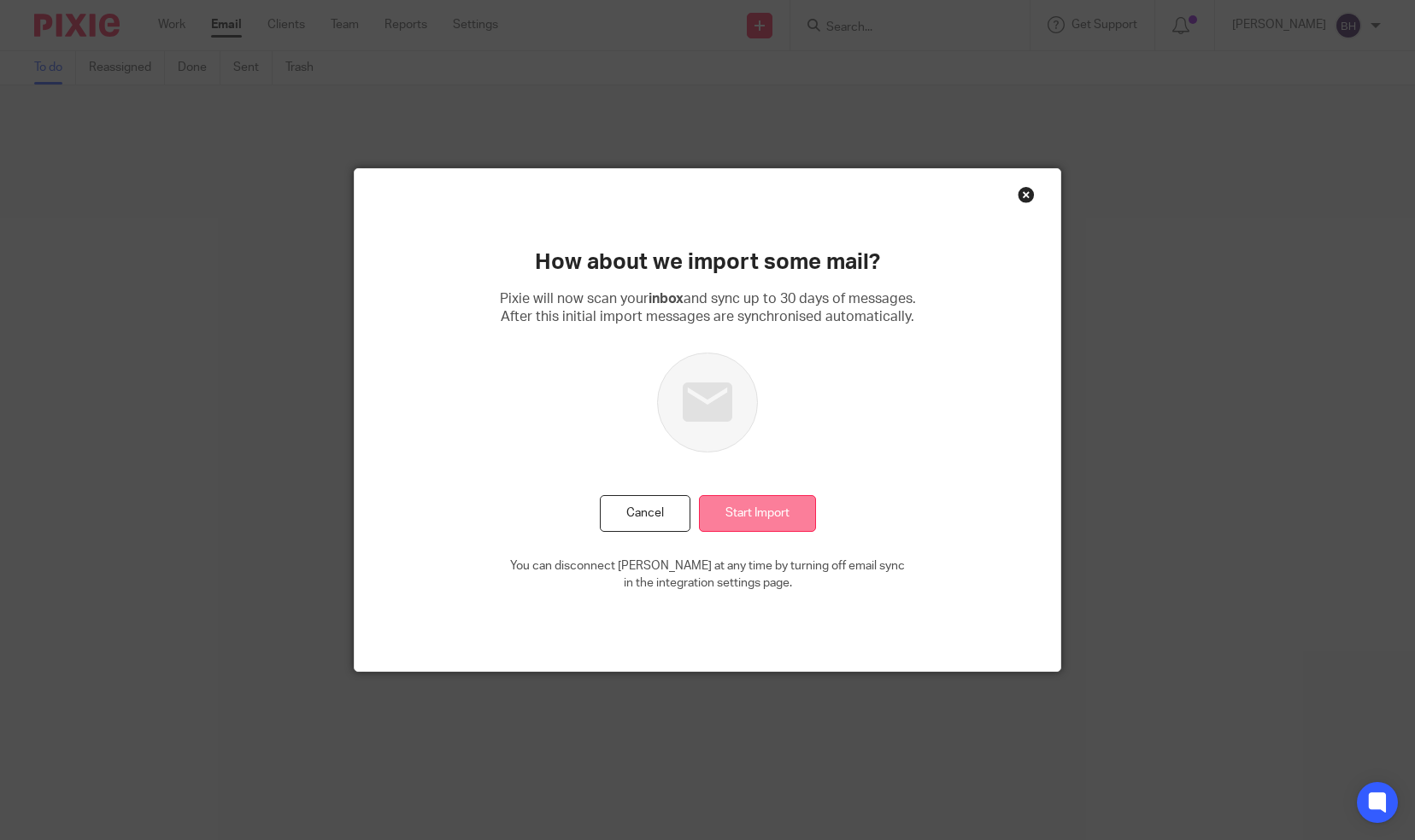
click at [728, 502] on input "Start Import" at bounding box center [758, 514] width 118 height 37
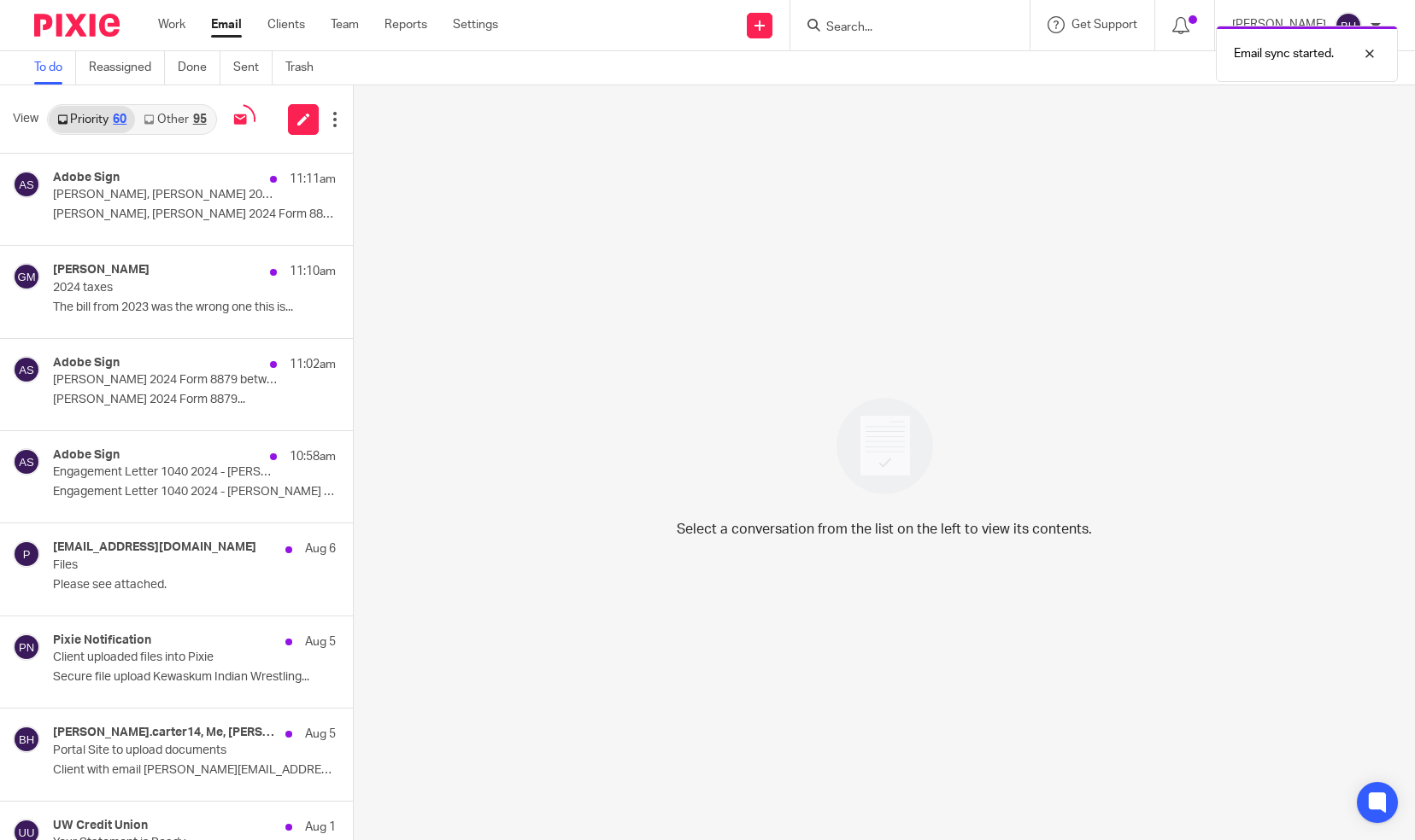
click at [184, 120] on link "Other 95" at bounding box center [175, 118] width 80 height 27
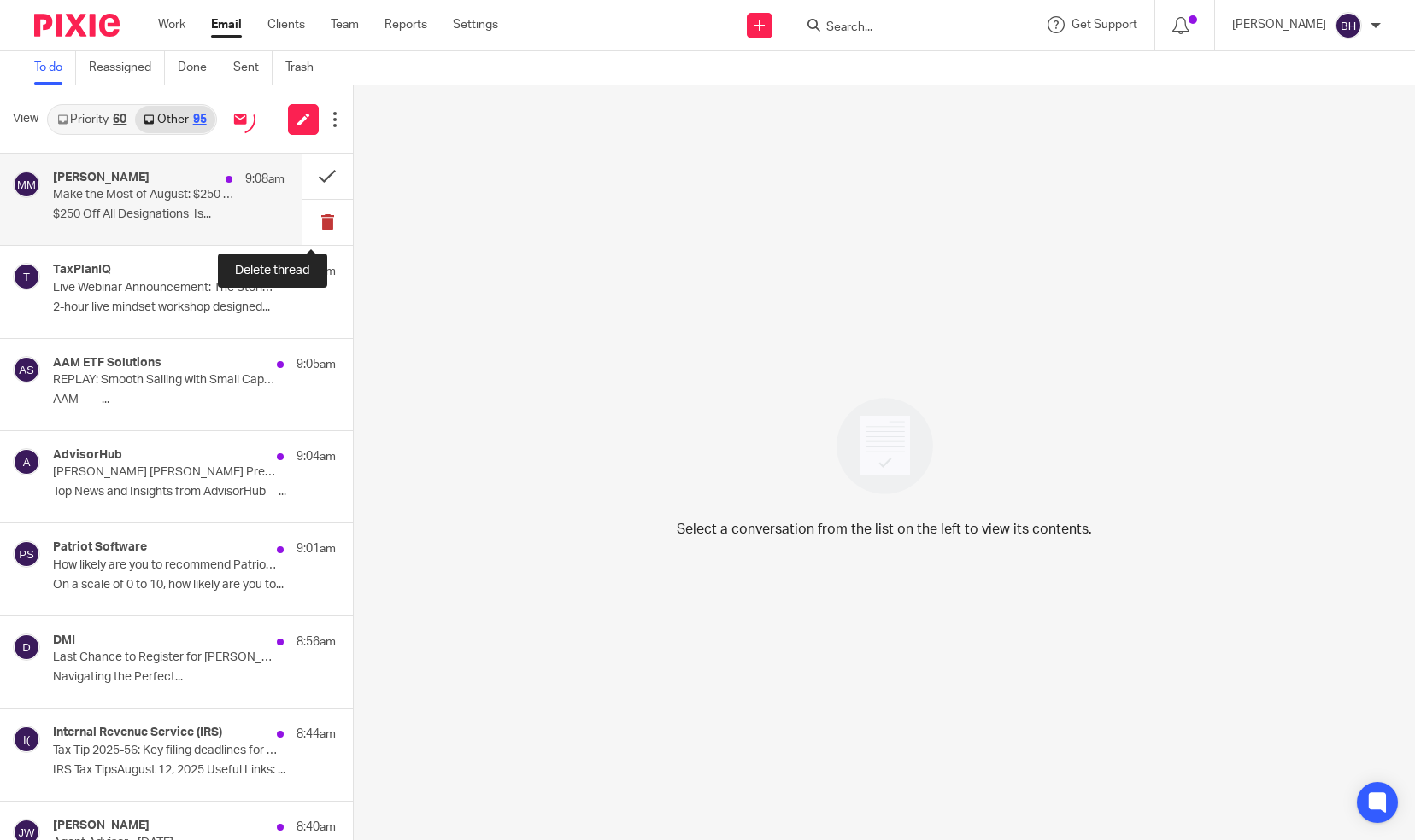
click at [316, 224] on button at bounding box center [327, 222] width 51 height 45
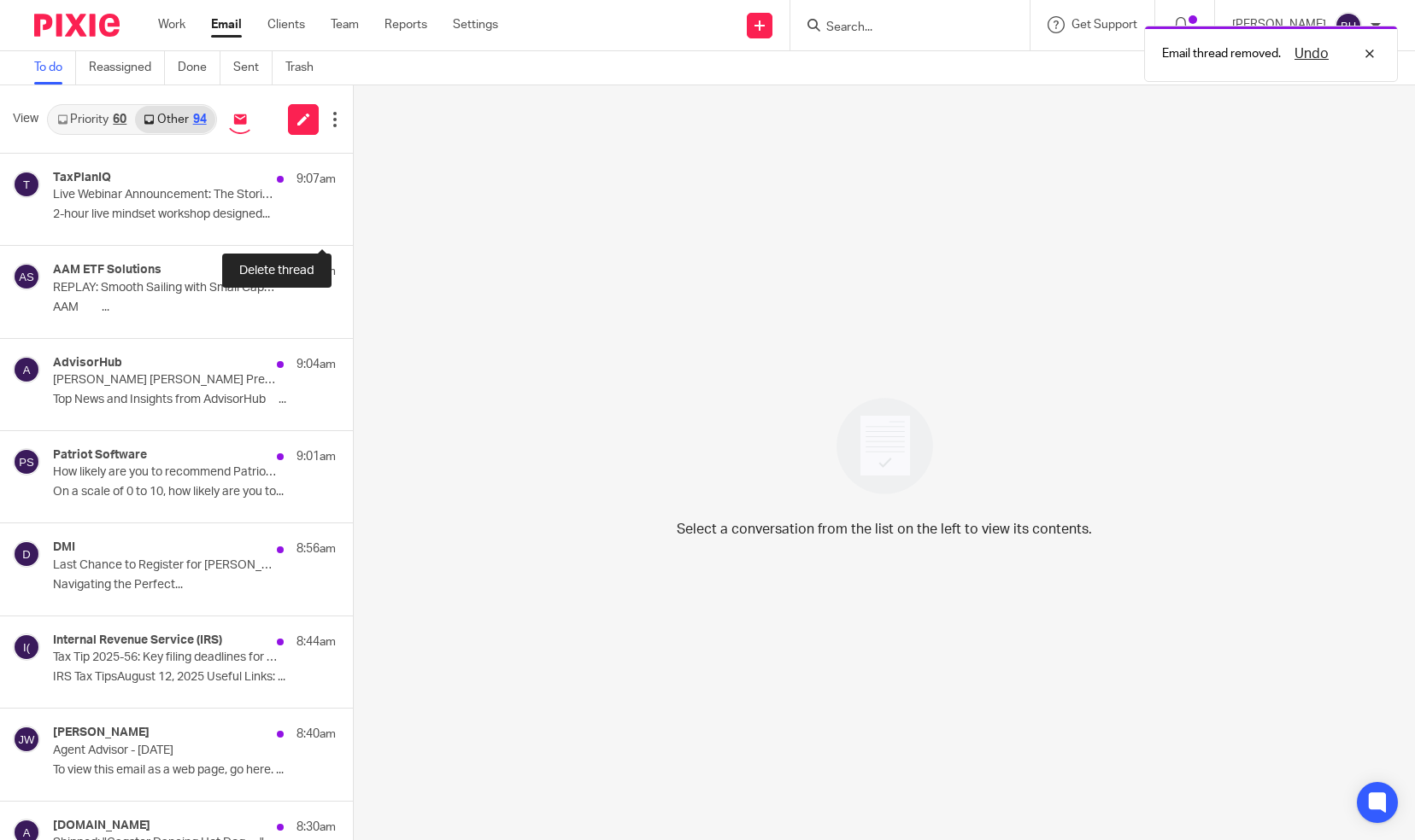
click at [353, 224] on button at bounding box center [359, 222] width 14 height 45
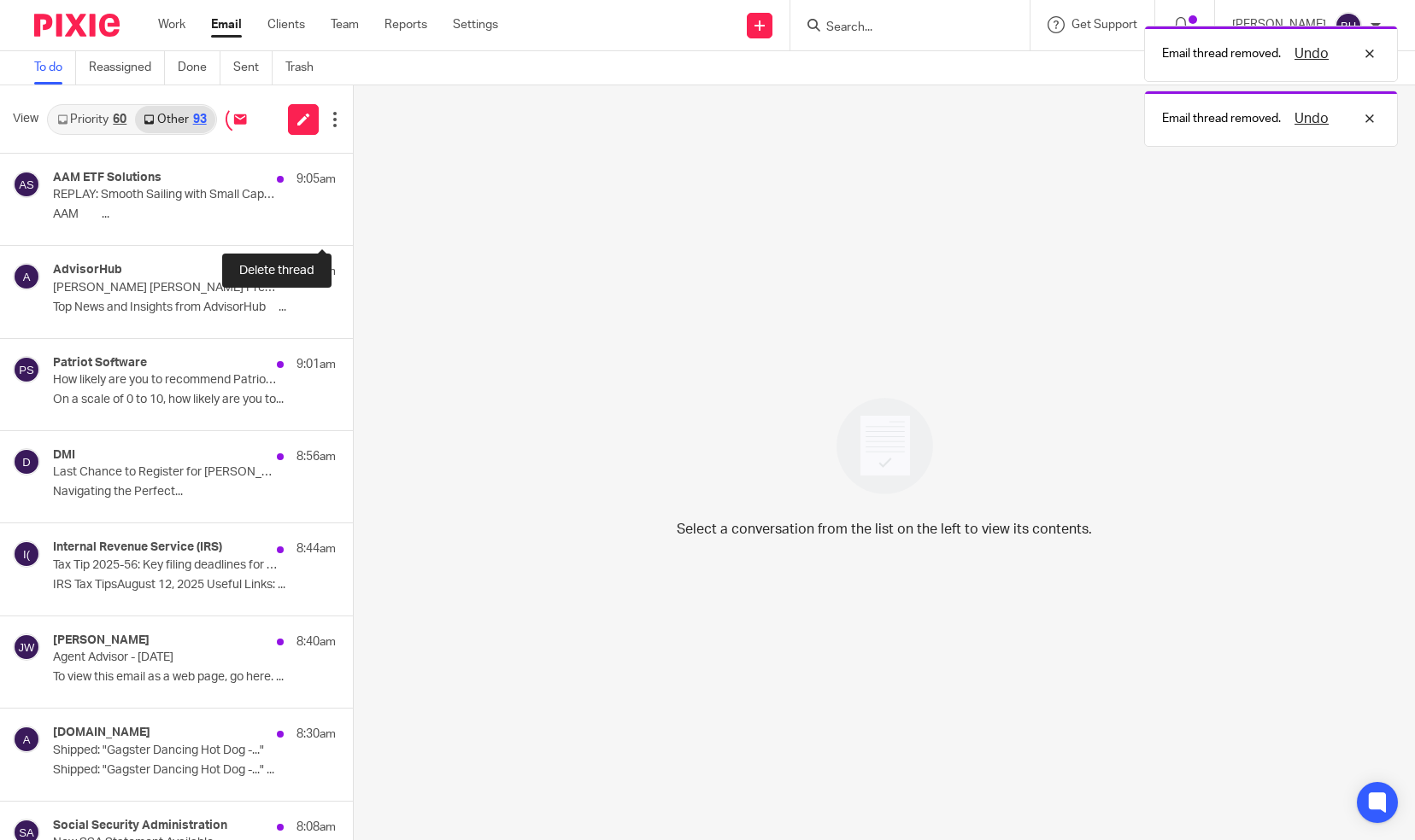
click at [353, 224] on button at bounding box center [359, 222] width 14 height 45
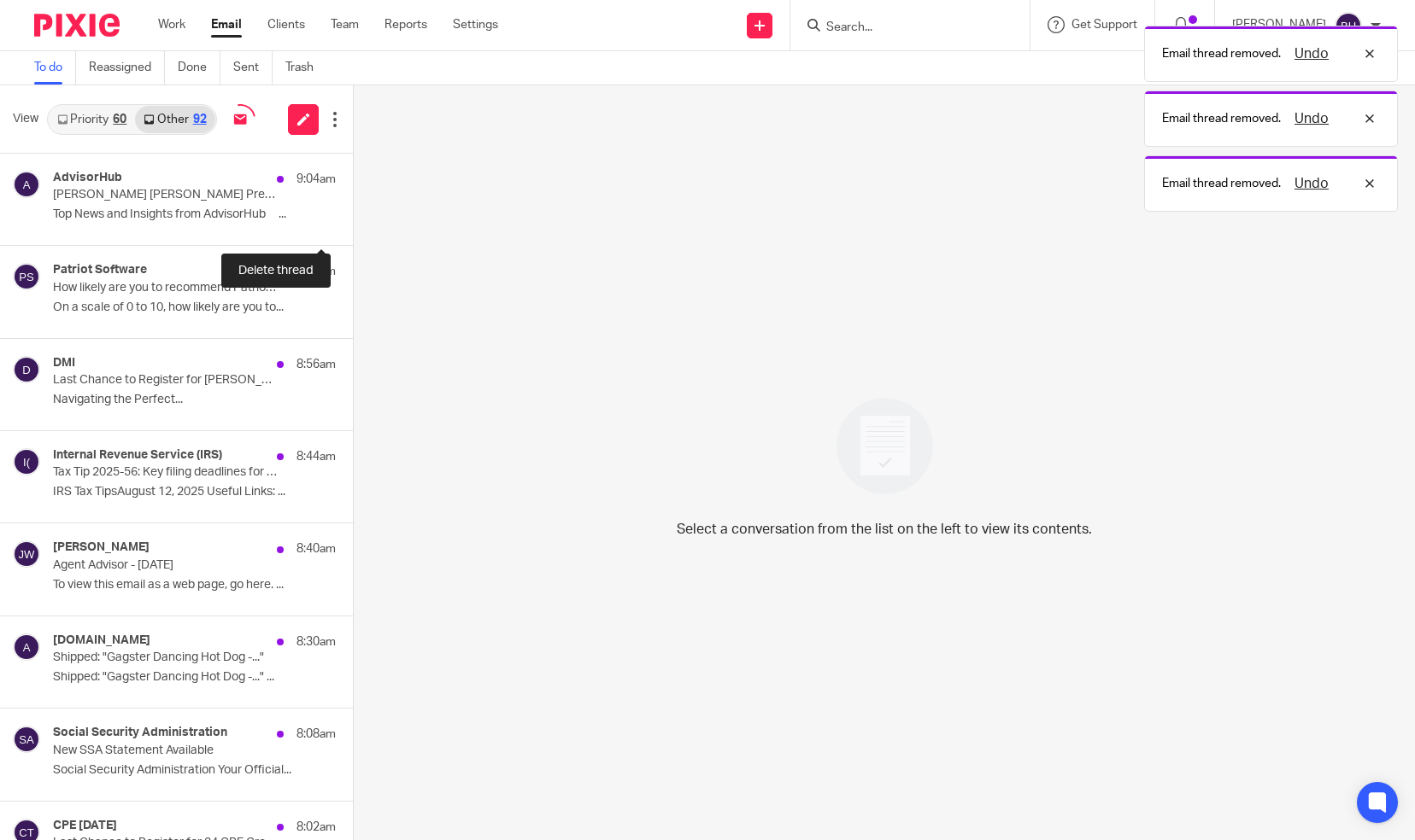
click at [353, 224] on button at bounding box center [359, 222] width 14 height 45
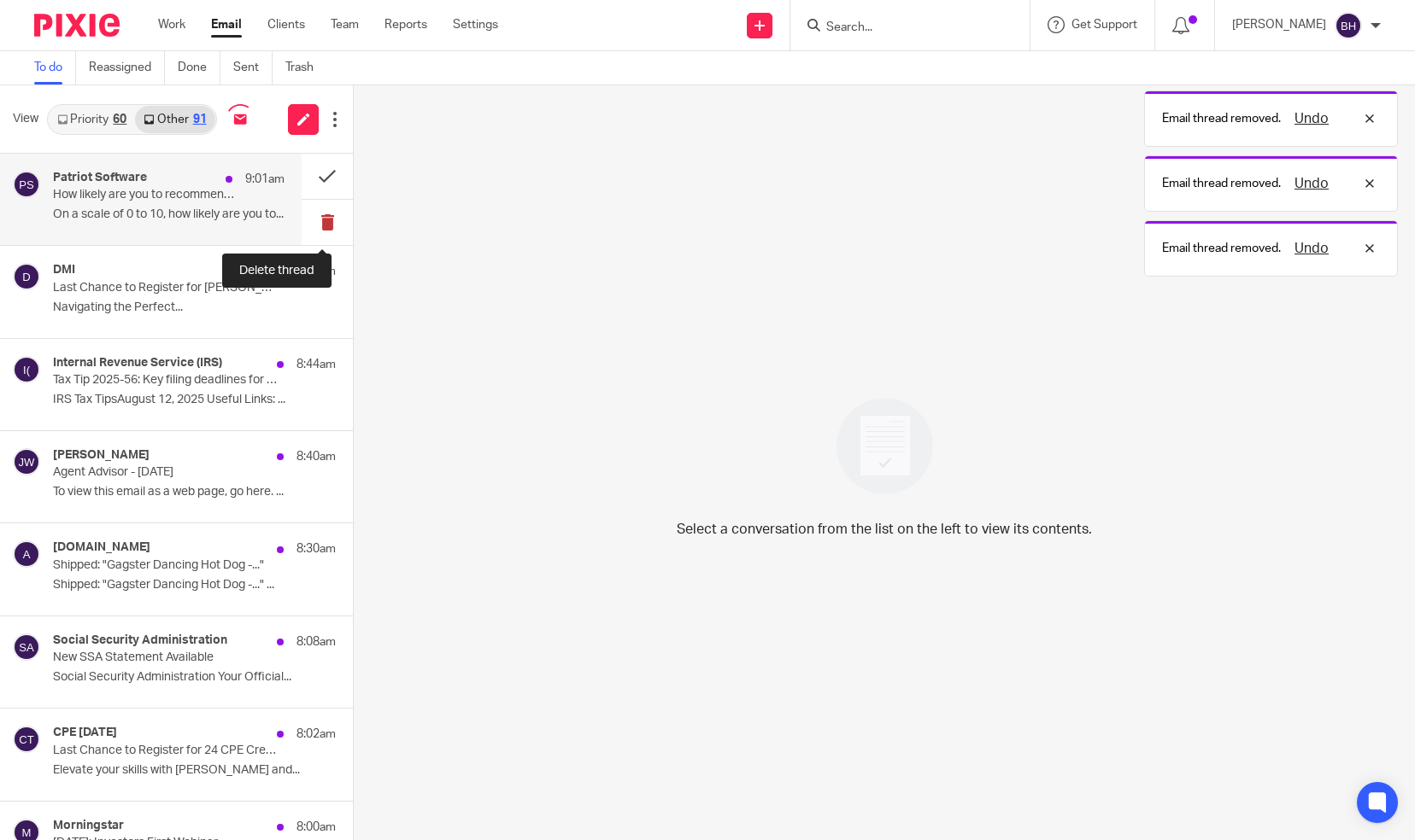
click at [306, 221] on button at bounding box center [327, 222] width 51 height 45
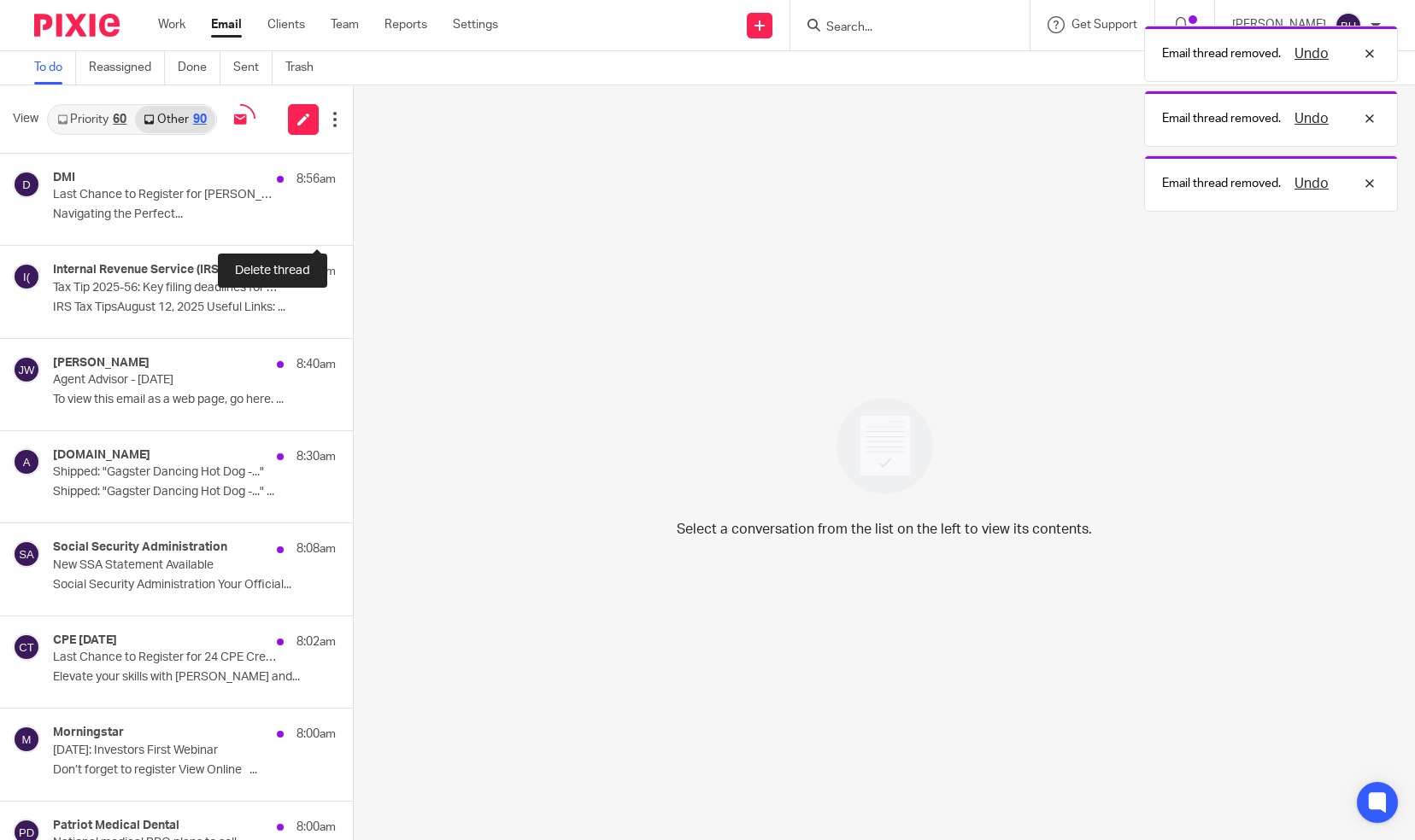
click at [353, 221] on button at bounding box center [359, 222] width 14 height 45
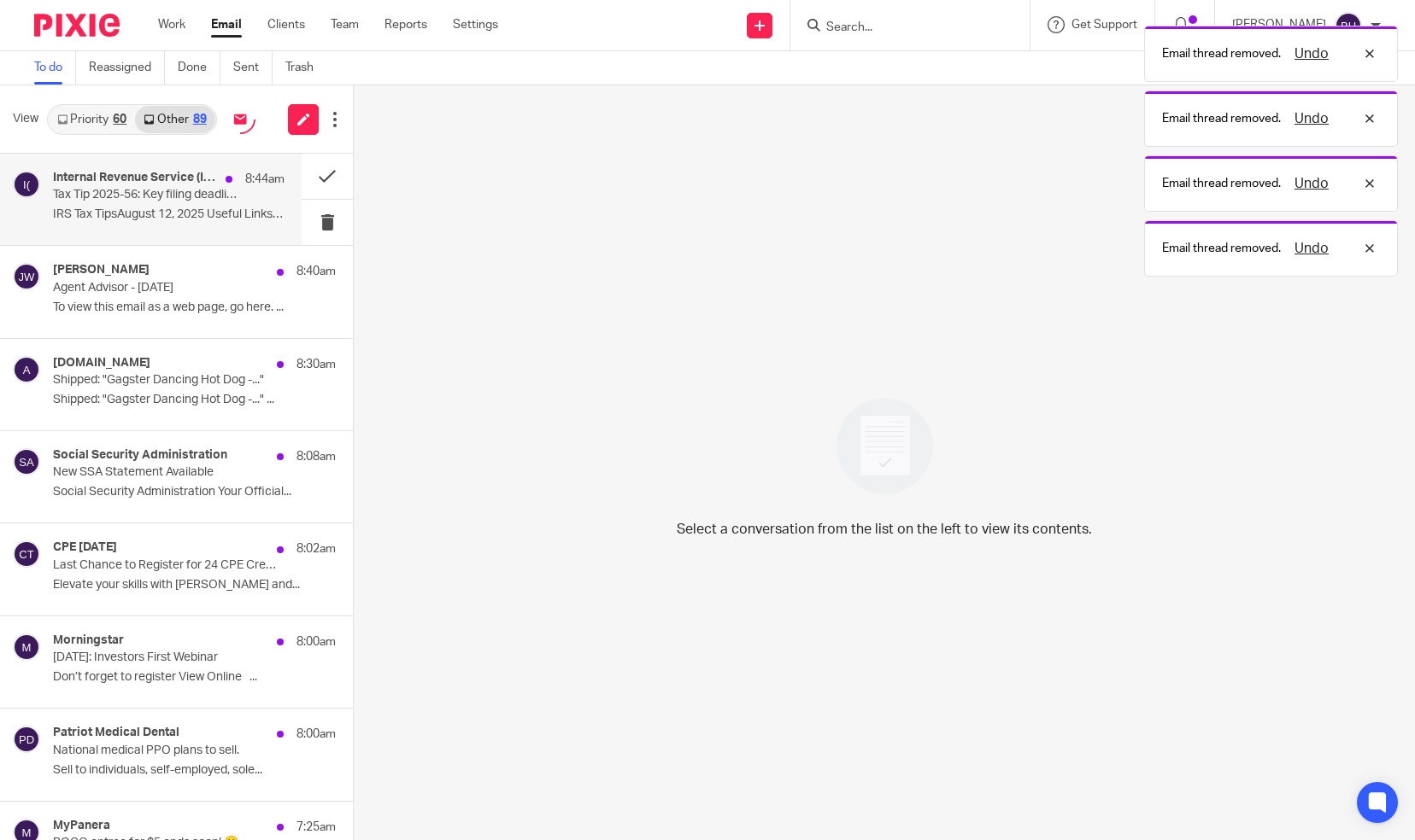
click at [231, 202] on div "Internal Revenue Service (IRS) 8:44am Tax Tip 2025-56: Key filing deadlines for…" at bounding box center [168, 199] width 232 height 57
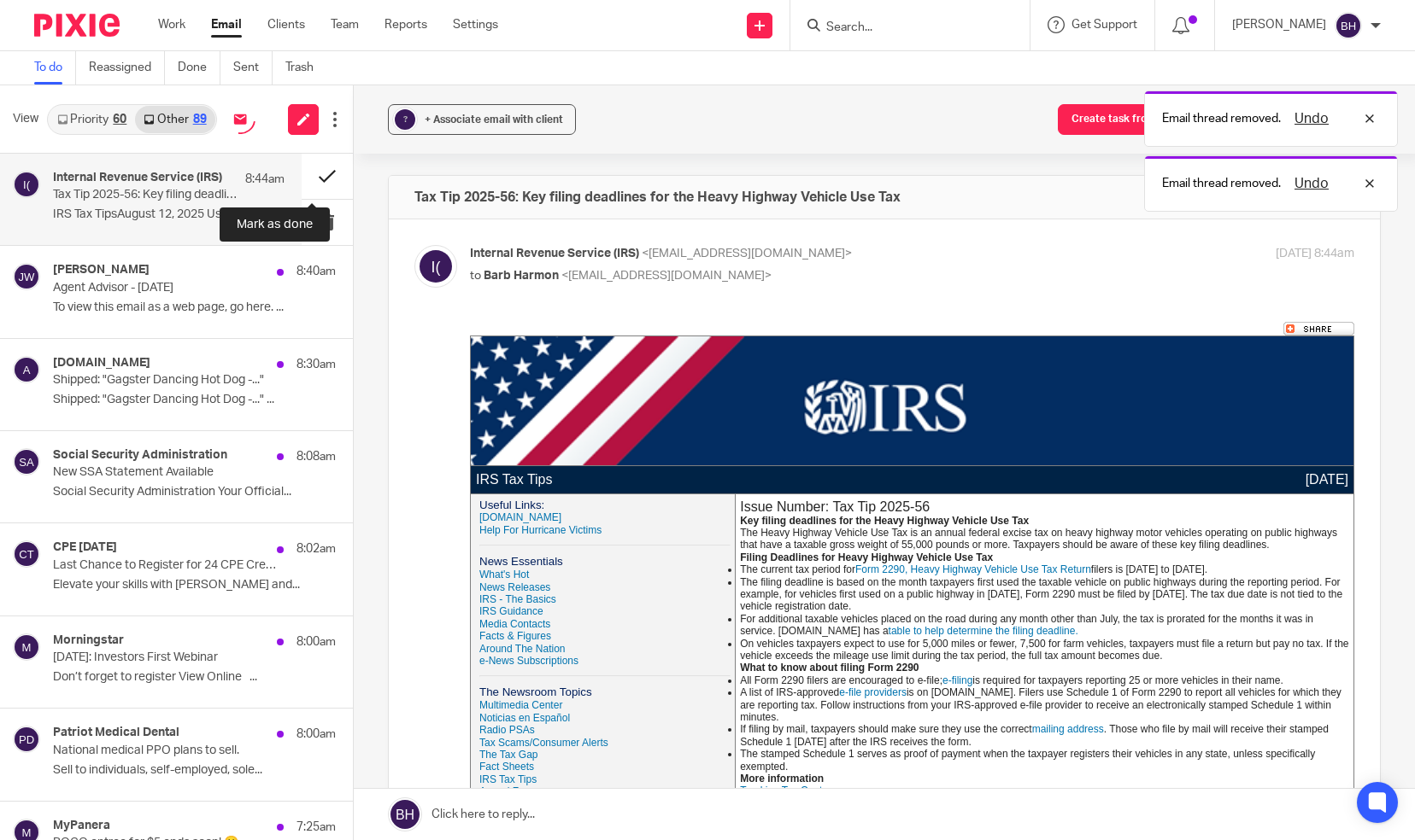
click at [306, 172] on button at bounding box center [327, 175] width 51 height 45
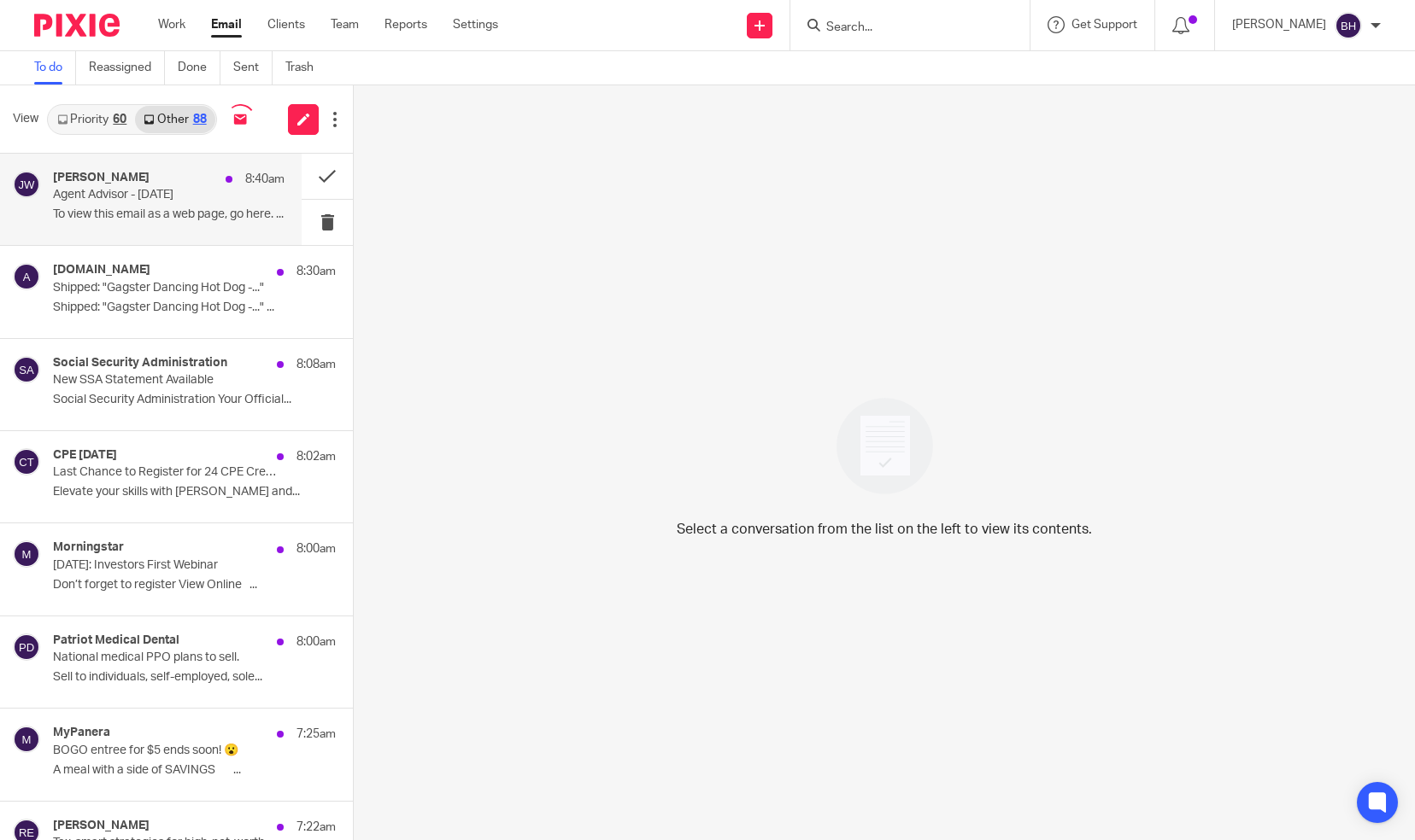
click at [189, 197] on p "Agent Advisor - [DATE]" at bounding box center [145, 195] width 185 height 15
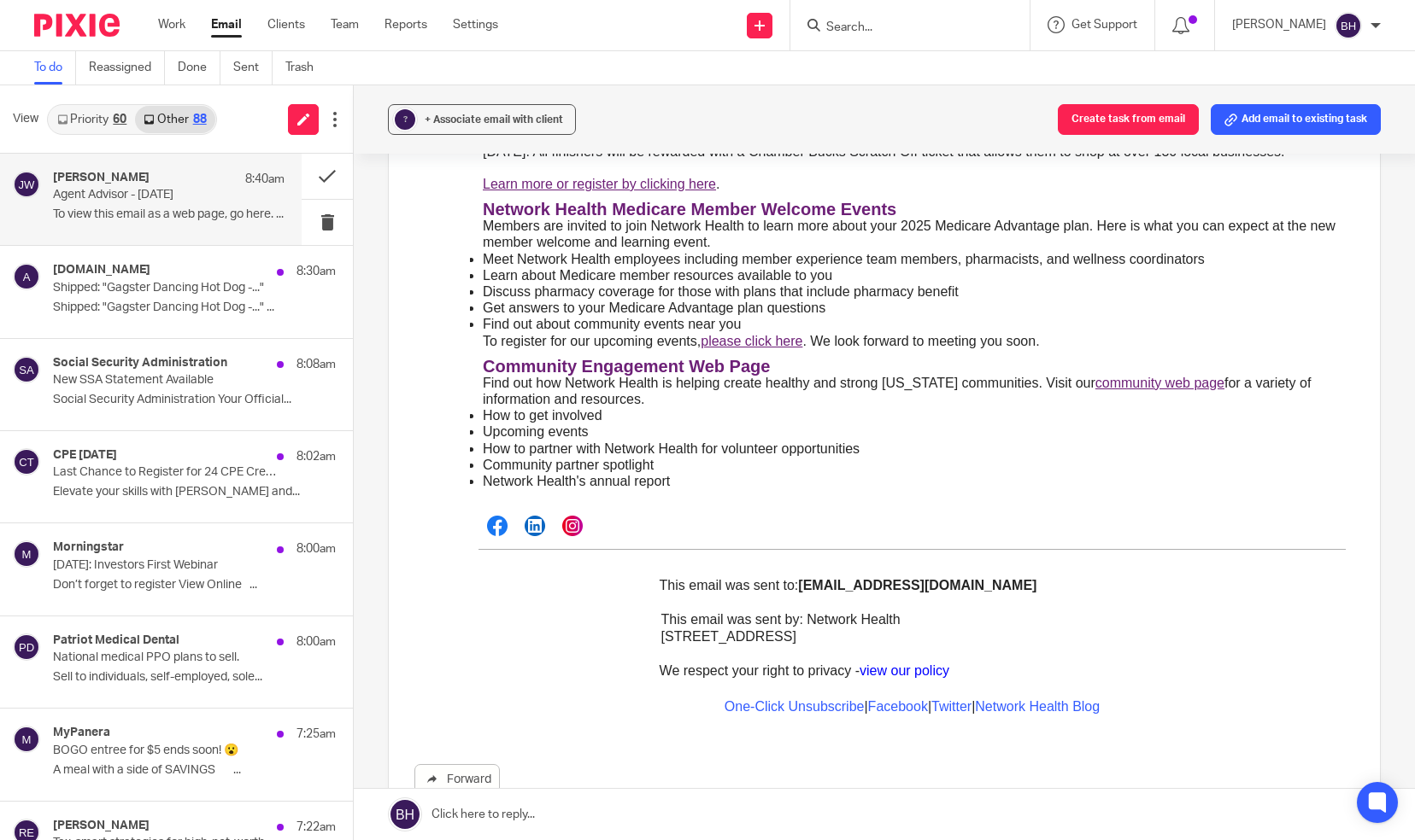
scroll to position [4456, 0]
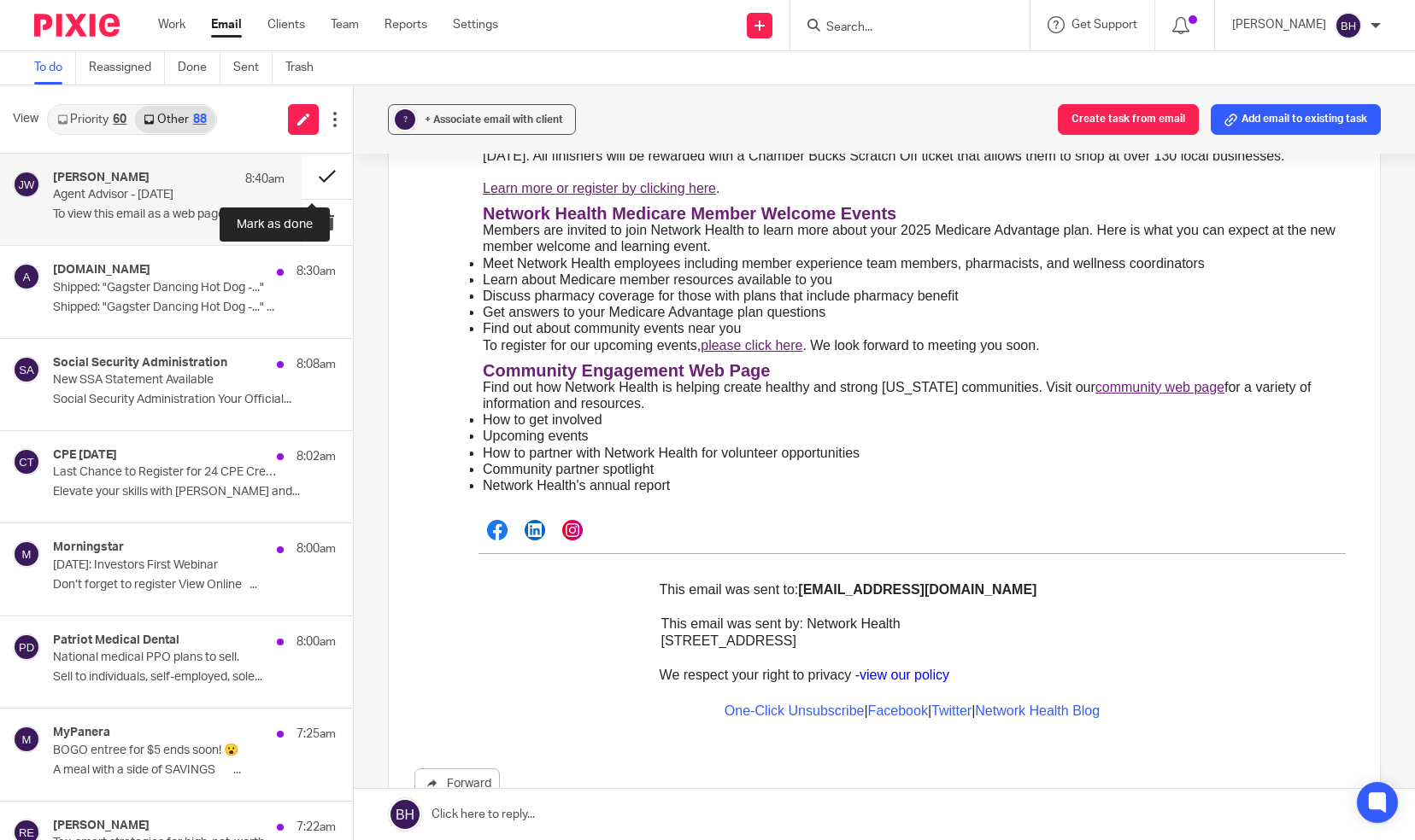
click at [317, 176] on button at bounding box center [327, 175] width 51 height 45
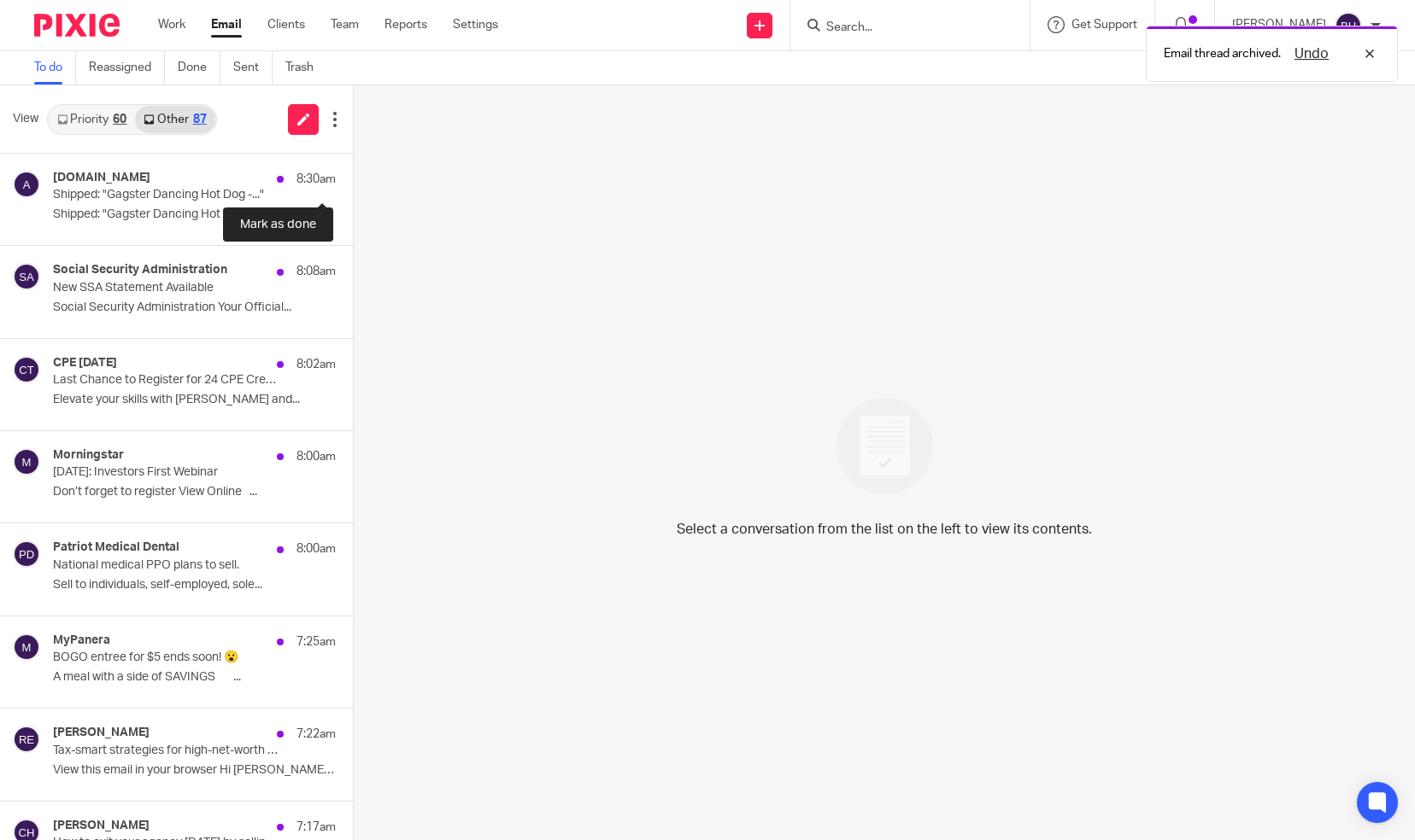
click at [353, 176] on button at bounding box center [359, 175] width 14 height 45
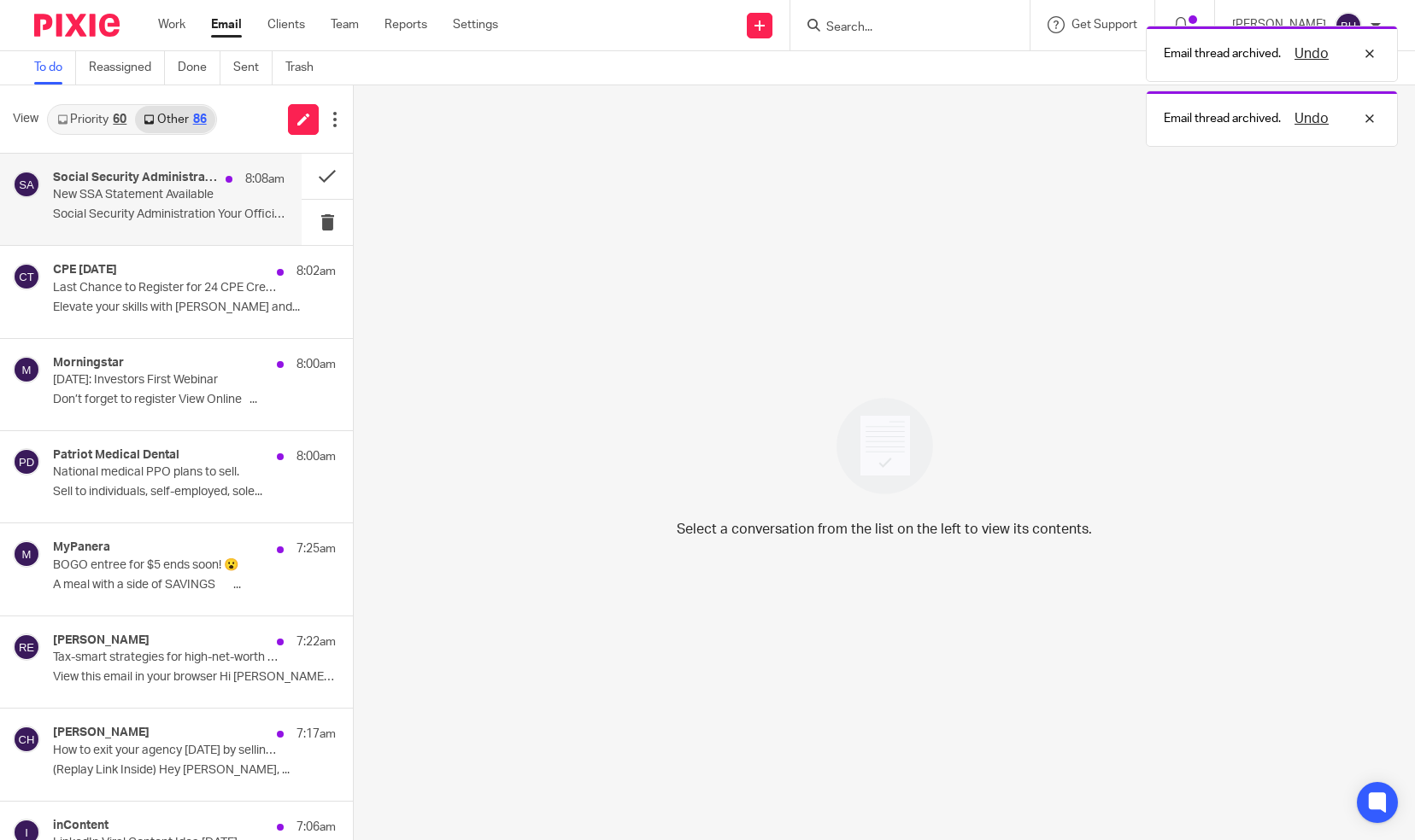
click at [217, 198] on p "New SSA Statement Available" at bounding box center [145, 195] width 185 height 15
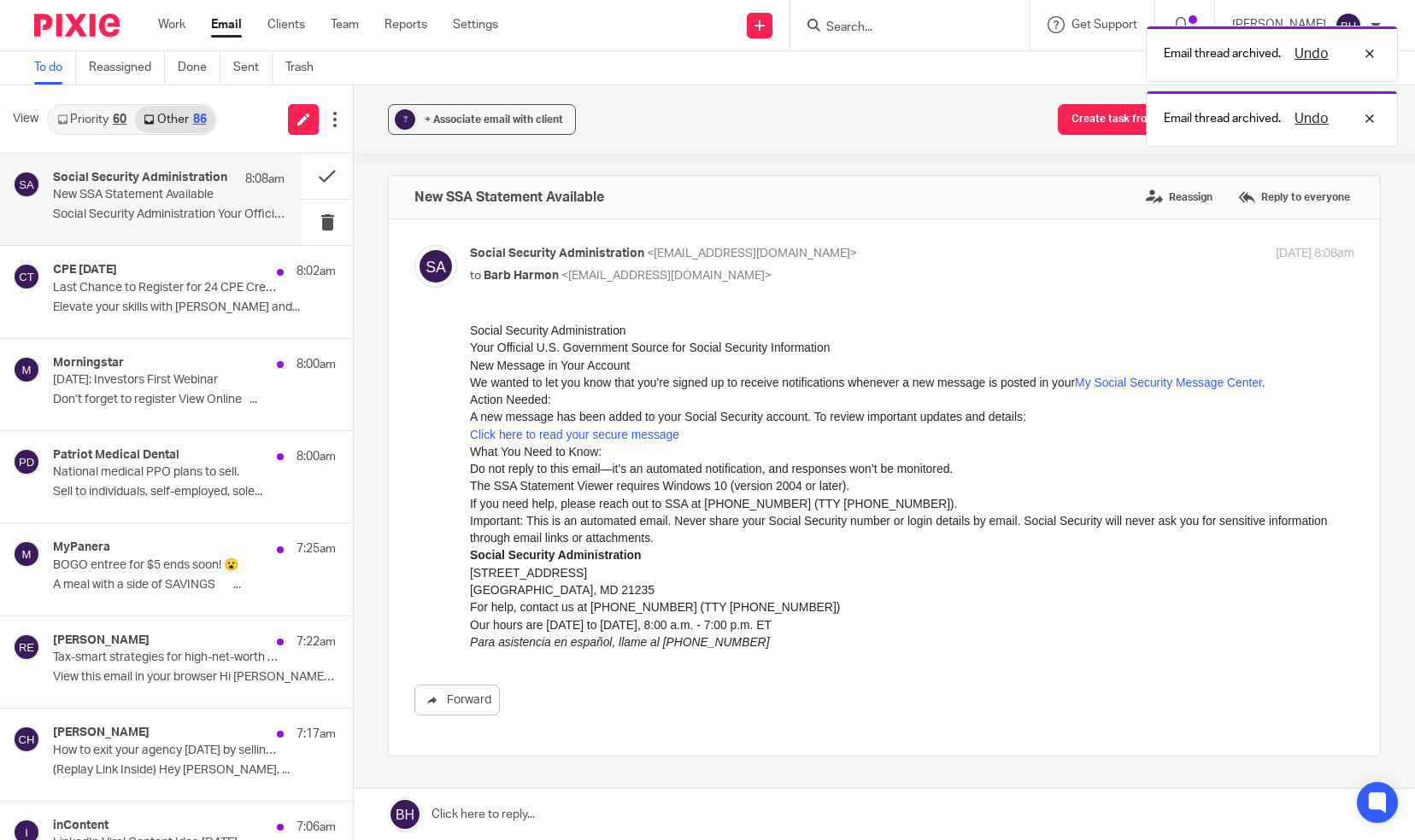
scroll to position [0, 0]
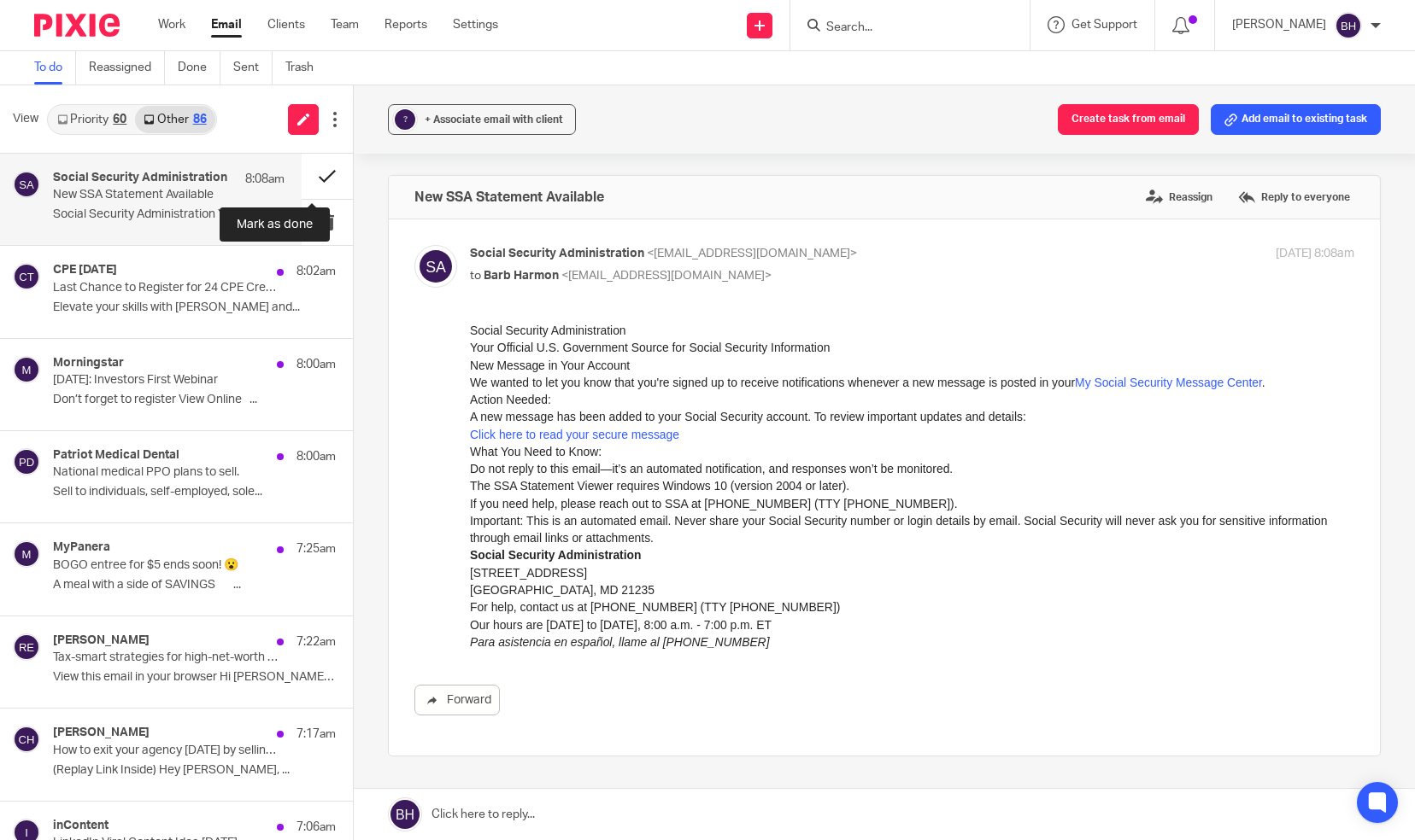
click at [317, 177] on button at bounding box center [327, 175] width 51 height 45
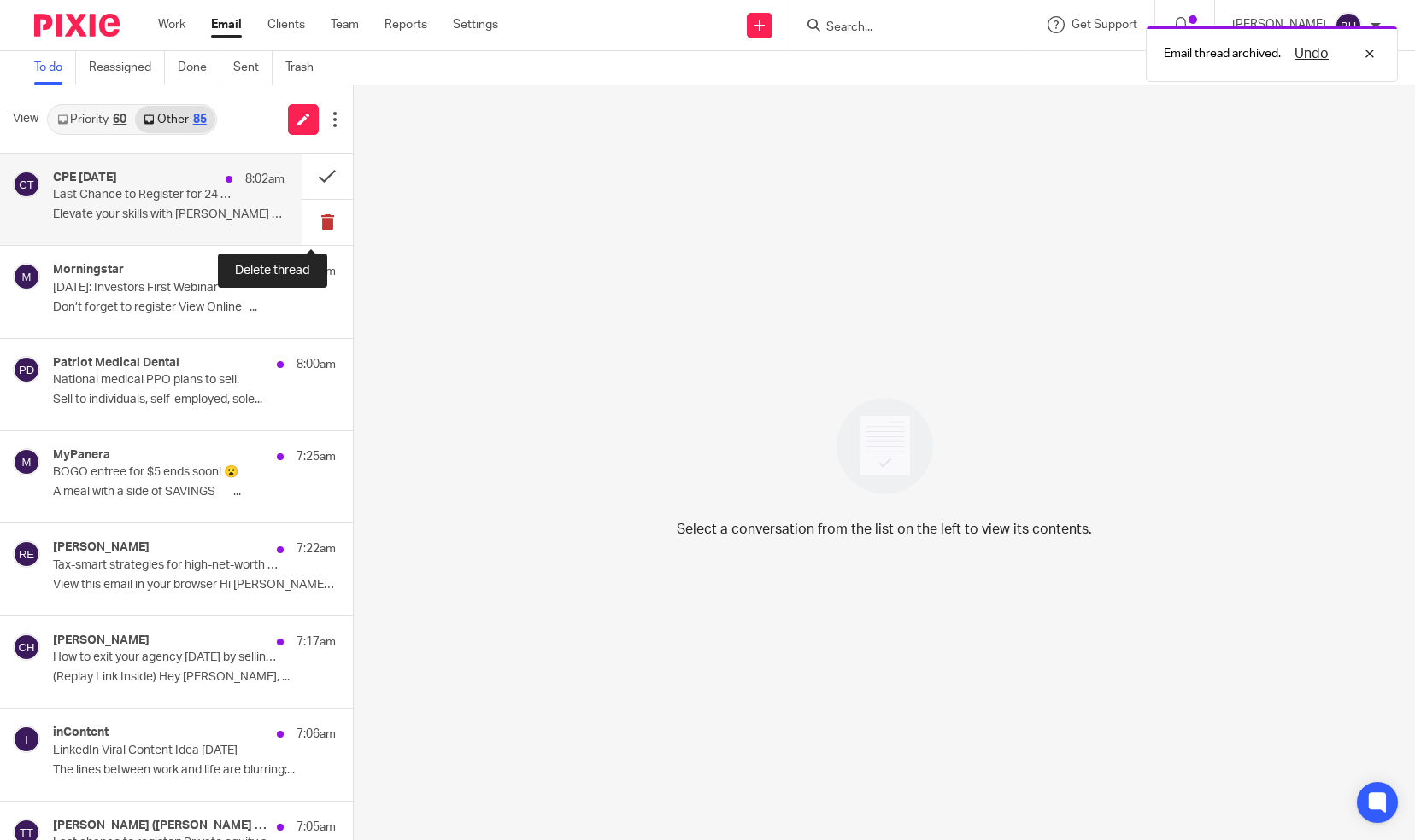
click at [315, 218] on button at bounding box center [327, 222] width 51 height 45
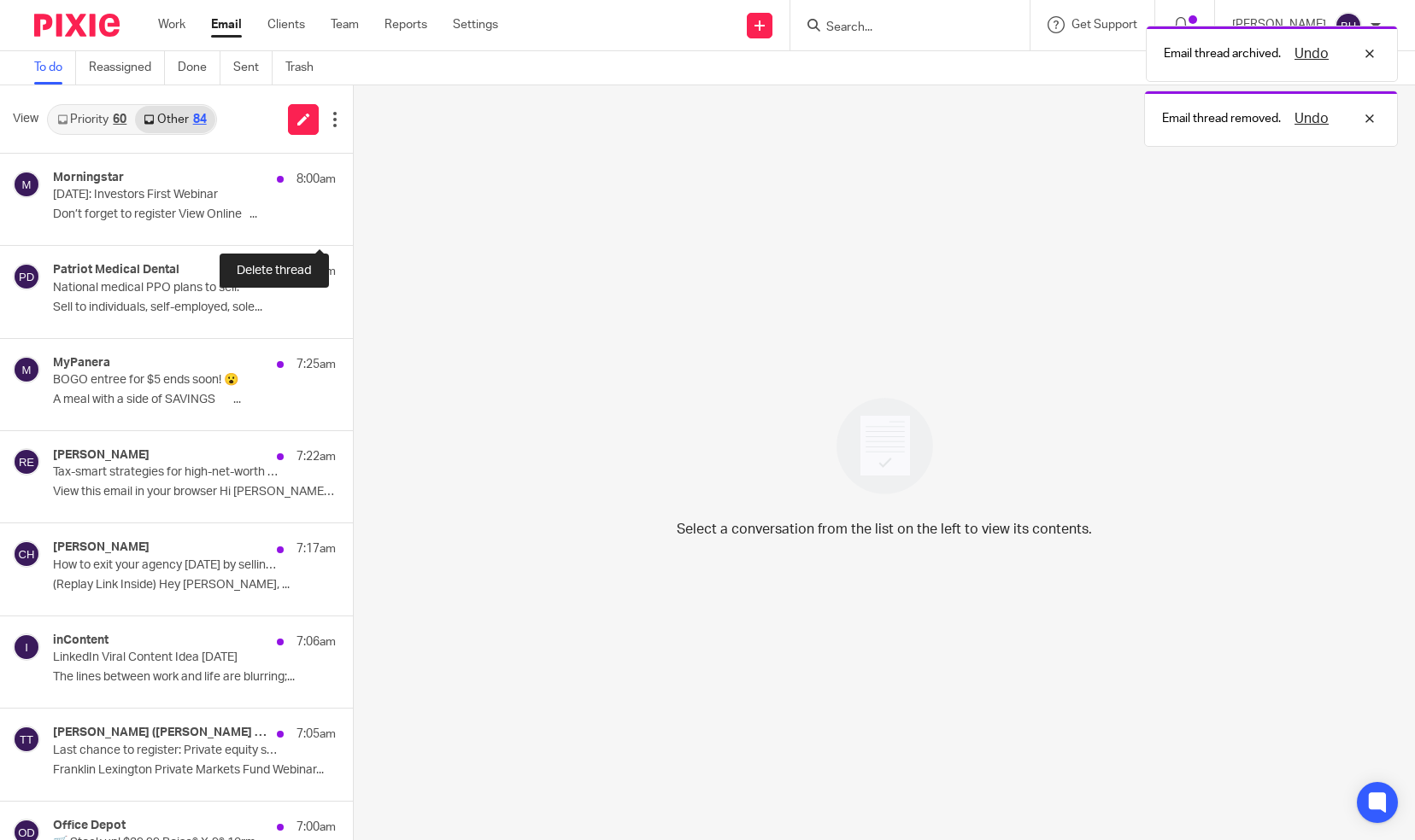
click at [353, 218] on button at bounding box center [359, 222] width 14 height 45
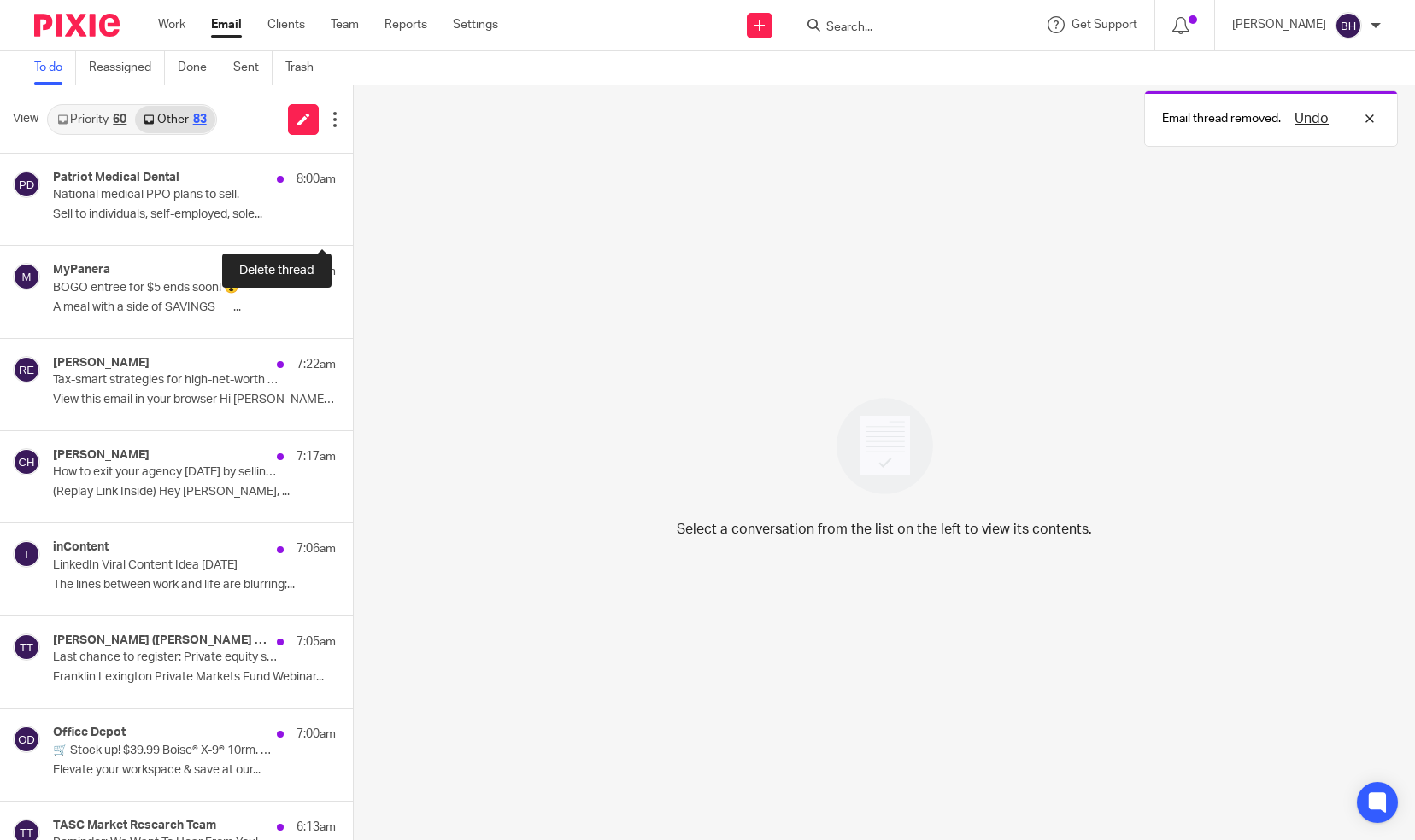
click at [353, 218] on button at bounding box center [359, 222] width 14 height 45
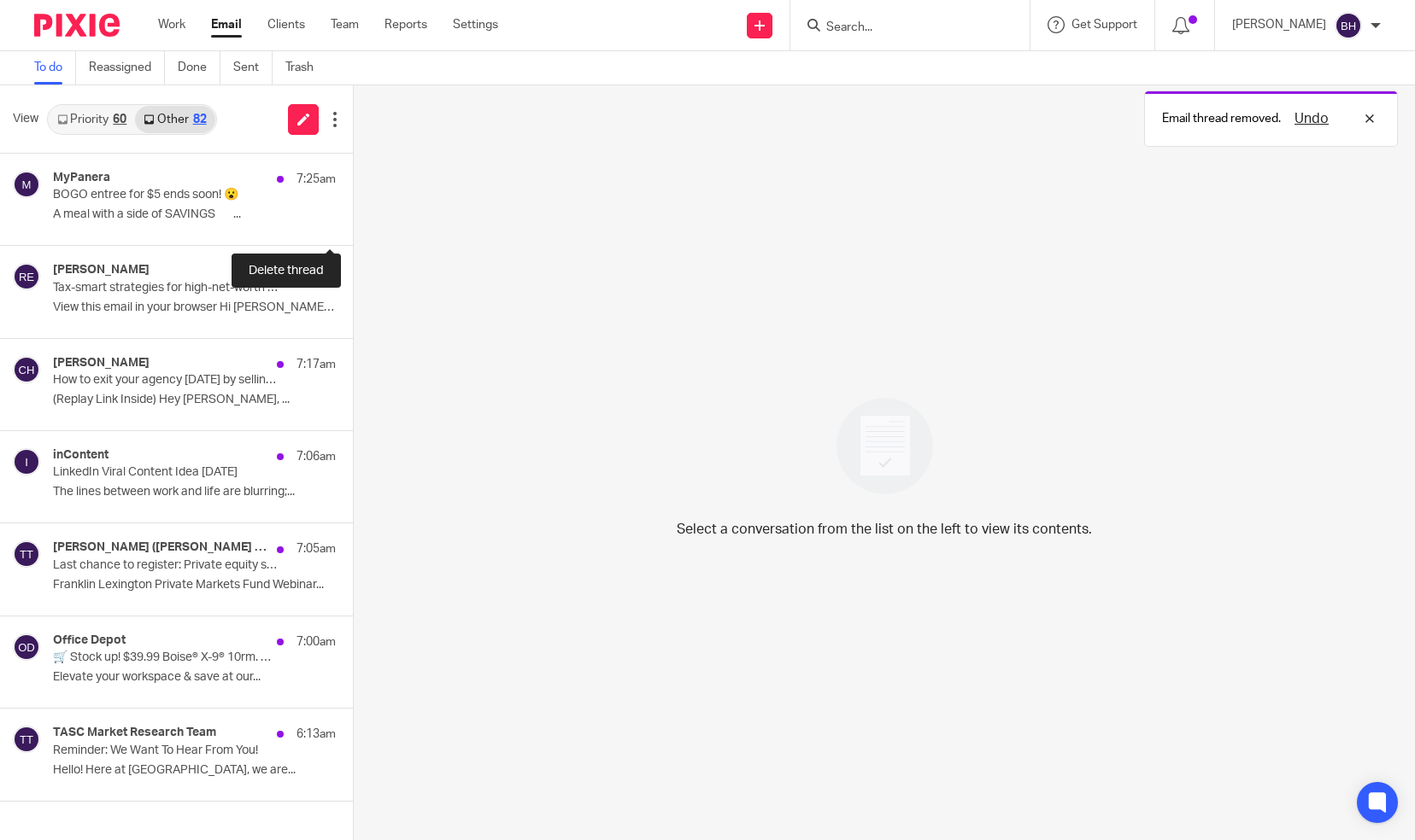
click at [353, 218] on button at bounding box center [359, 222] width 14 height 45
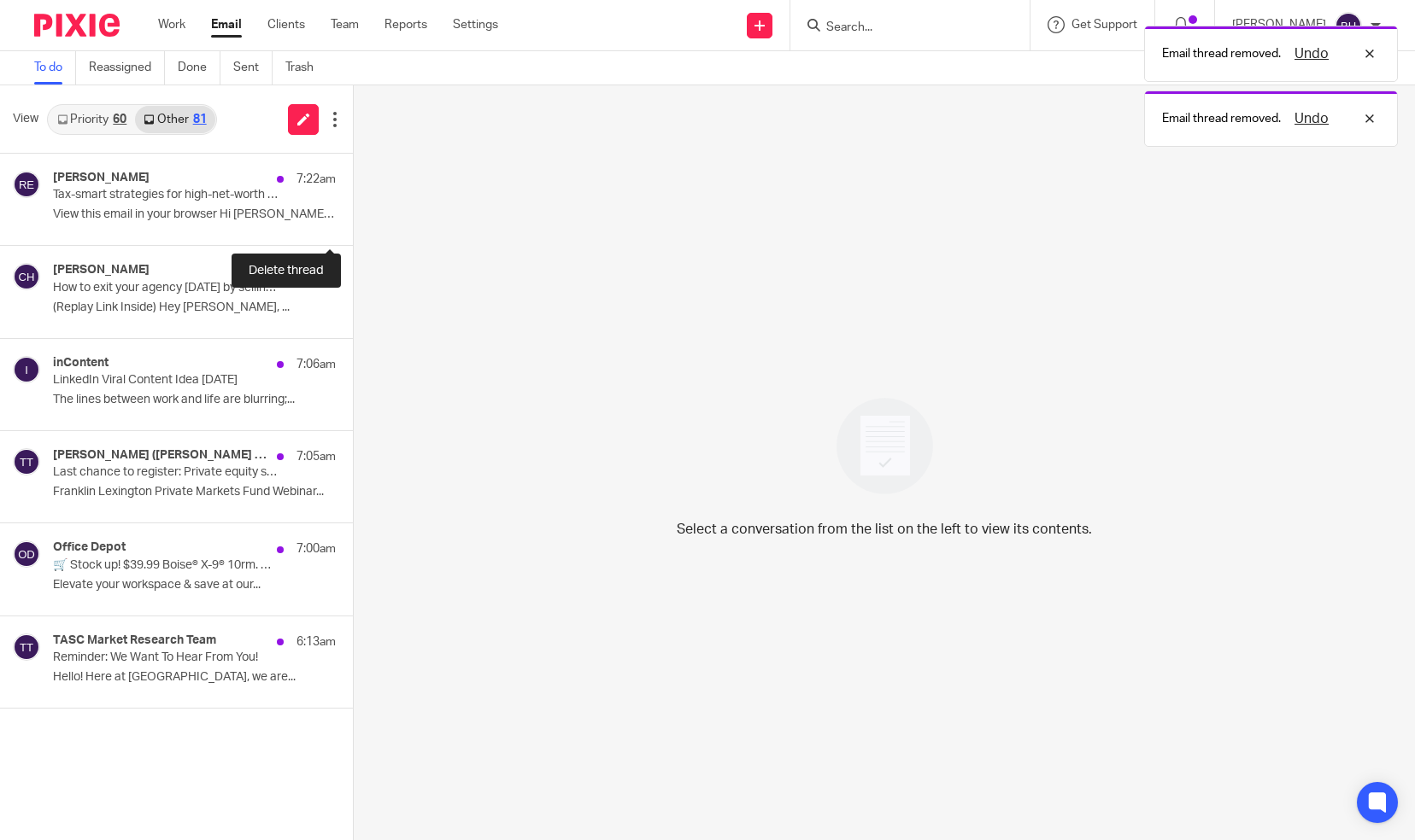
click at [353, 218] on button at bounding box center [359, 222] width 14 height 45
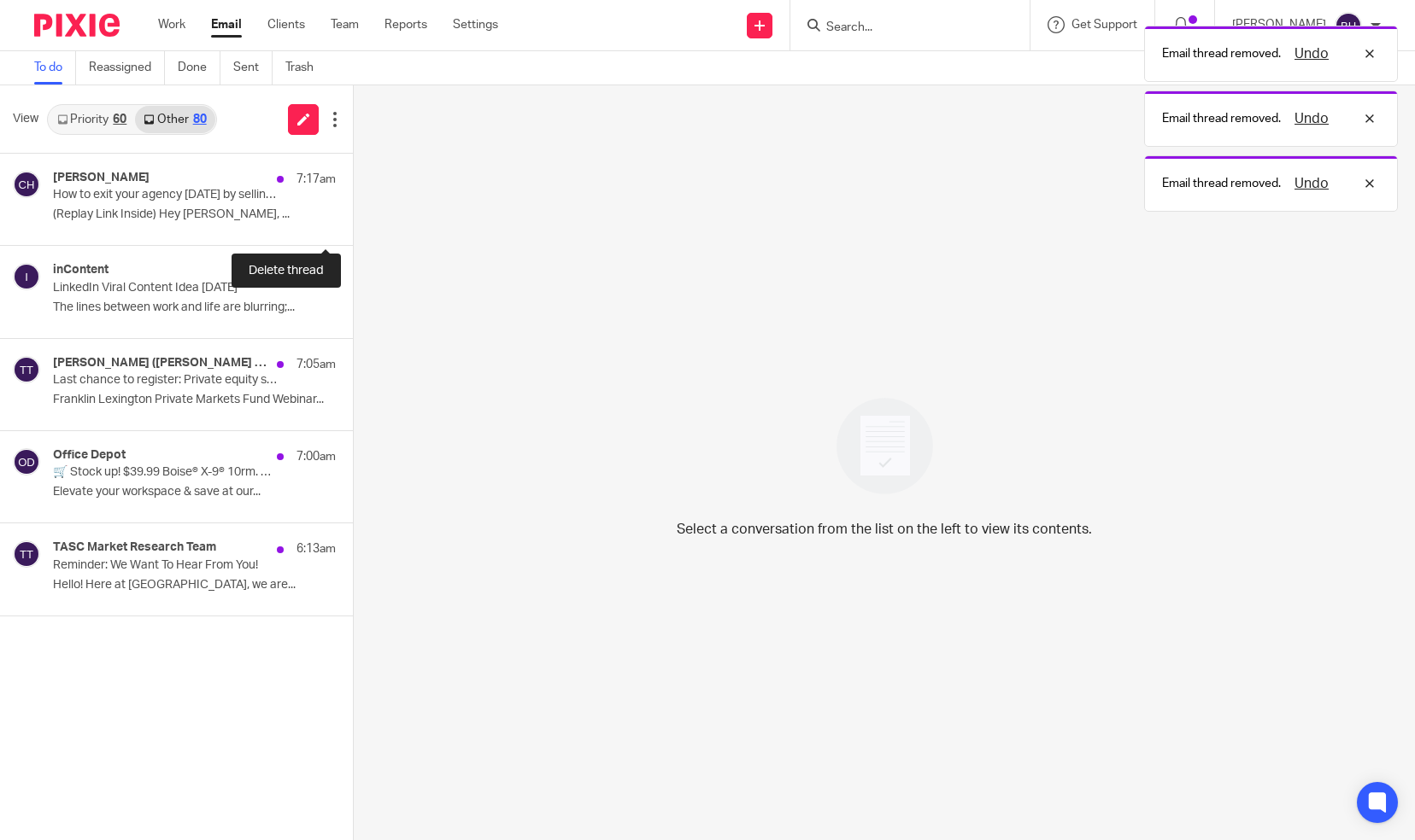
click at [353, 218] on button at bounding box center [359, 222] width 14 height 45
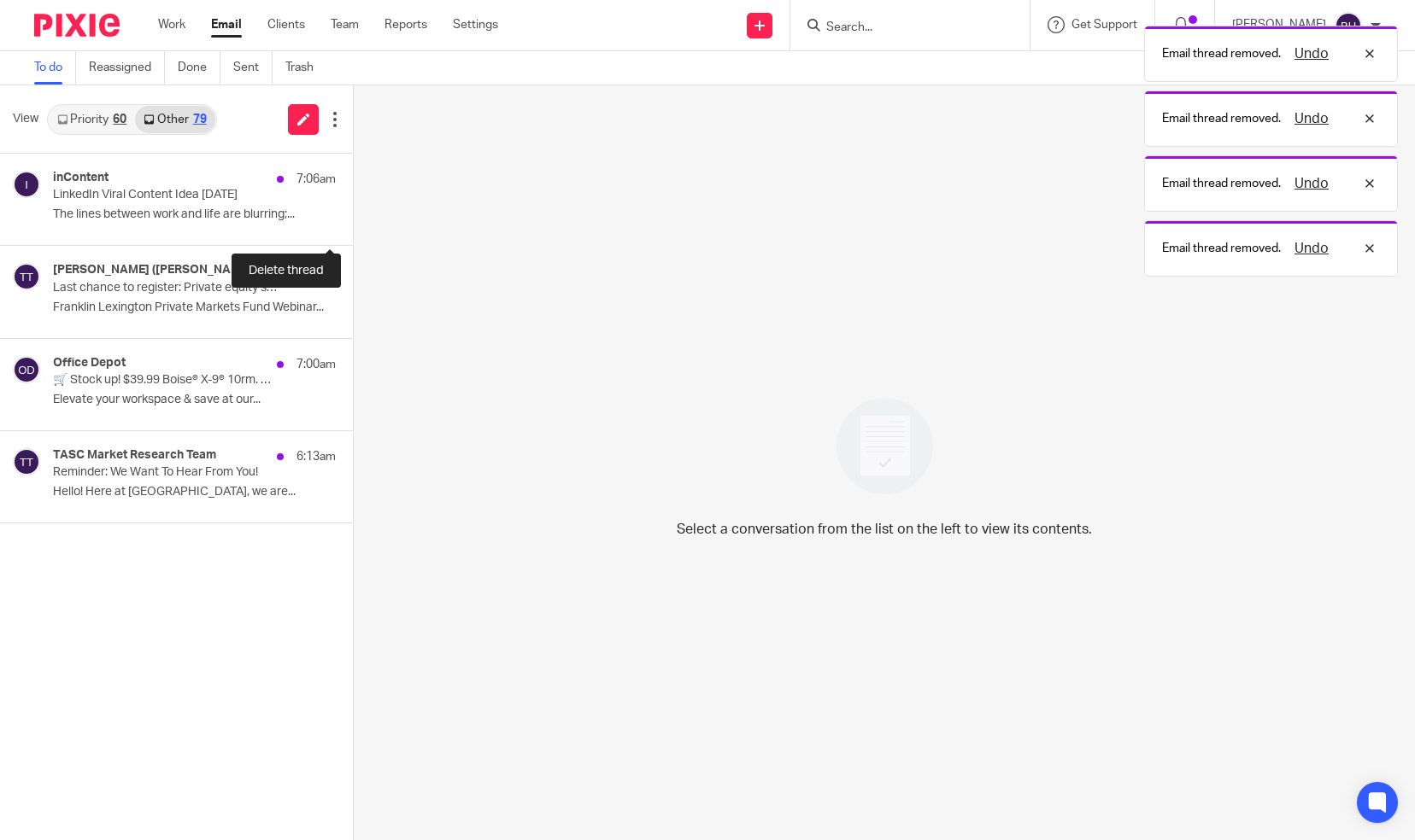
click at [353, 218] on button at bounding box center [359, 222] width 14 height 45
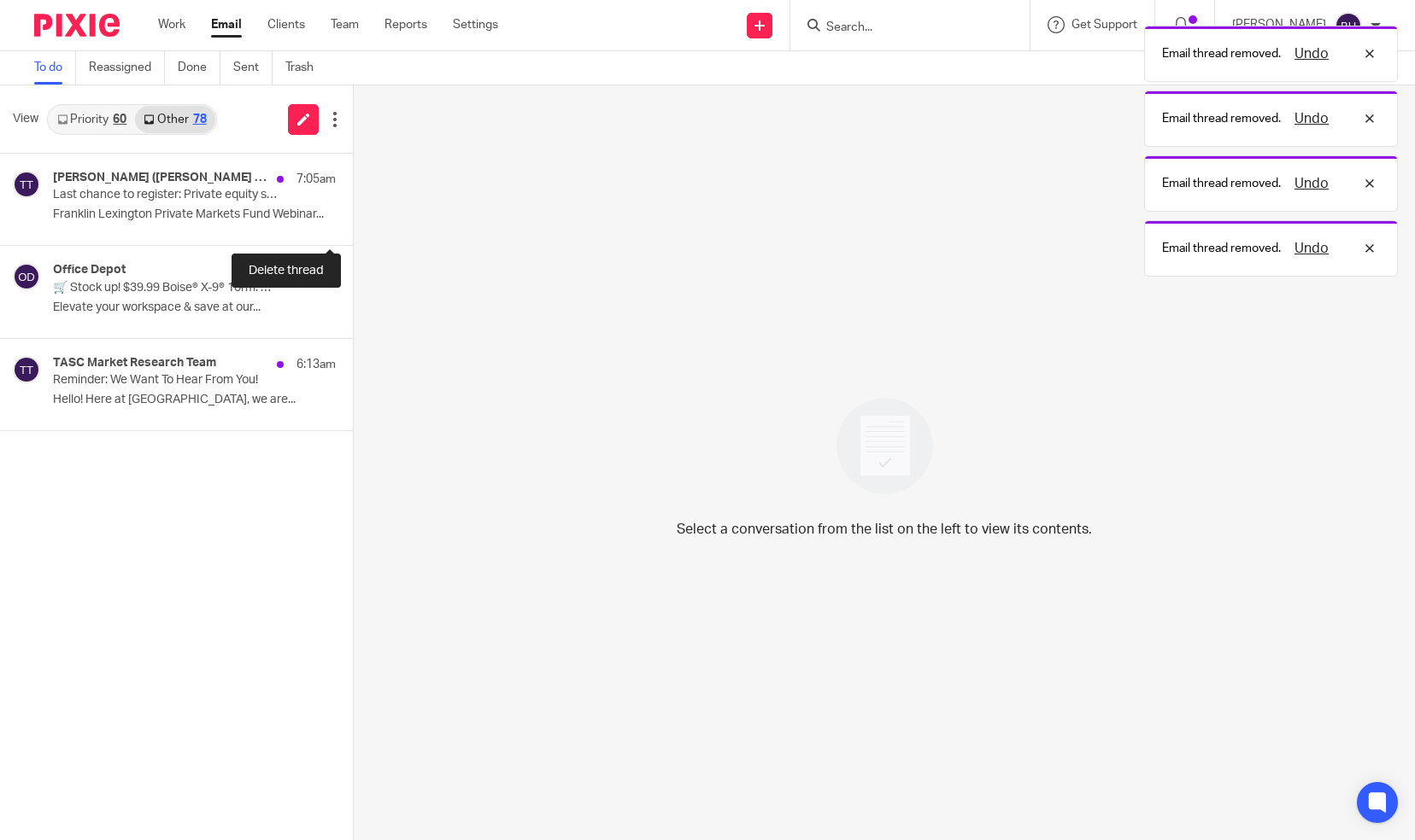
click at [353, 218] on button at bounding box center [359, 222] width 14 height 45
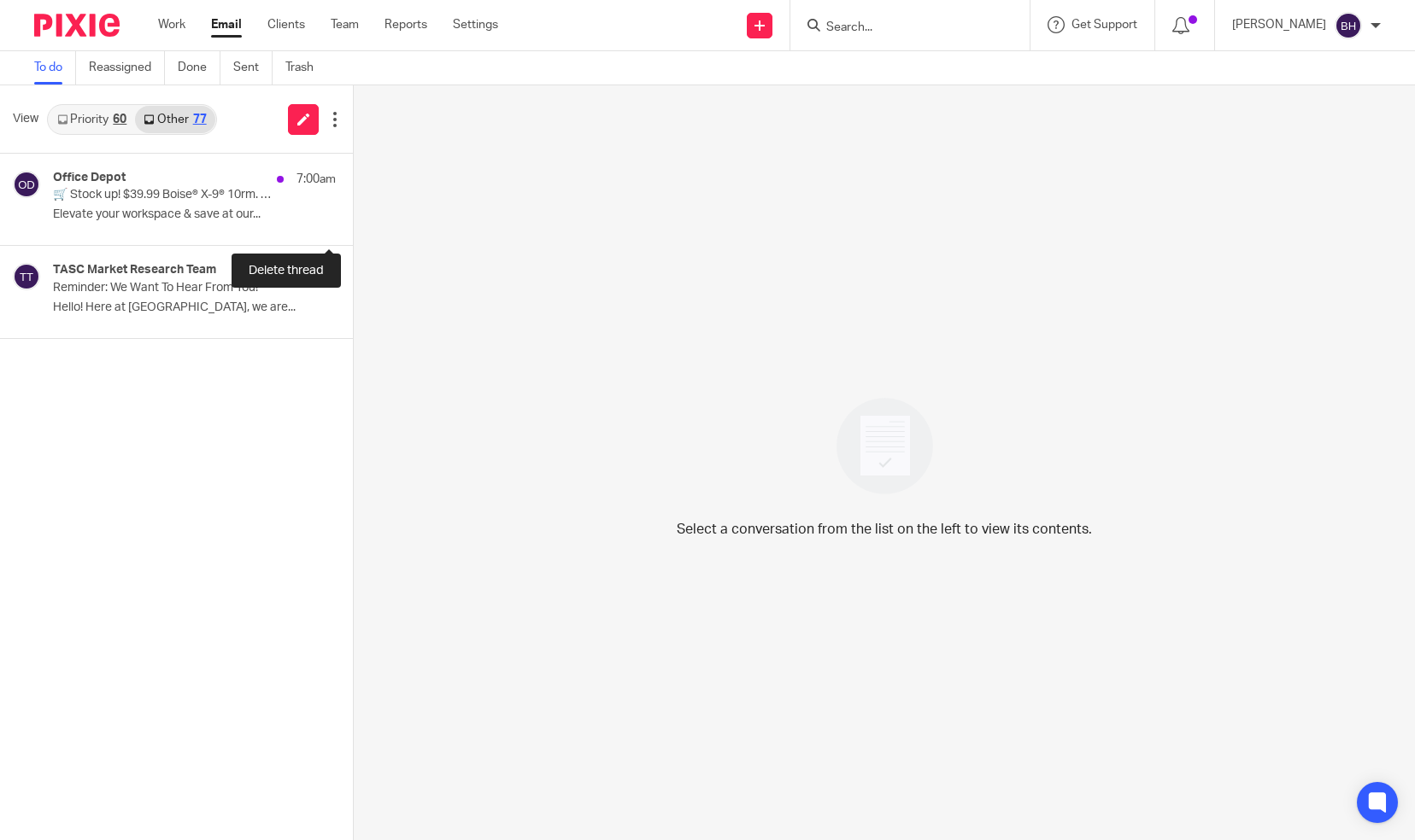
click at [353, 218] on button at bounding box center [359, 222] width 14 height 45
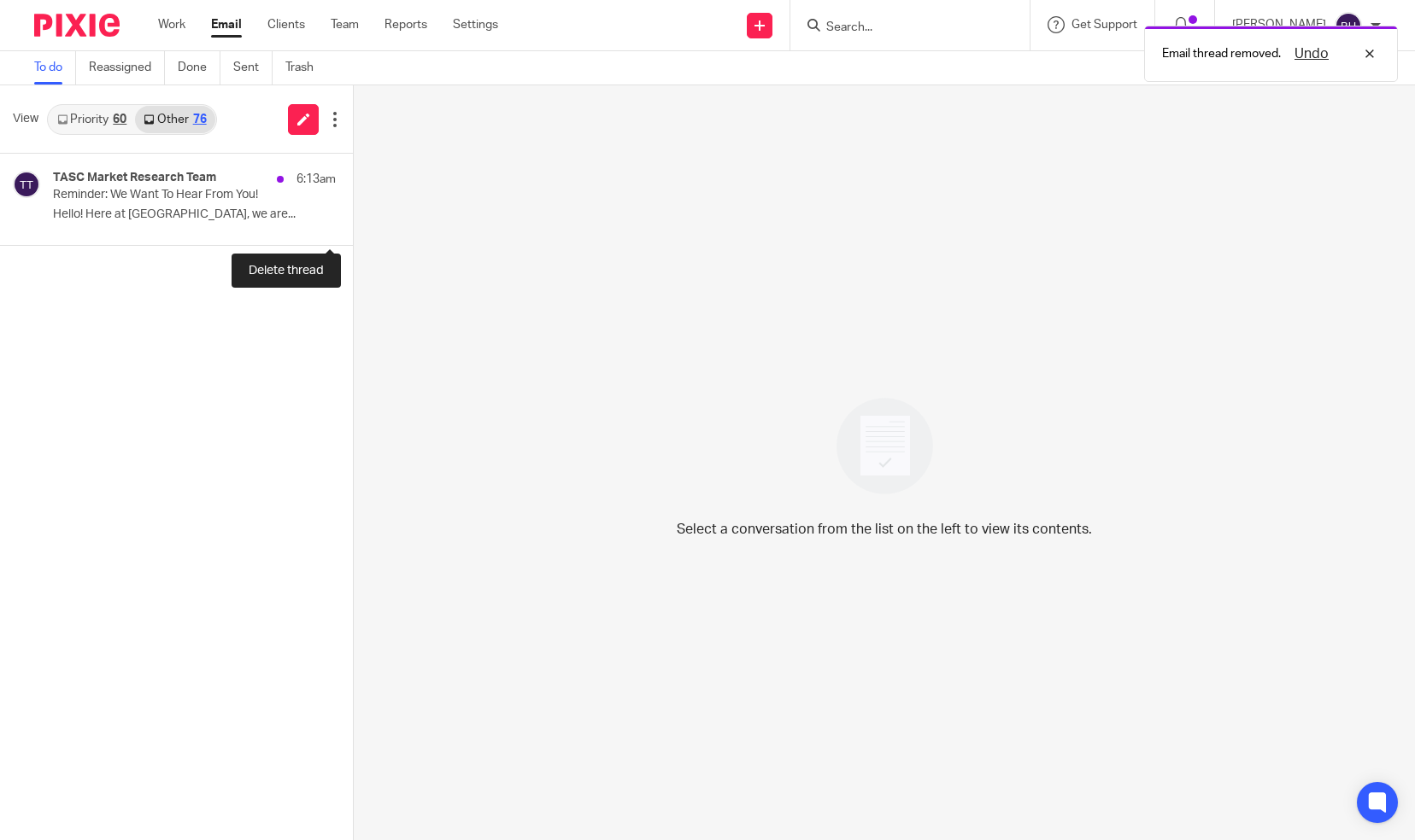
click at [353, 218] on button at bounding box center [359, 222] width 14 height 45
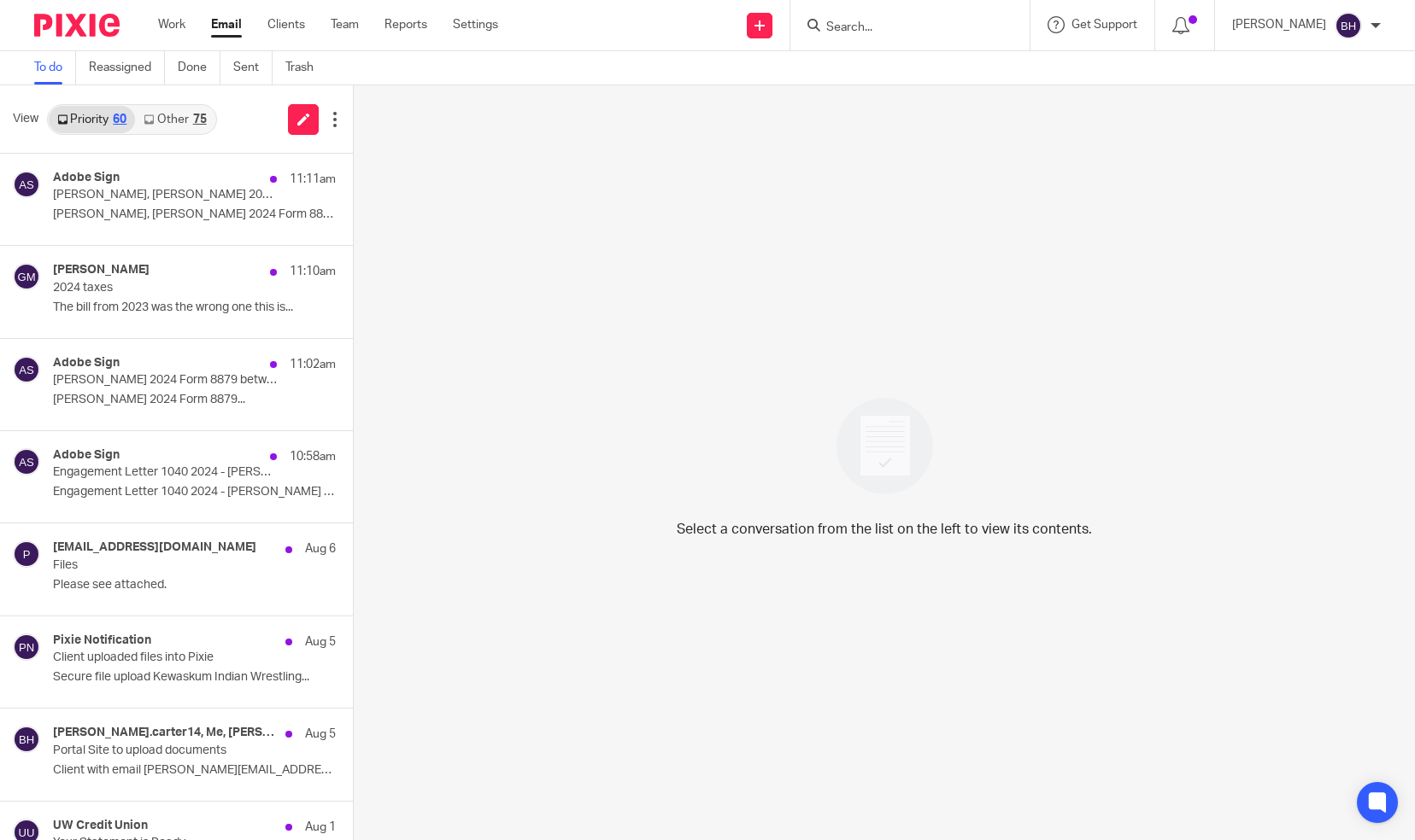
click at [183, 120] on link "Other 75" at bounding box center [175, 118] width 80 height 27
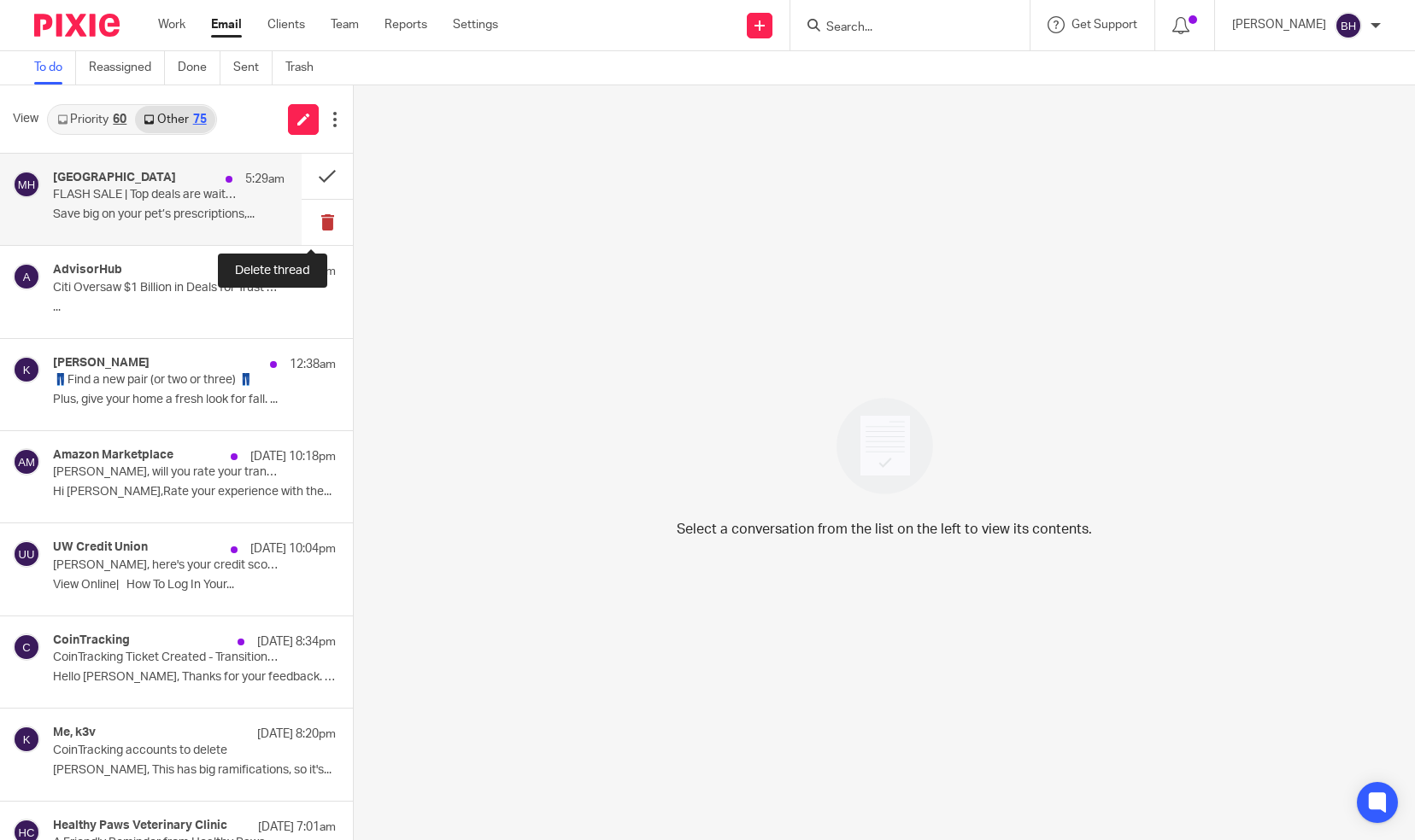
click at [310, 220] on button at bounding box center [327, 222] width 51 height 45
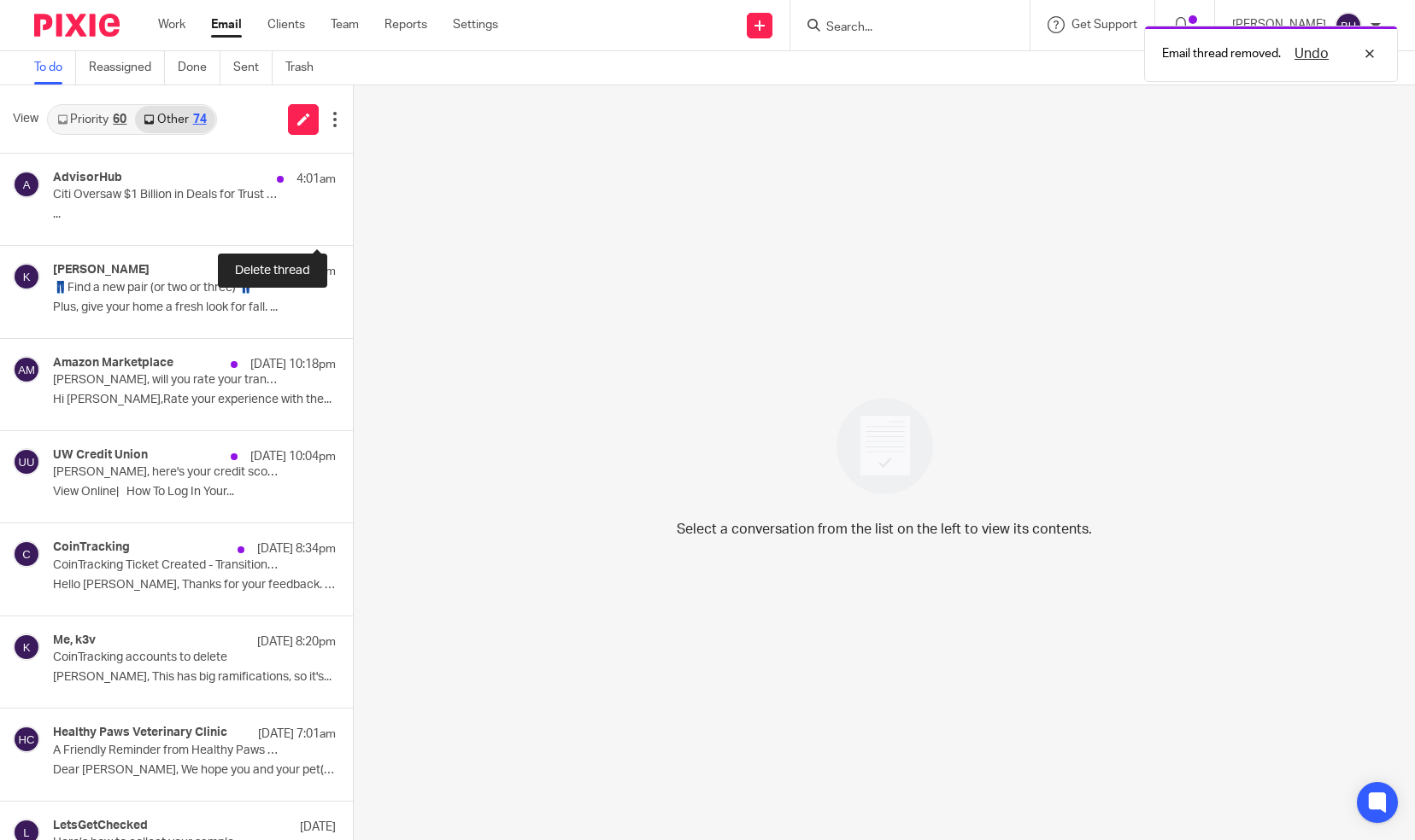
click at [353, 220] on button at bounding box center [359, 222] width 14 height 45
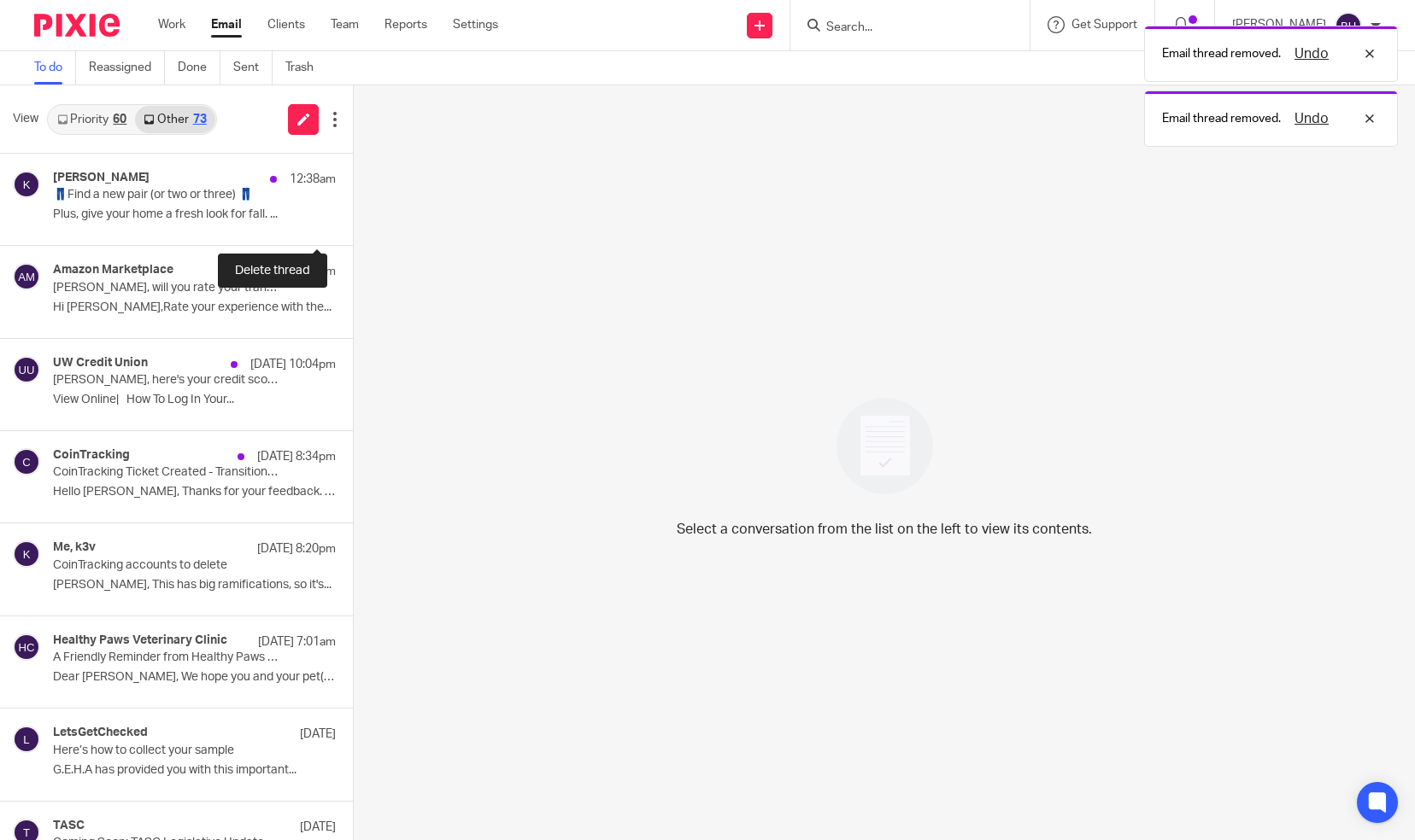
click at [353, 220] on button at bounding box center [359, 222] width 14 height 45
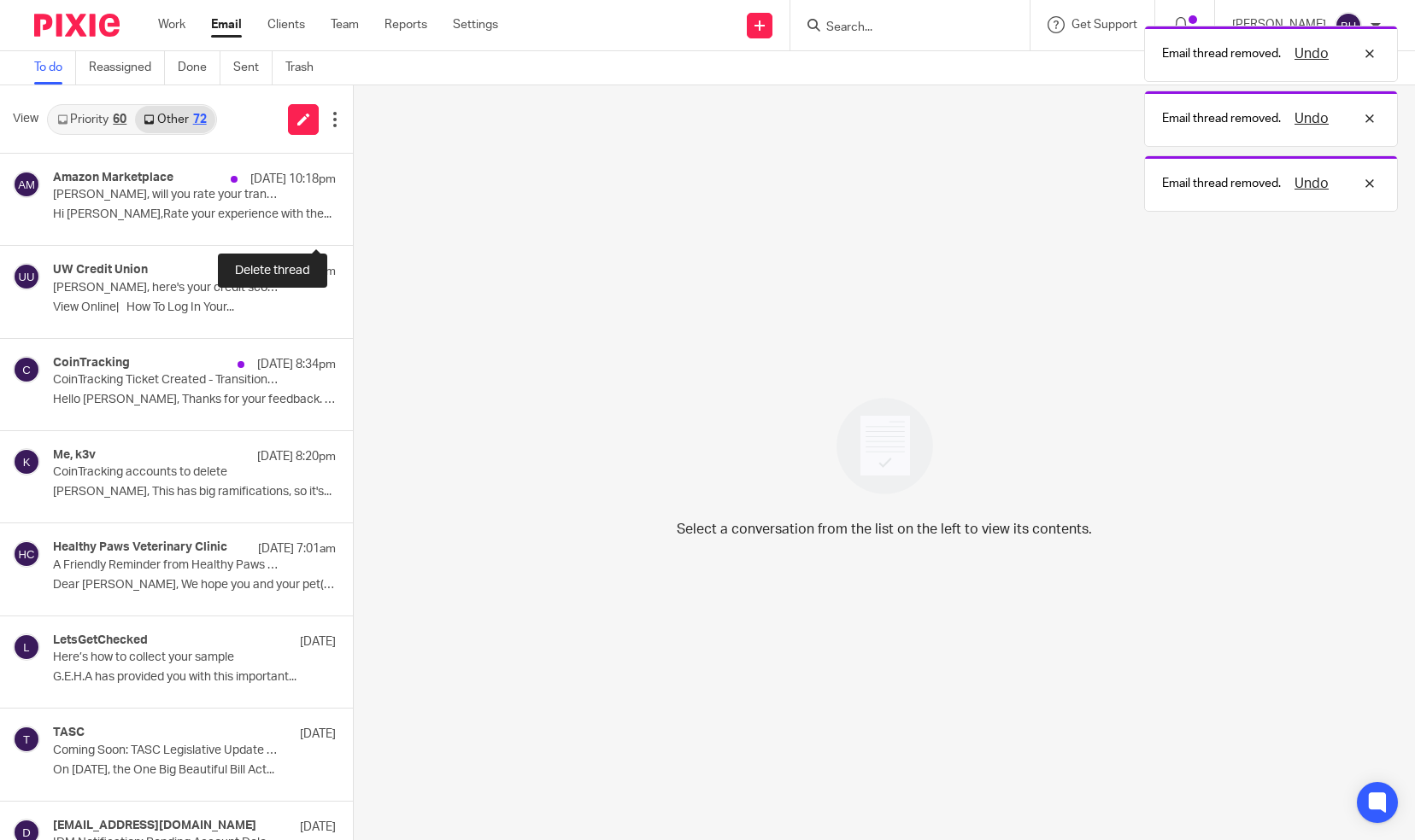
click at [353, 220] on button at bounding box center [359, 222] width 14 height 45
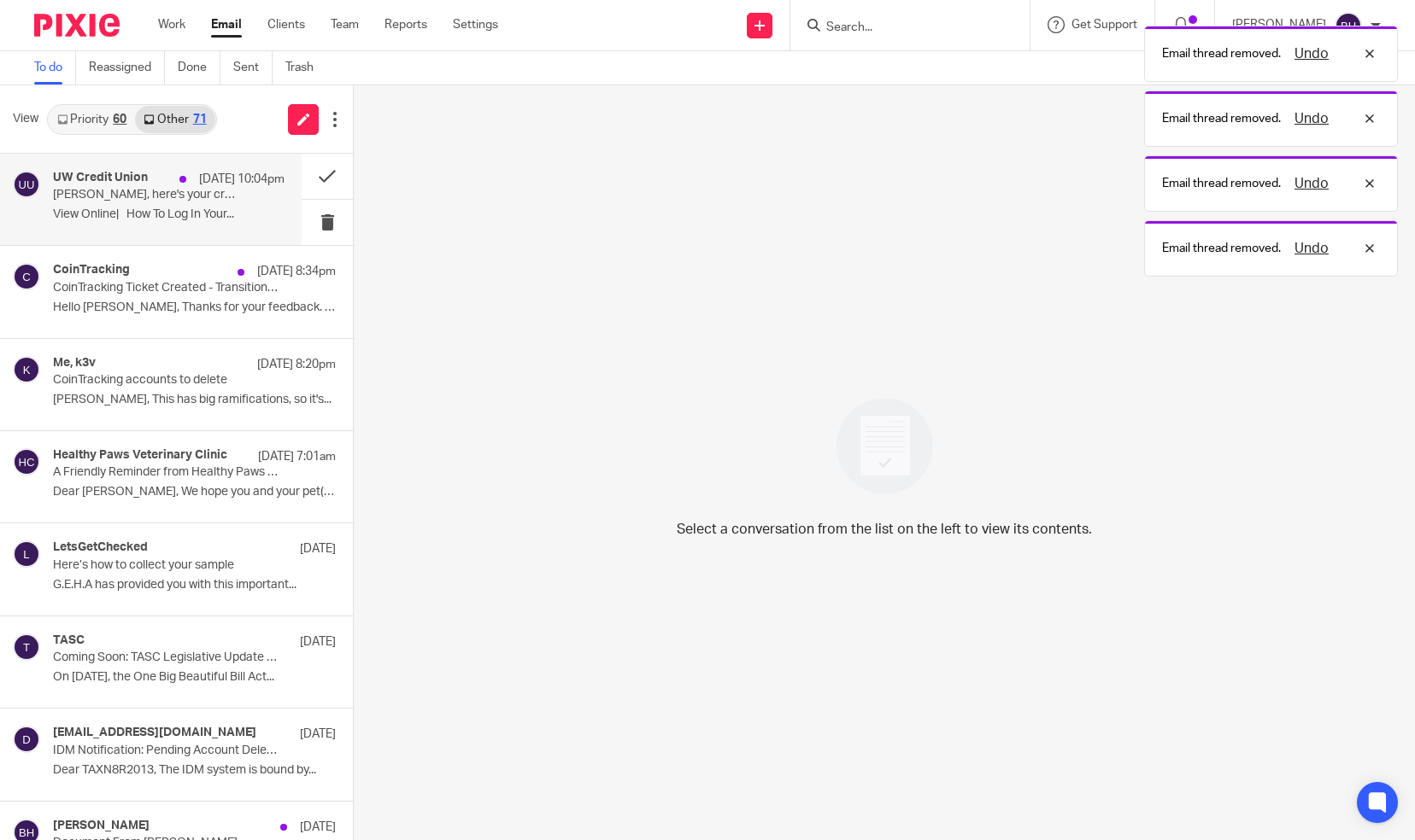
click at [215, 208] on p "View Online| How To Log In Your..." at bounding box center [168, 215] width 232 height 15
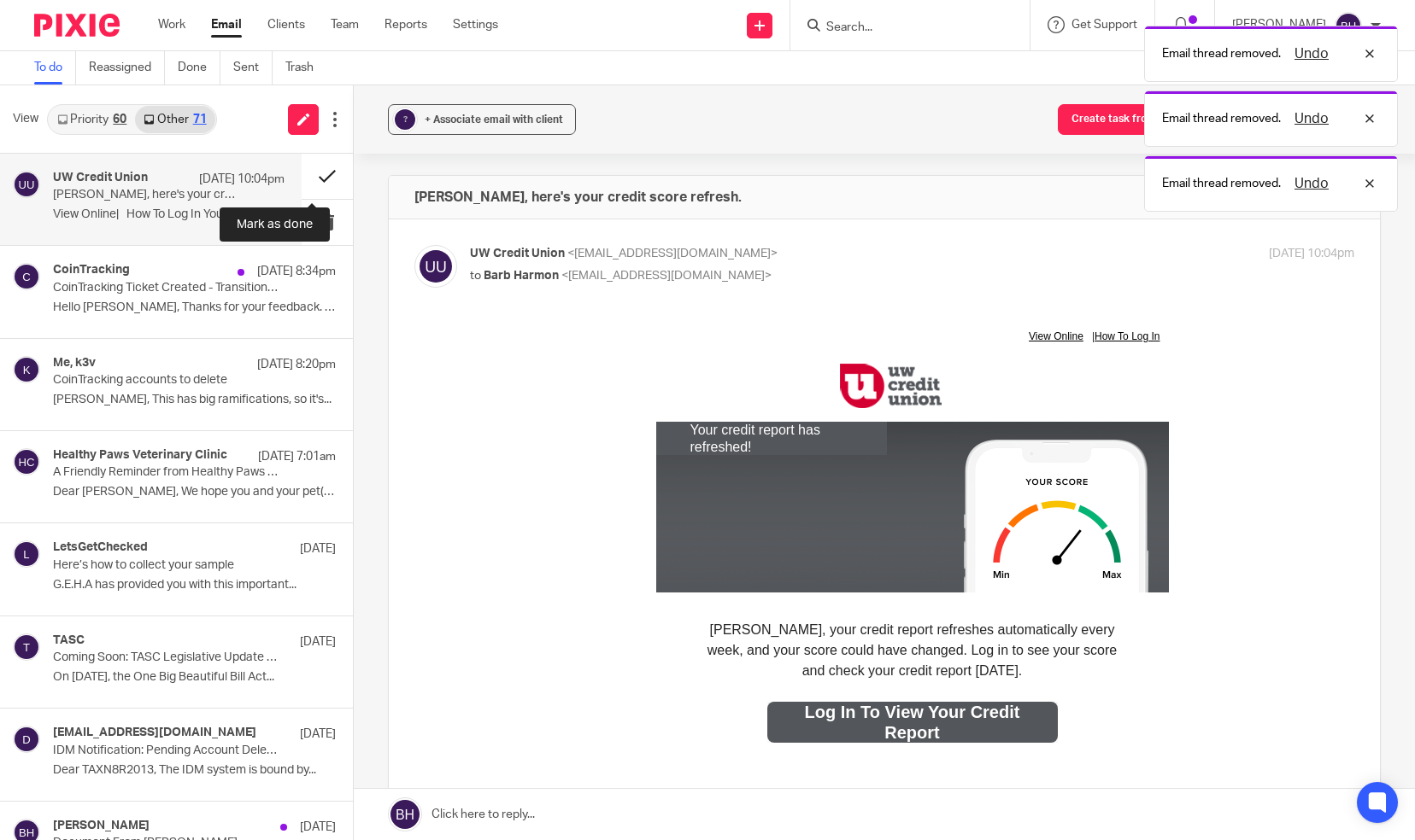
click at [303, 177] on button at bounding box center [327, 175] width 51 height 45
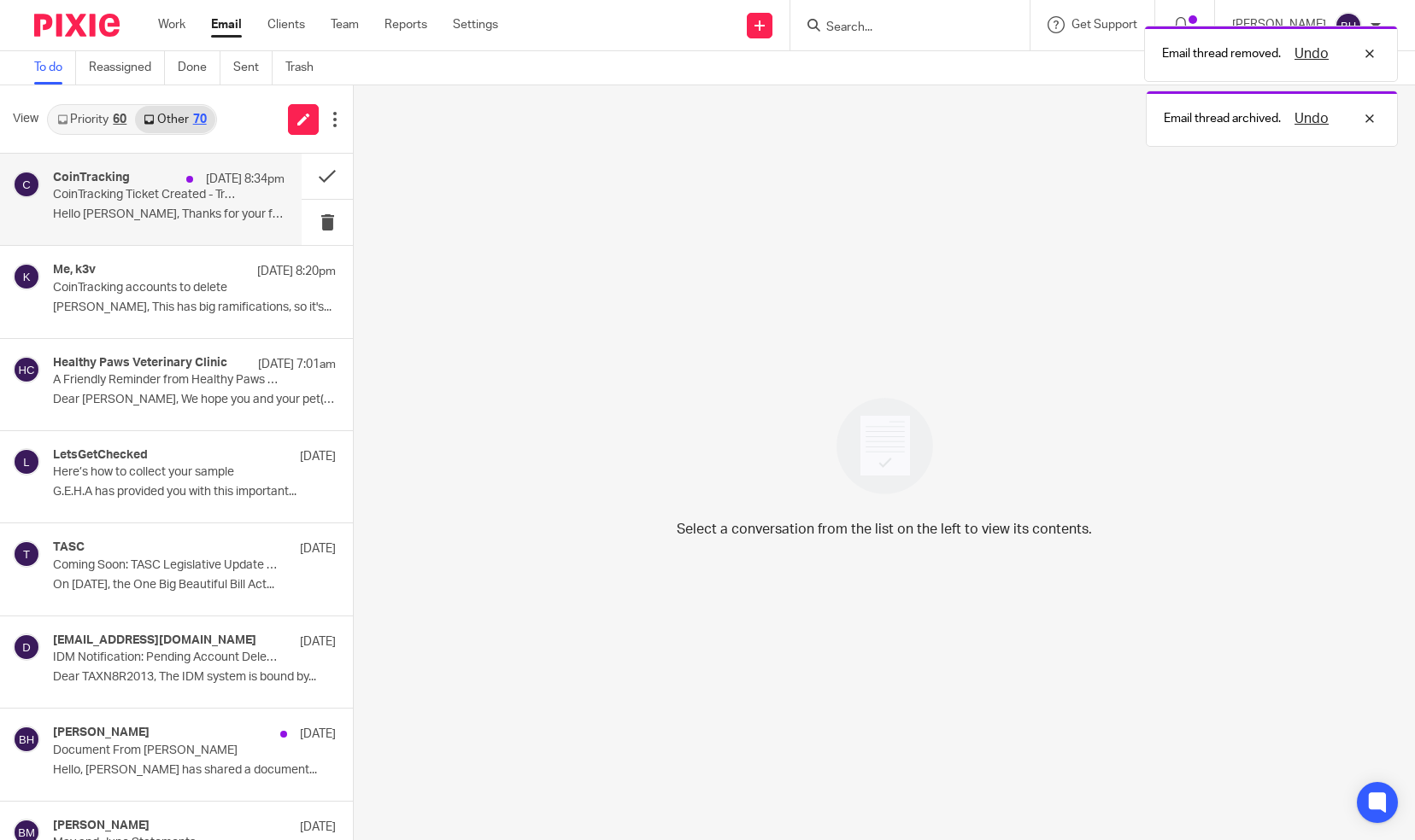
click at [220, 217] on p "Hello [PERSON_NAME], Thanks for your feedback. A..." at bounding box center [168, 215] width 232 height 15
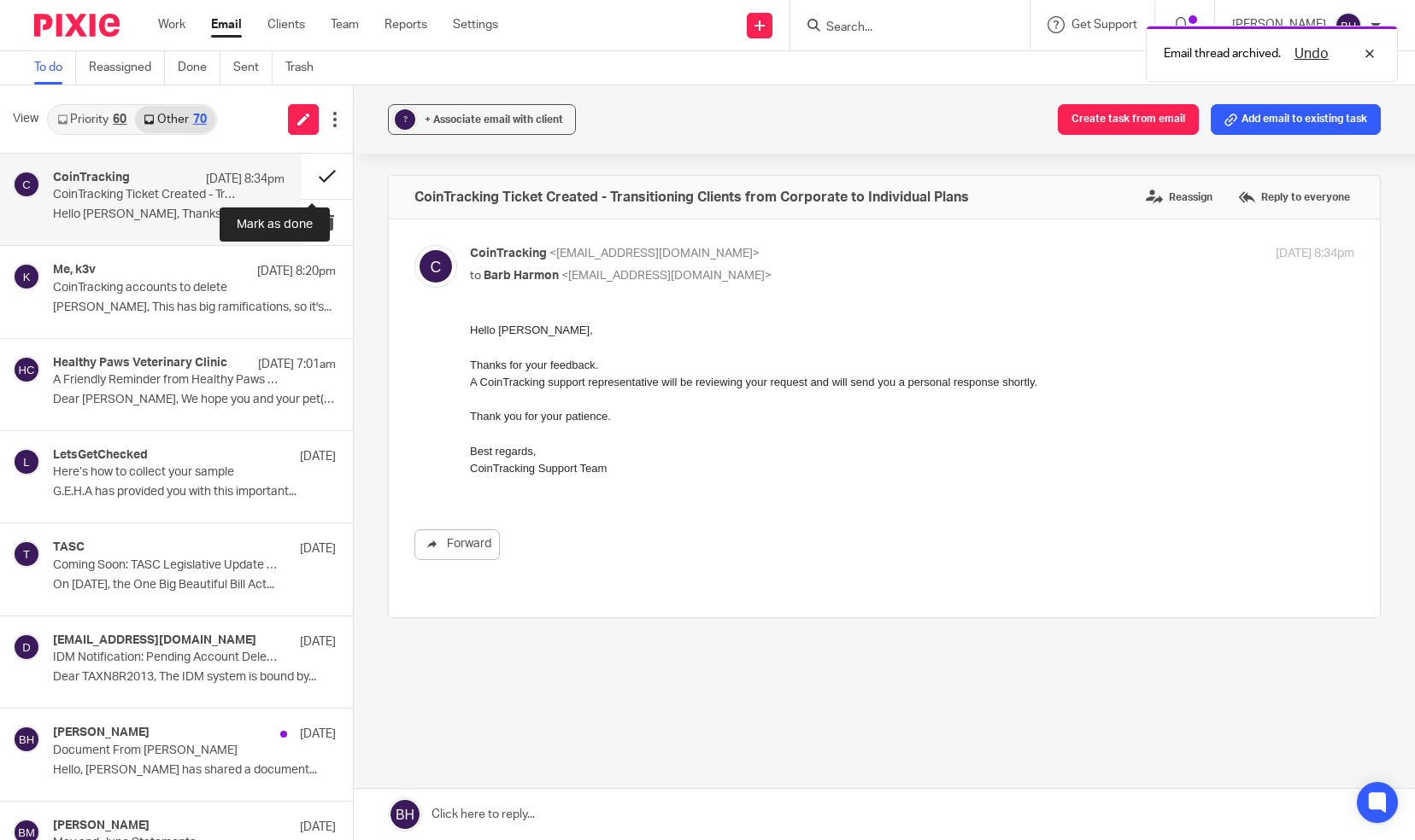
click at [309, 177] on button at bounding box center [327, 175] width 51 height 45
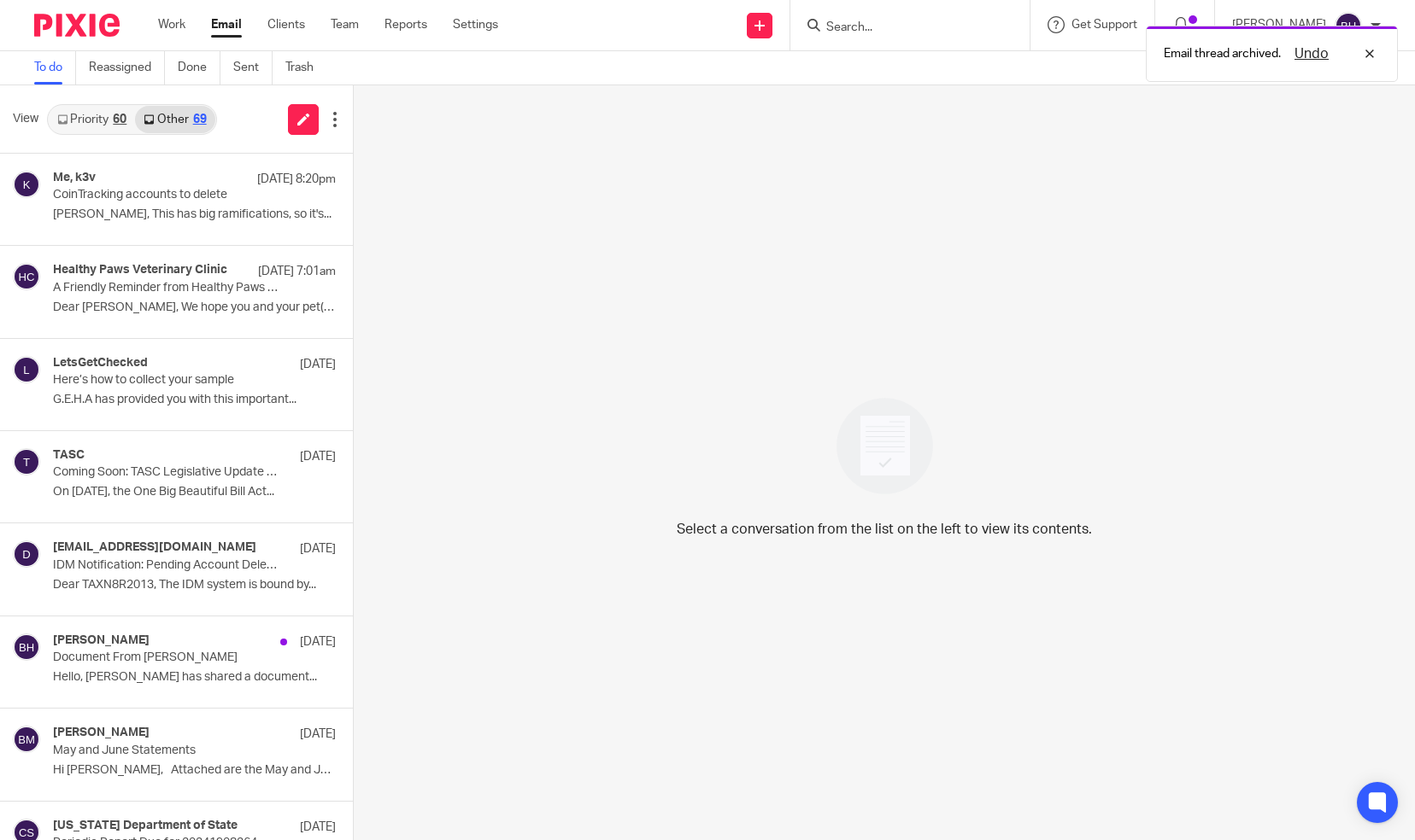
click at [106, 117] on link "Priority 60" at bounding box center [92, 118] width 87 height 27
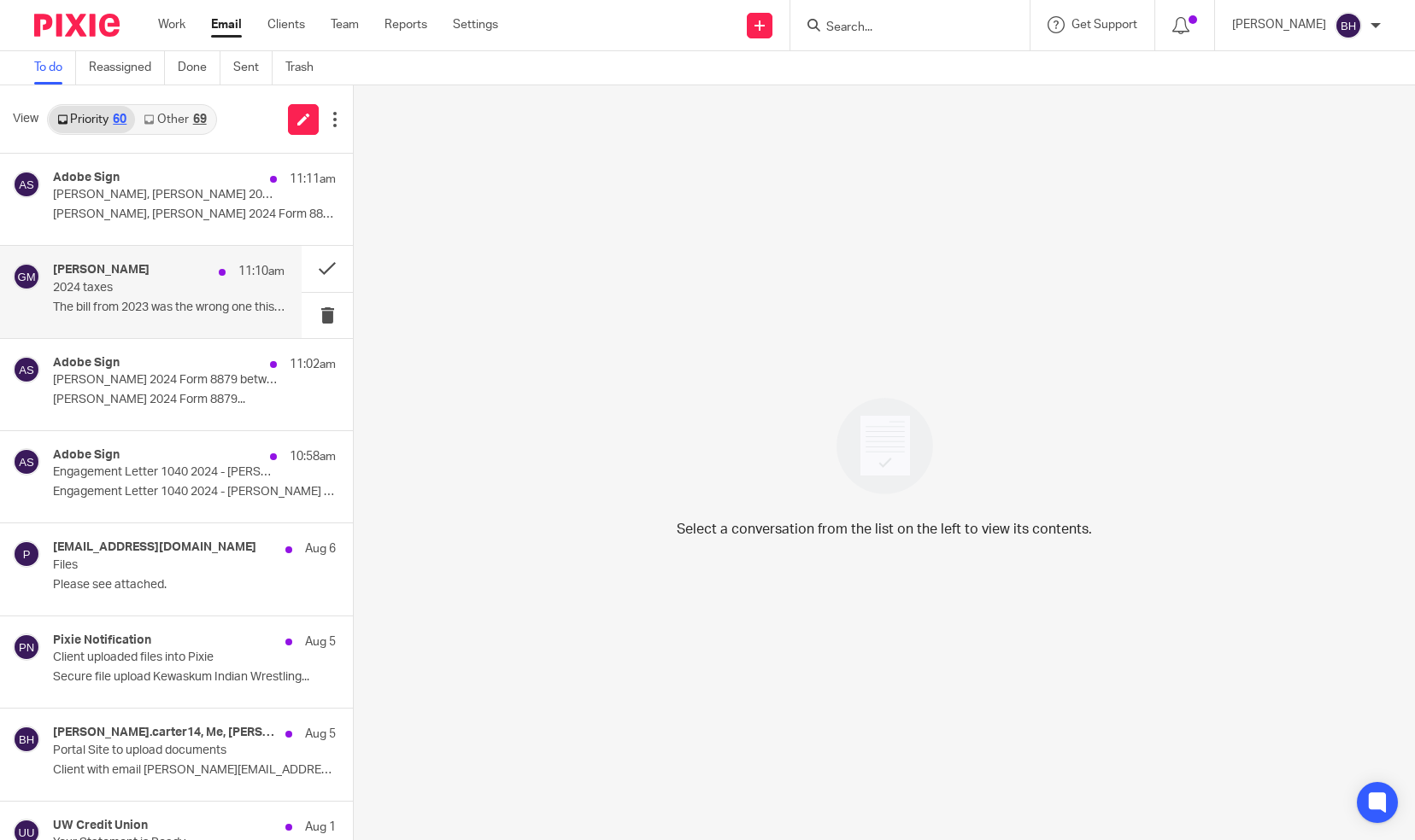
click at [140, 286] on p "2024 taxes" at bounding box center [145, 288] width 185 height 15
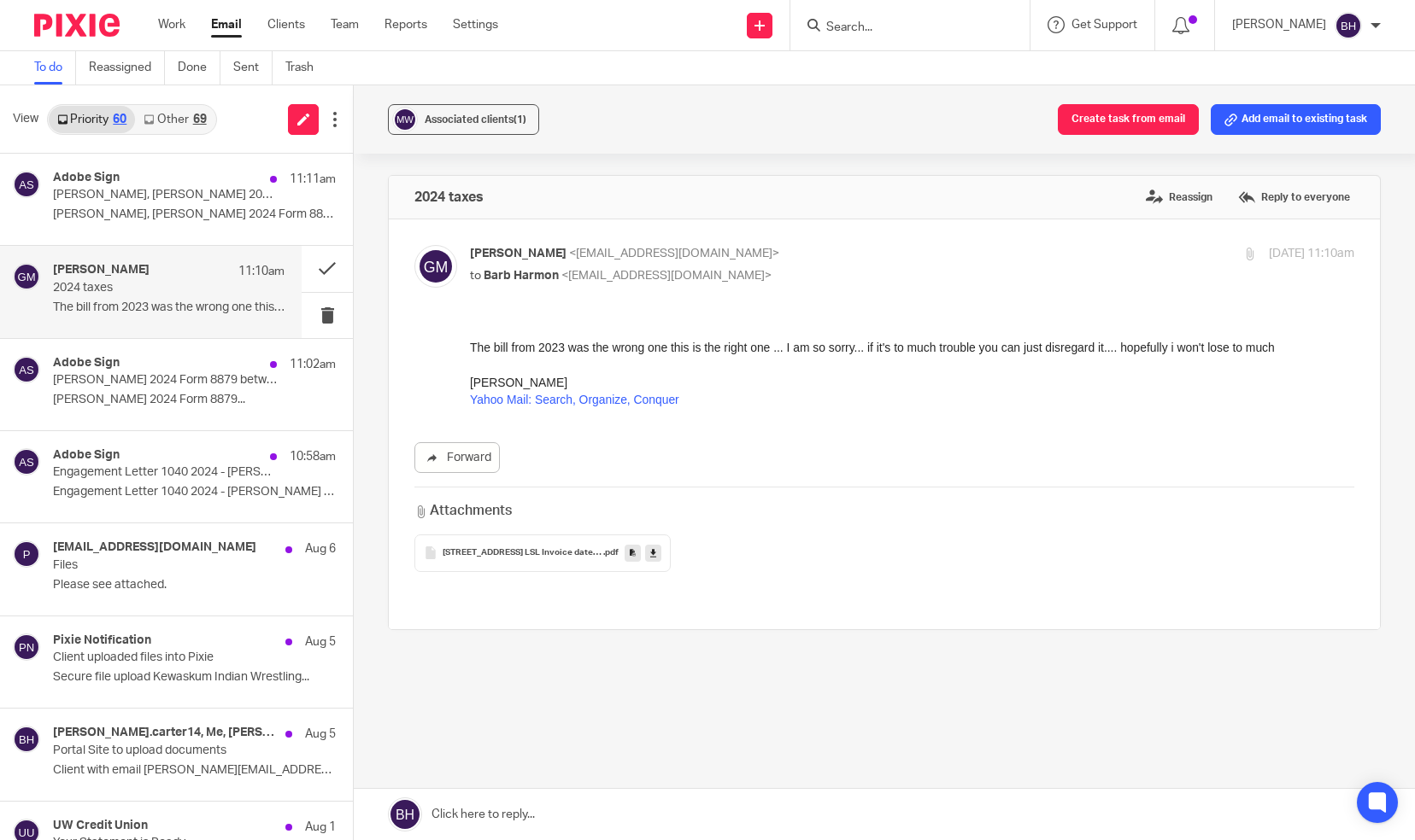
click at [509, 551] on span "[STREET_ADDRESS] LSL Invoice dated [DATE]" at bounding box center [523, 553] width 160 height 10
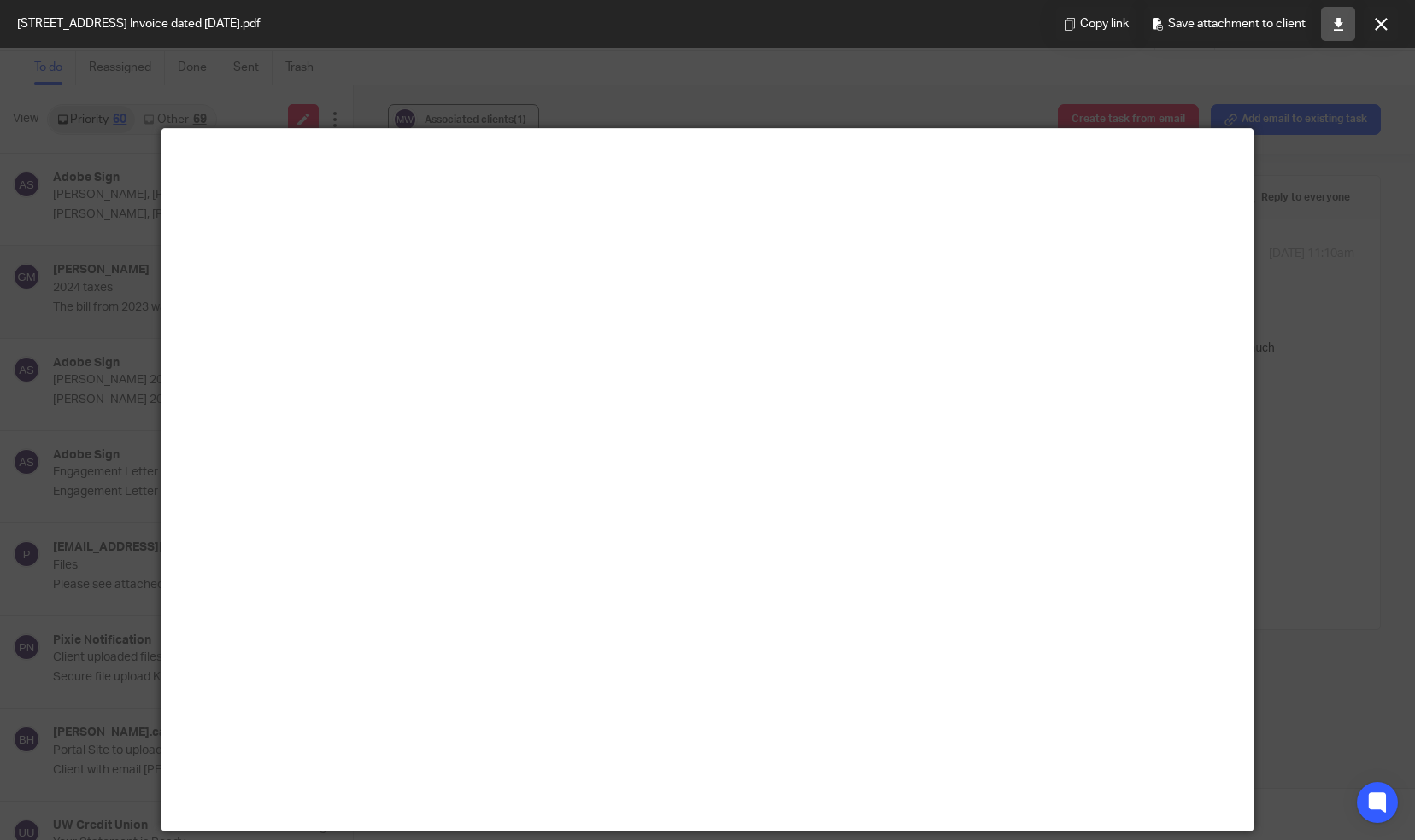
click at [1329, 27] on link at bounding box center [1338, 24] width 34 height 34
click at [1375, 24] on icon at bounding box center [1381, 24] width 13 height 13
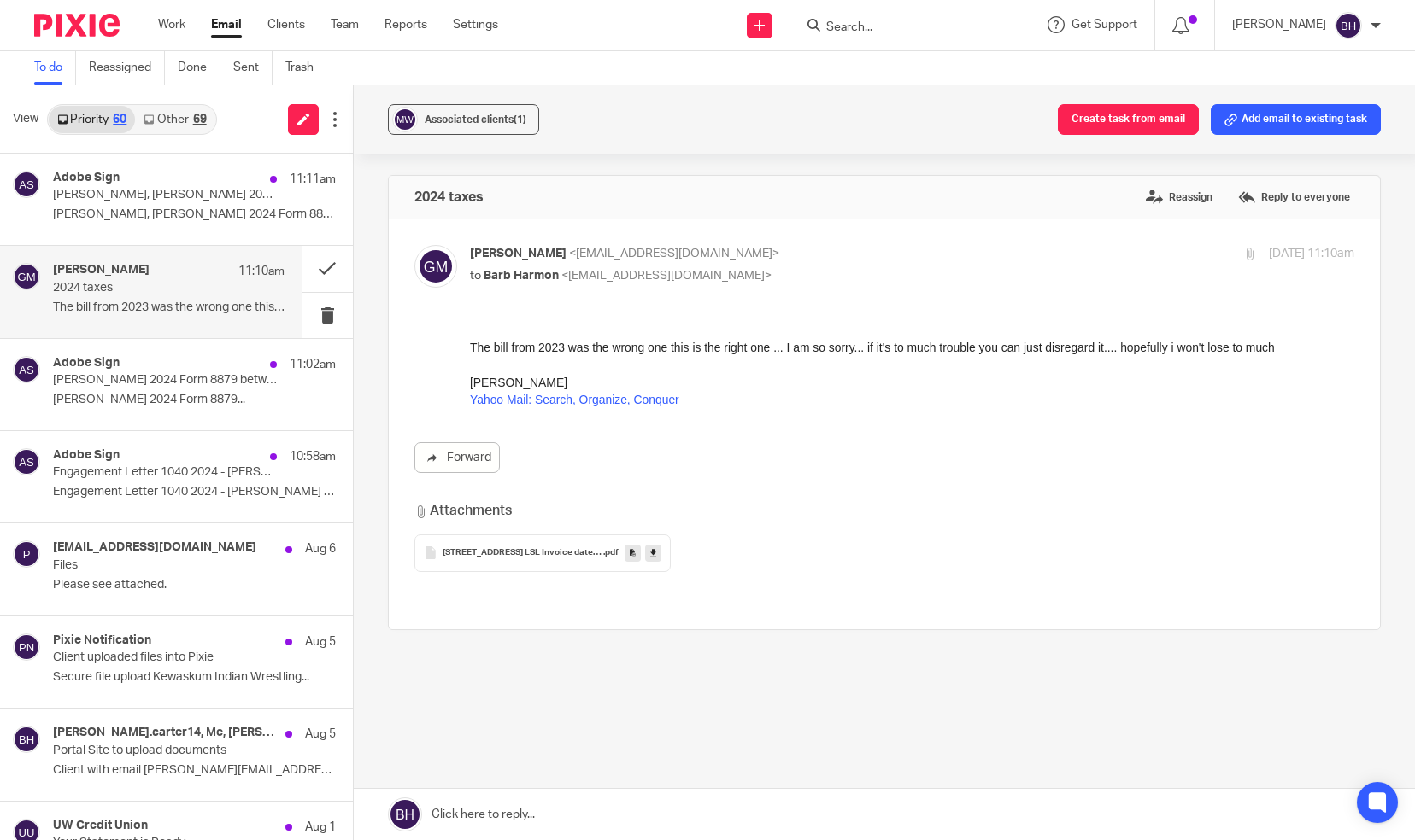
click at [690, 803] on link at bounding box center [884, 814] width 1061 height 51
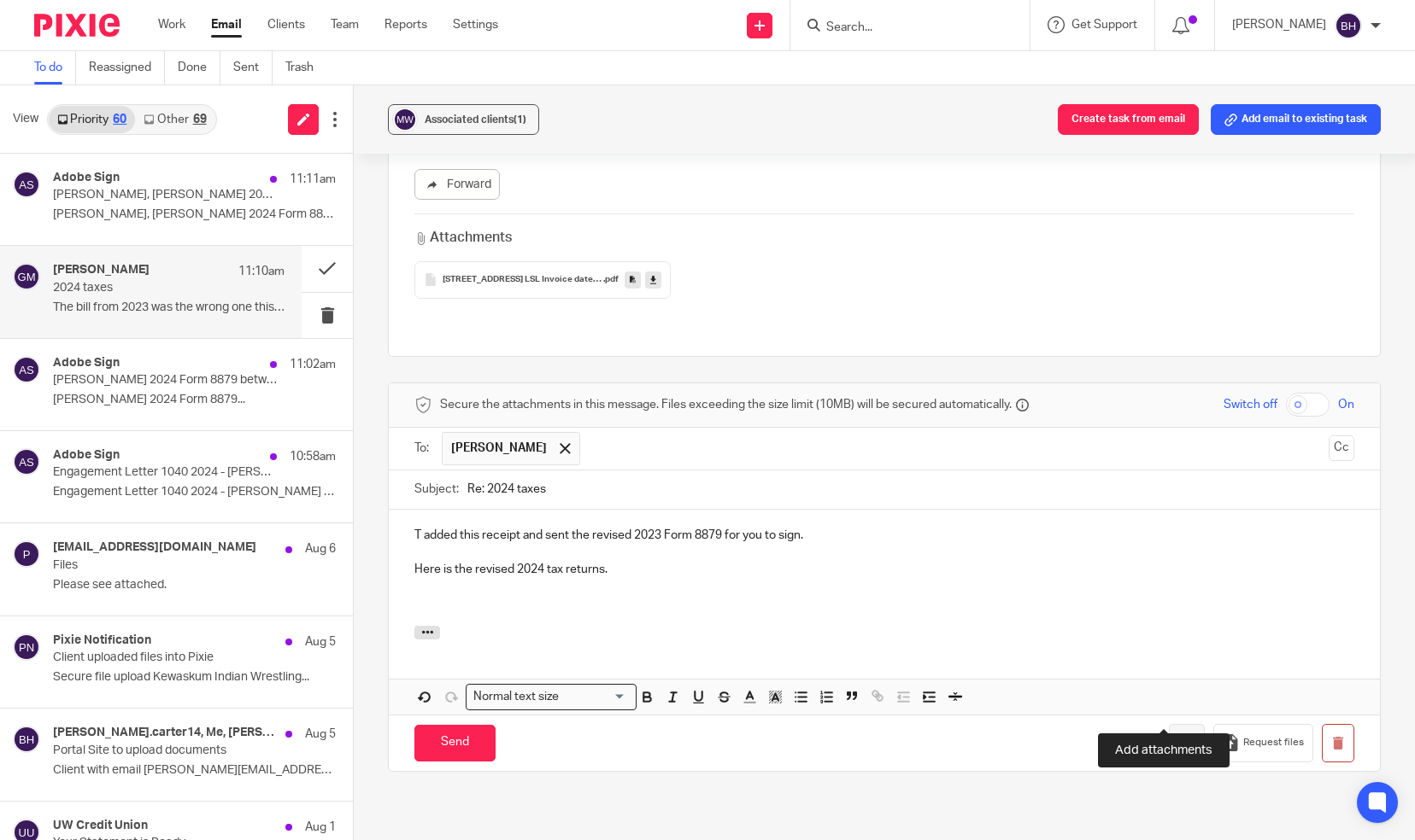
click at [1169, 725] on button "button" at bounding box center [1187, 743] width 36 height 39
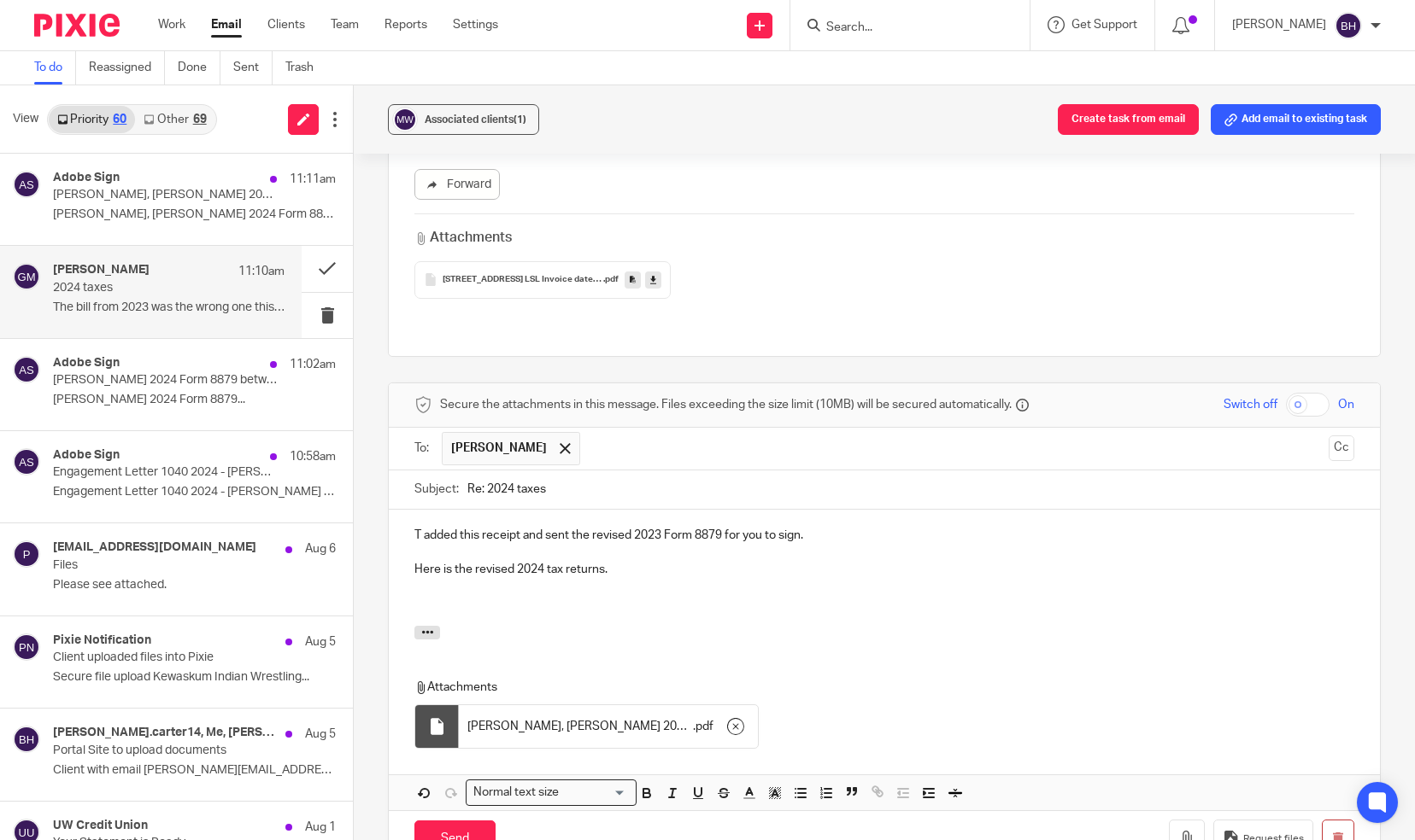
click at [1290, 393] on input "checkbox" at bounding box center [1308, 405] width 44 height 24
checkbox input "true"
click at [639, 561] on p "Here is the revised 2024 tax returns." at bounding box center [884, 569] width 940 height 17
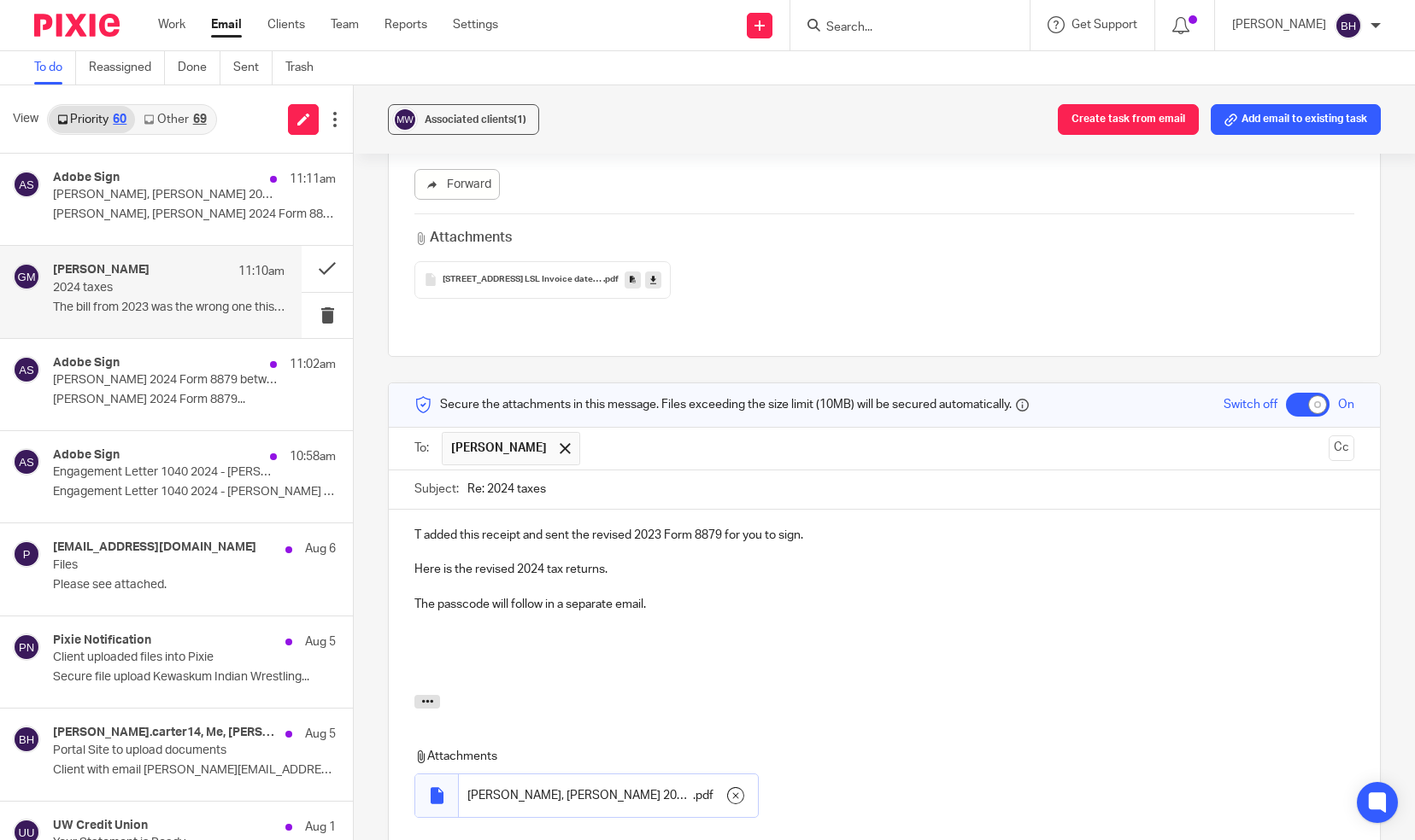
click at [414, 647] on p at bounding box center [884, 655] width 940 height 17
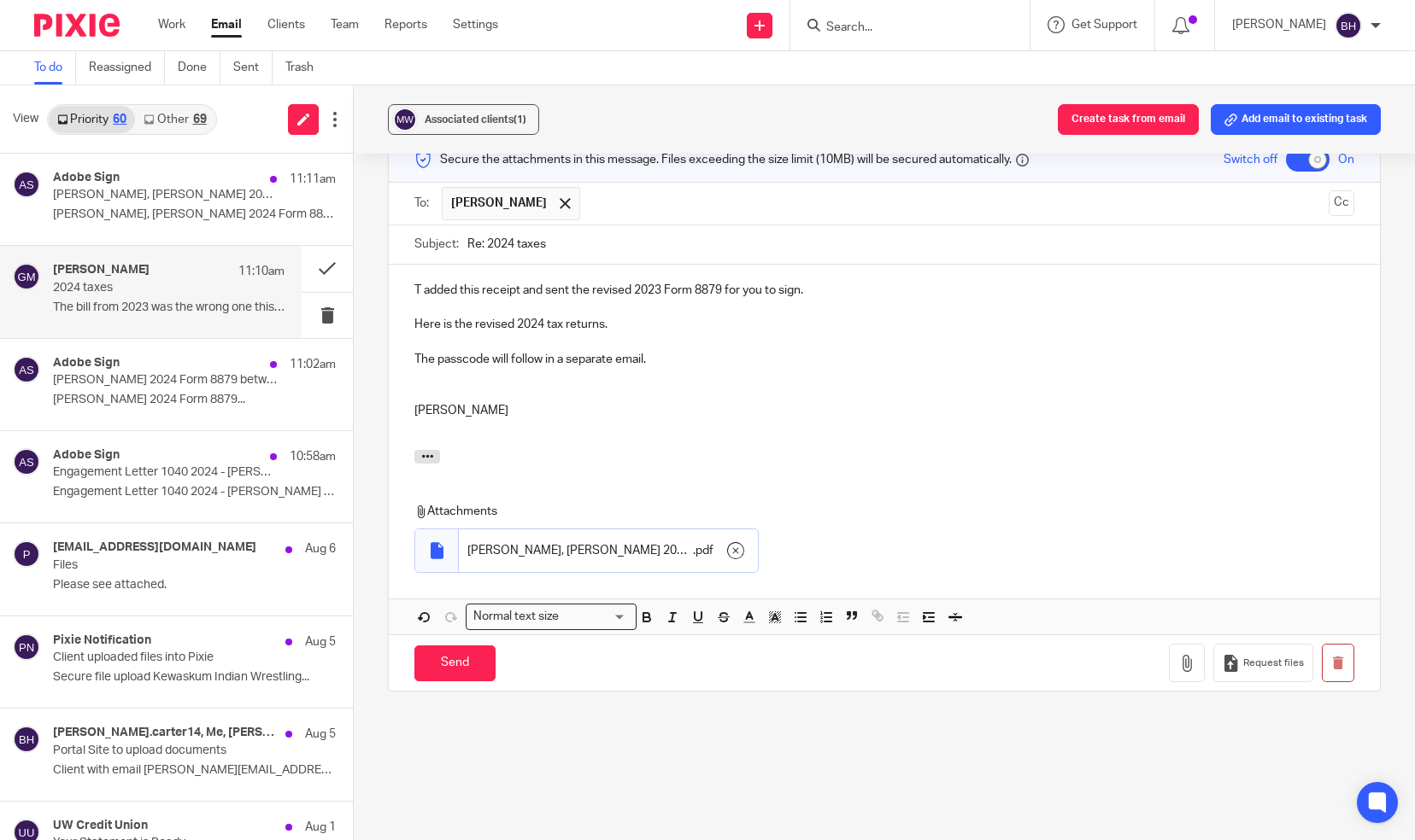
scroll to position [521, 0]
click at [461, 643] on input "Send" at bounding box center [455, 661] width 82 height 37
click at [258, 71] on link "Sent" at bounding box center [252, 67] width 39 height 33
click at [435, 643] on input "Send" at bounding box center [455, 661] width 82 height 37
click at [444, 643] on input "Send" at bounding box center [455, 661] width 82 height 37
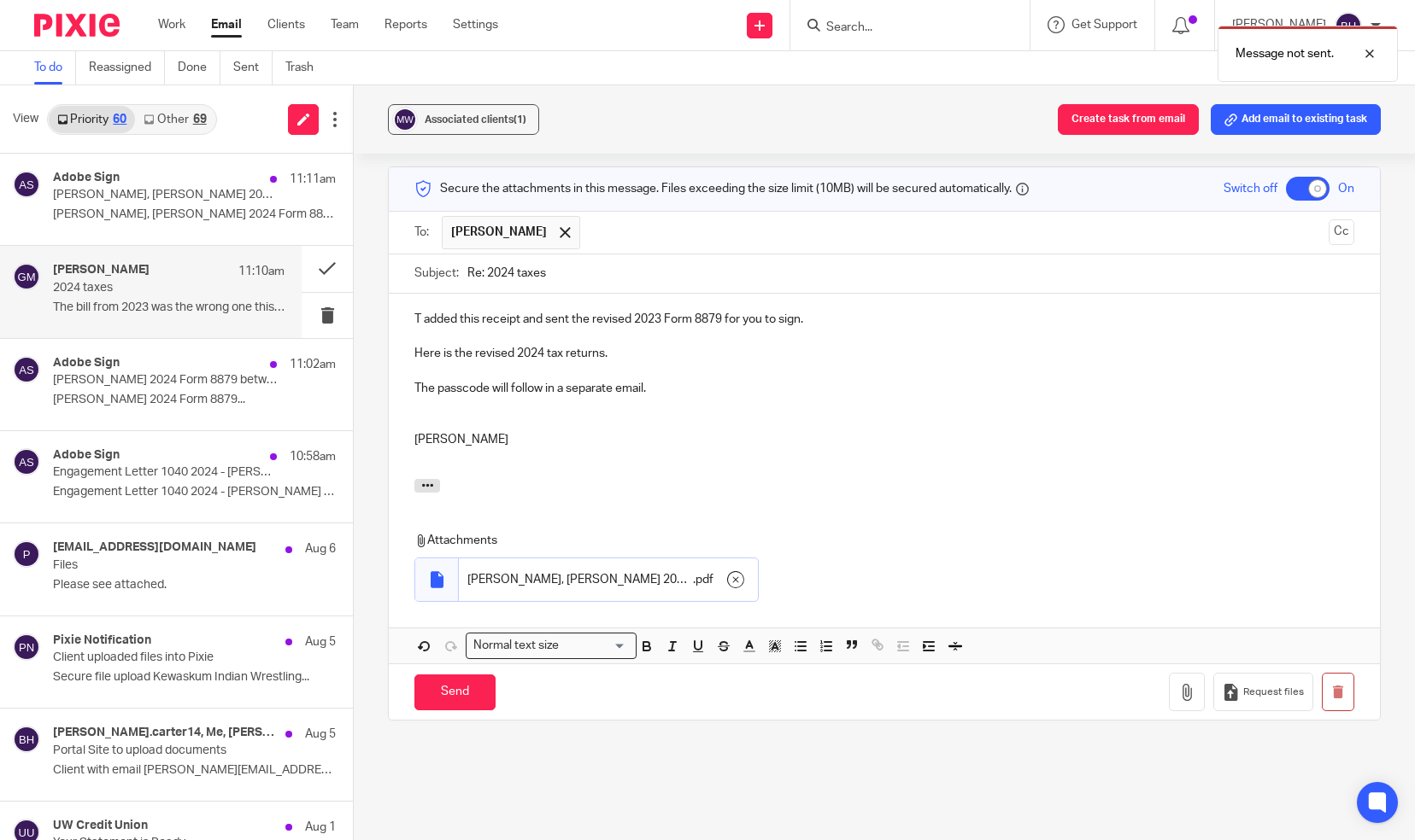
scroll to position [493, 0]
click at [461, 672] on input "Send" at bounding box center [455, 690] width 82 height 37
click at [1368, 50] on div at bounding box center [1357, 54] width 46 height 21
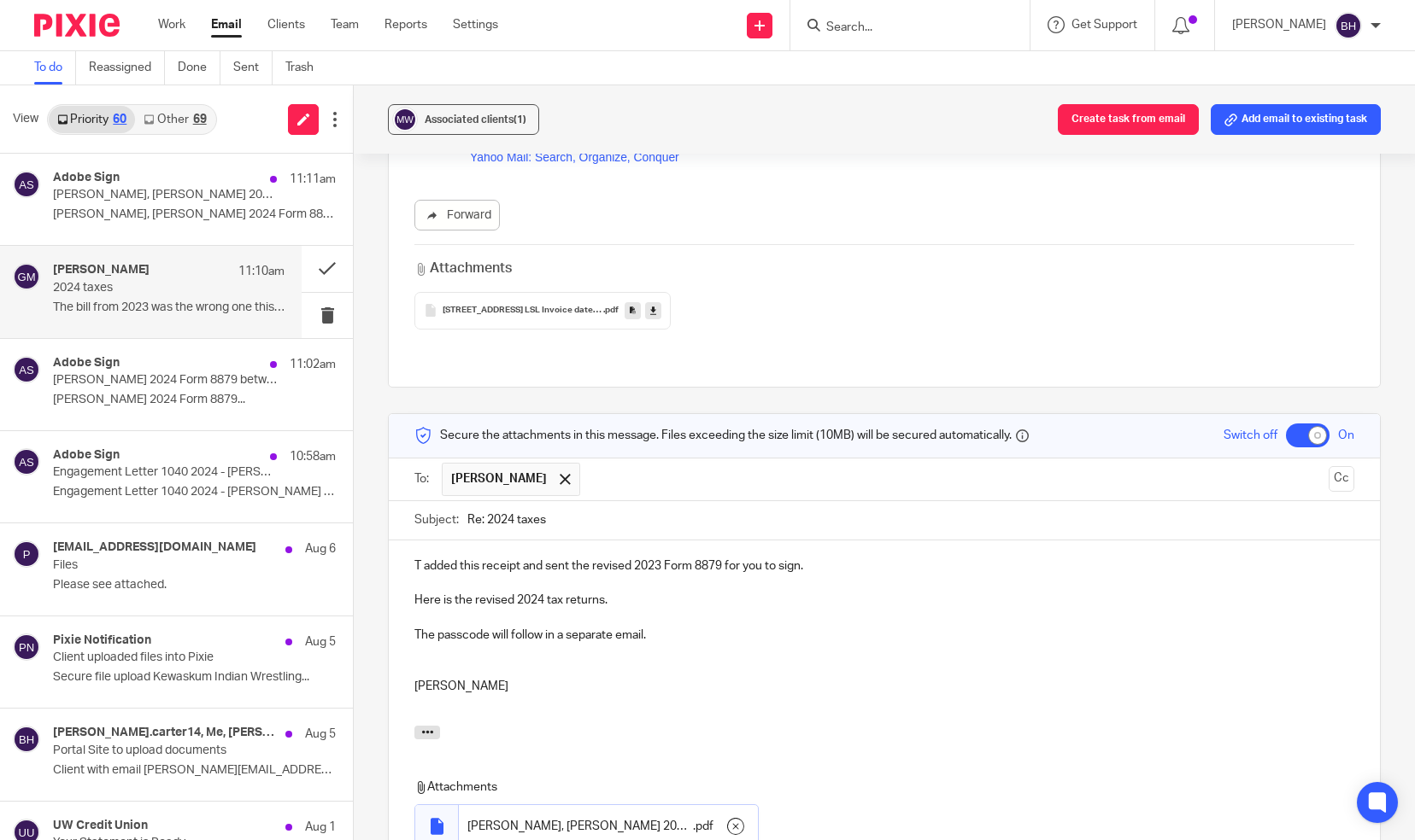
scroll to position [230, 0]
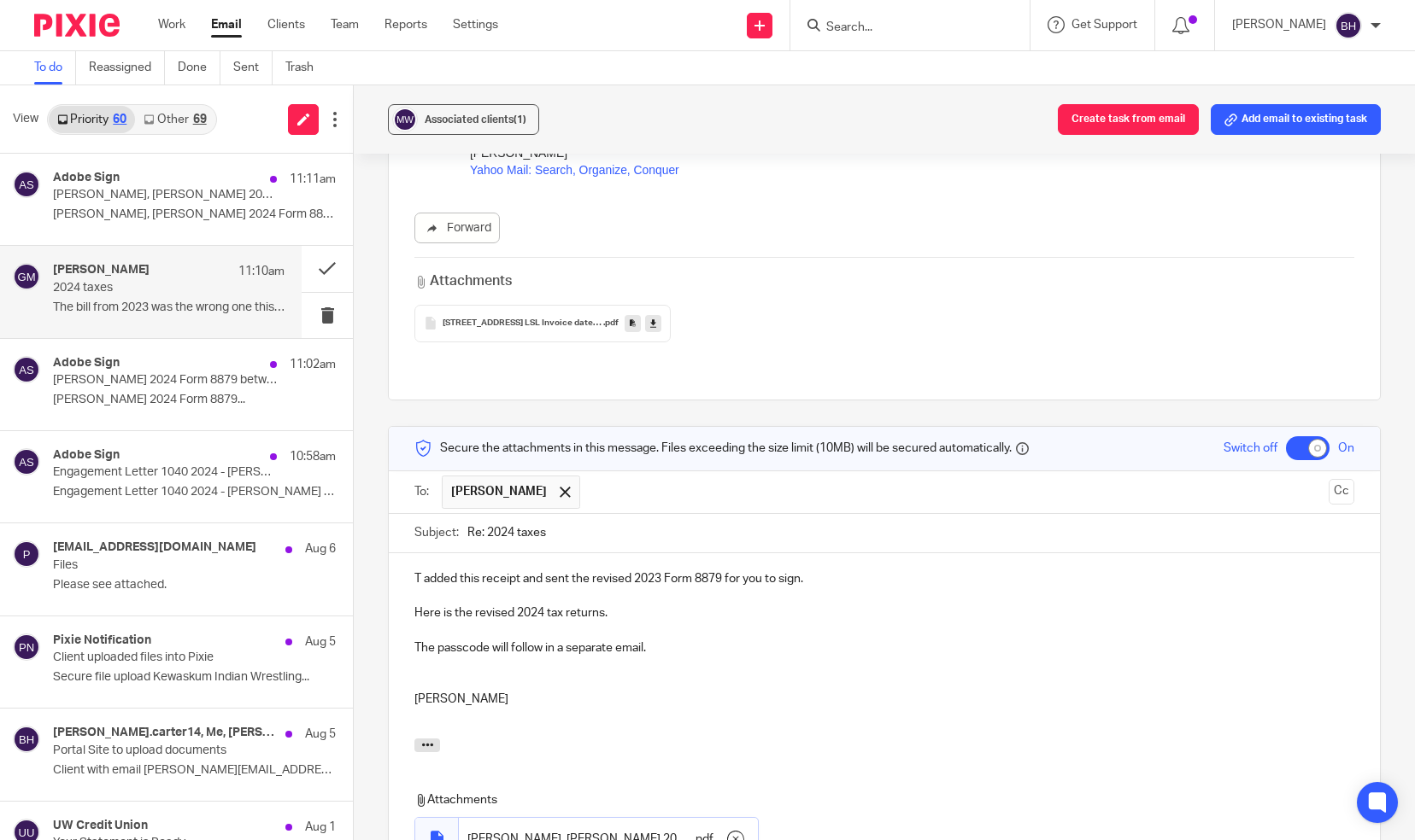
click at [414, 570] on p "T added this receipt and sent the revised 2023 Form 8879 for you to sign." at bounding box center [884, 578] width 940 height 17
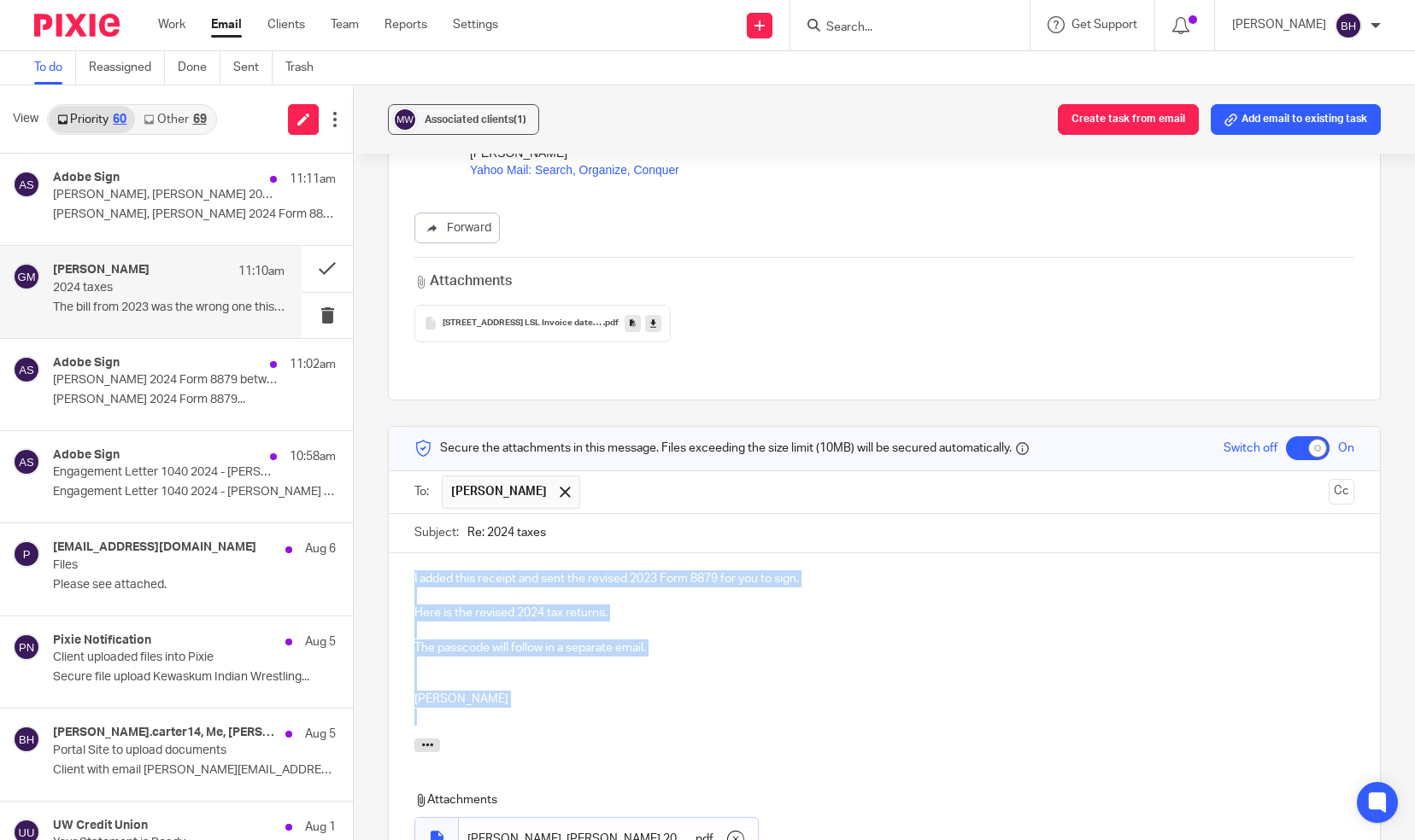
drag, startPoint x: 408, startPoint y: 541, endPoint x: 489, endPoint y: 677, distance: 158.3
click at [489, 677] on div "I added this receipt and sent the revised 2023 Form 8879 for you to sign. Here …" at bounding box center [883, 646] width 991 height 185
copy div "I added this receipt and sent the revised 2023 Form 8879 for you to sign. Here …"
